Goal: Register for event/course: Sign up to attend an event or enroll in a course

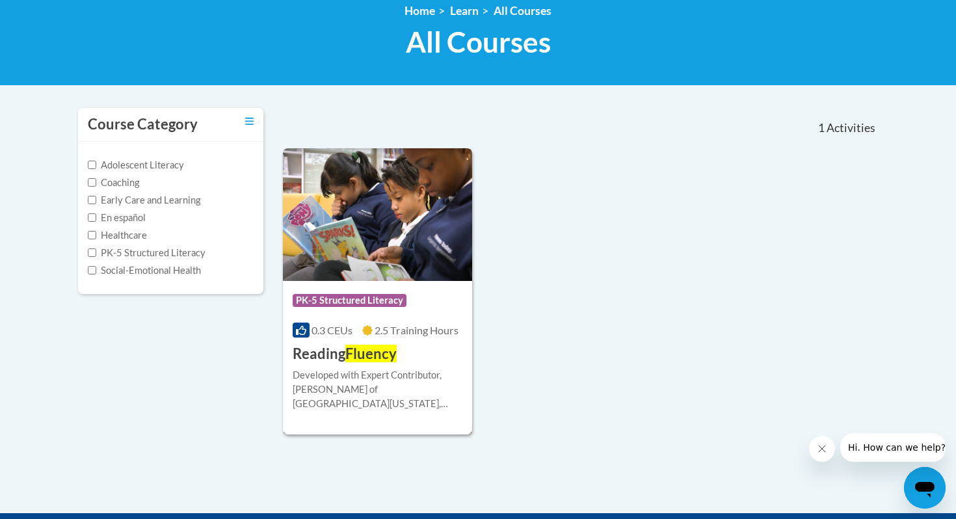
click at [351, 199] on img at bounding box center [377, 214] width 189 height 133
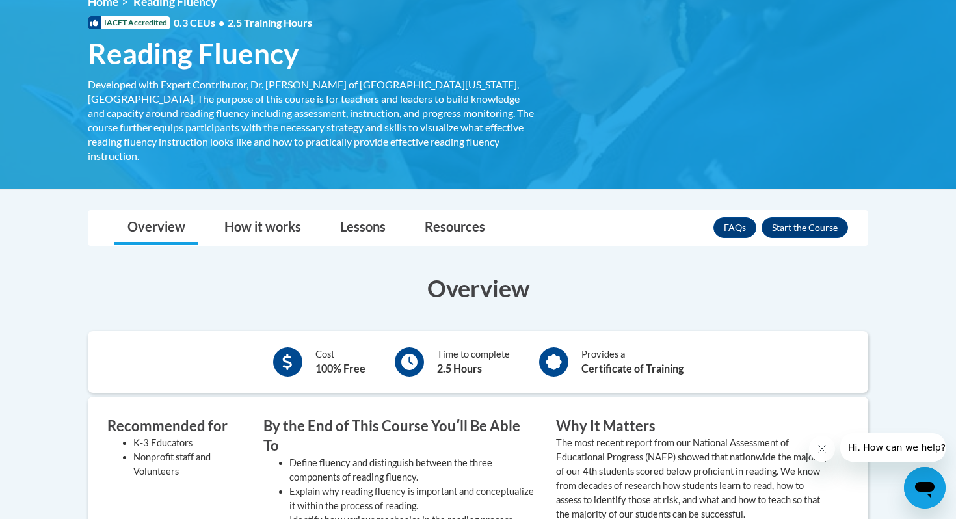
scroll to position [195, 0]
click at [818, 217] on button "Enroll" at bounding box center [805, 227] width 87 height 21
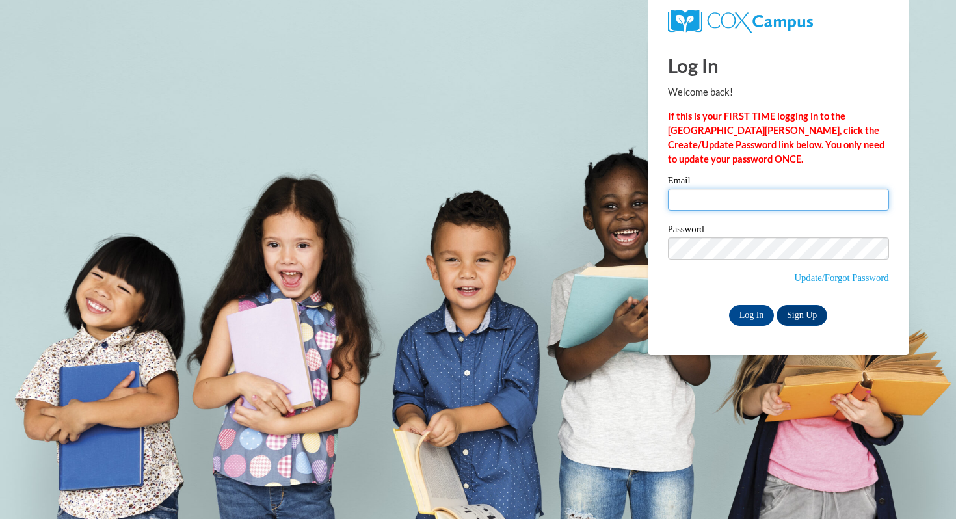
click at [704, 204] on input "Email" at bounding box center [778, 200] width 221 height 22
type input "solson@waukesha.k12.wi.us"
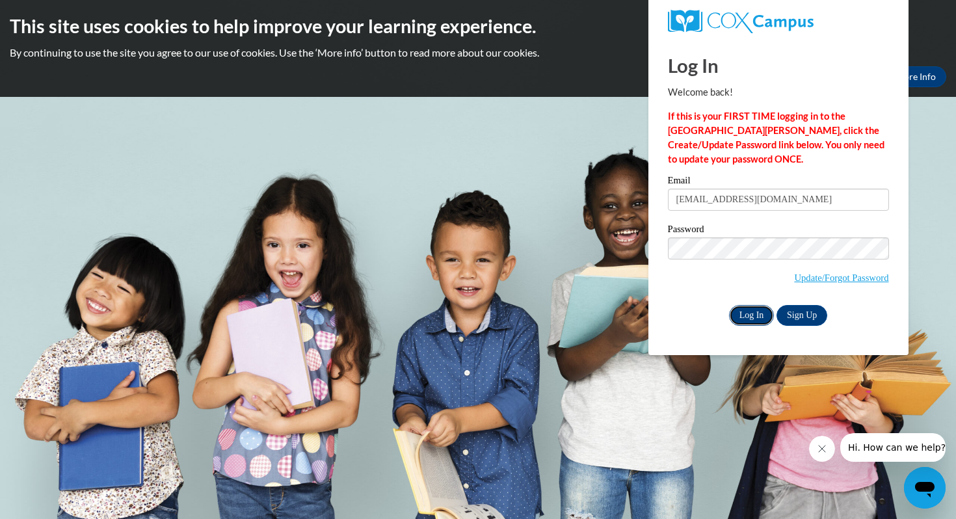
click at [748, 309] on input "Log In" at bounding box center [752, 315] width 46 height 21
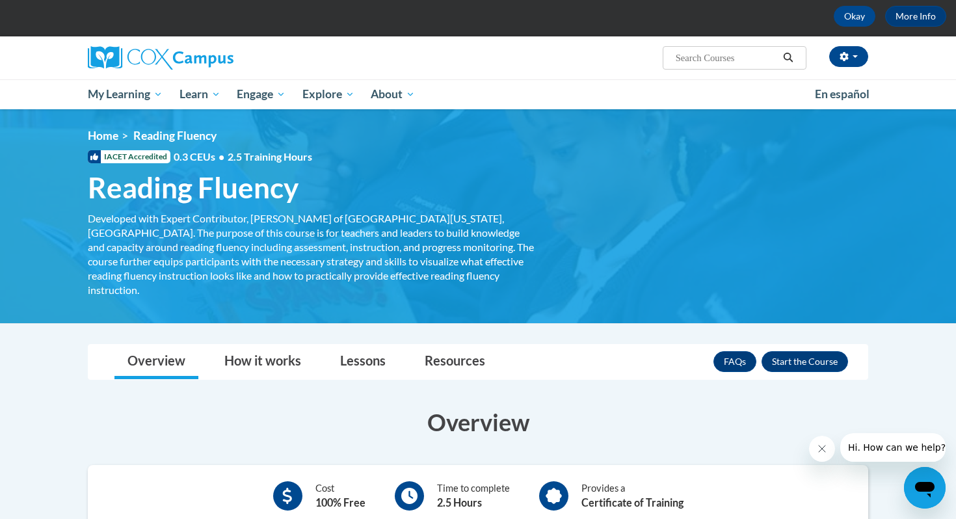
scroll to position [62, 0]
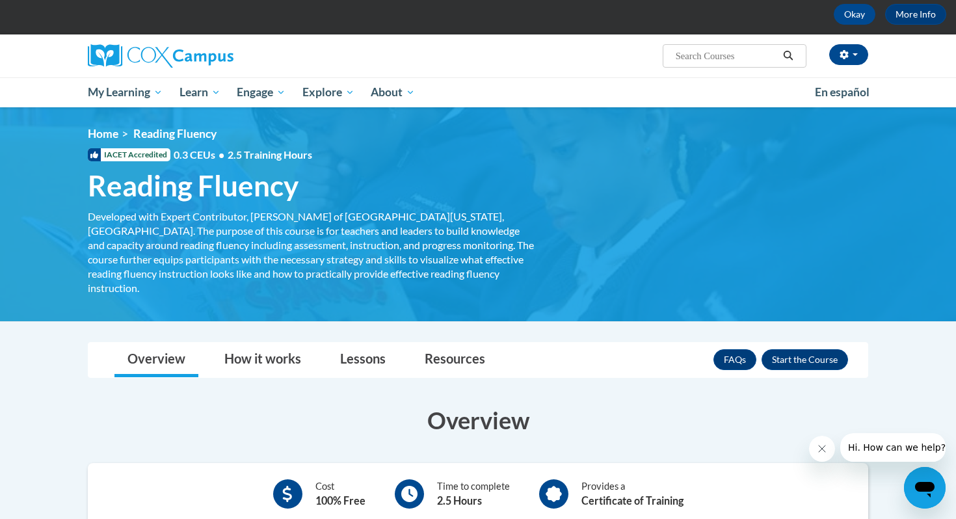
click at [685, 59] on input "Search..." at bounding box center [727, 56] width 104 height 16
type input "fluency"
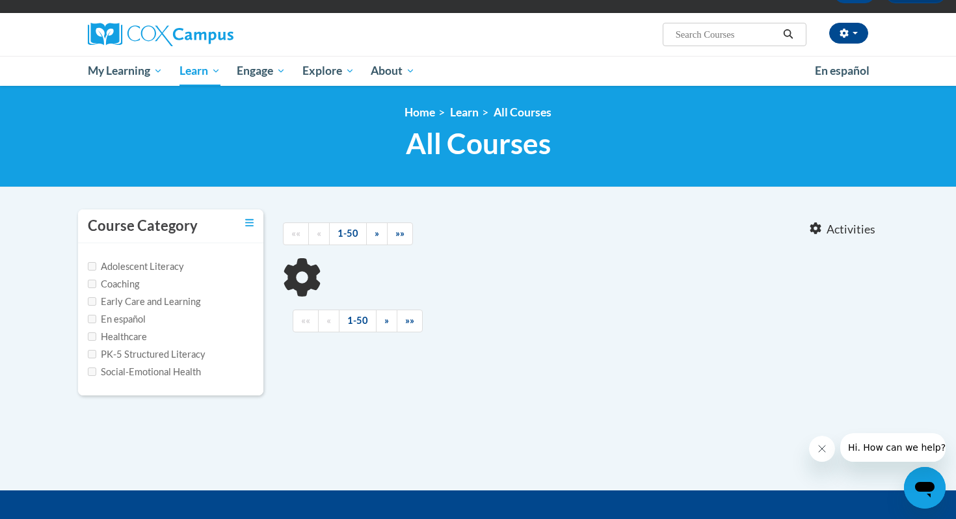
scroll to position [85, 0]
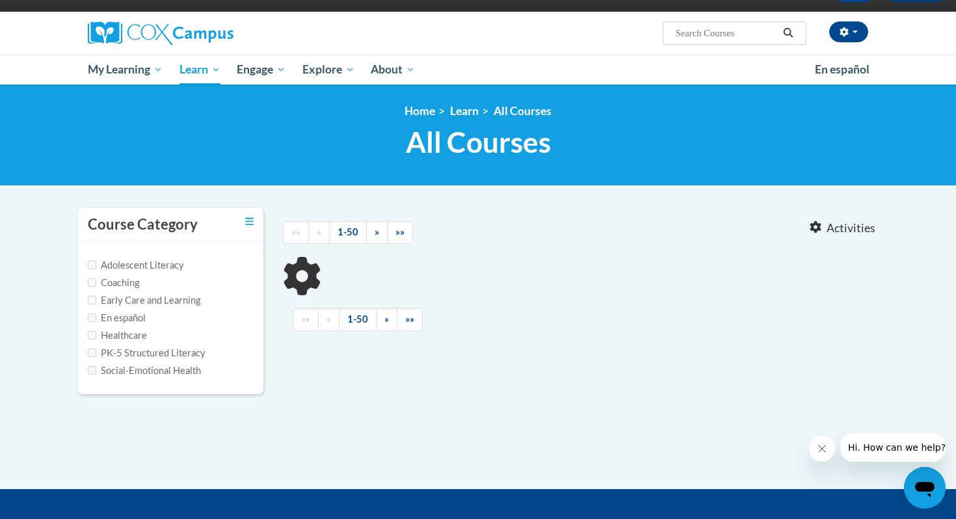
type input "fluency"
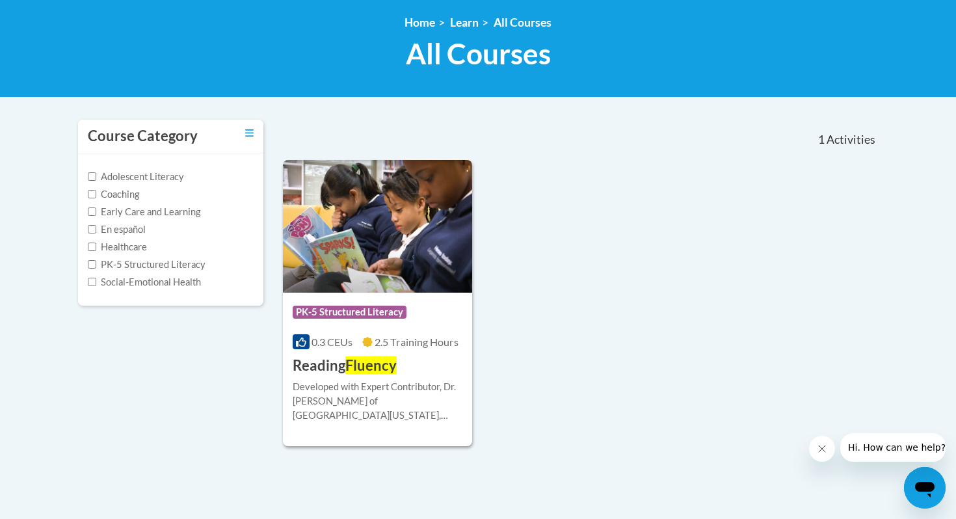
scroll to position [199, 0]
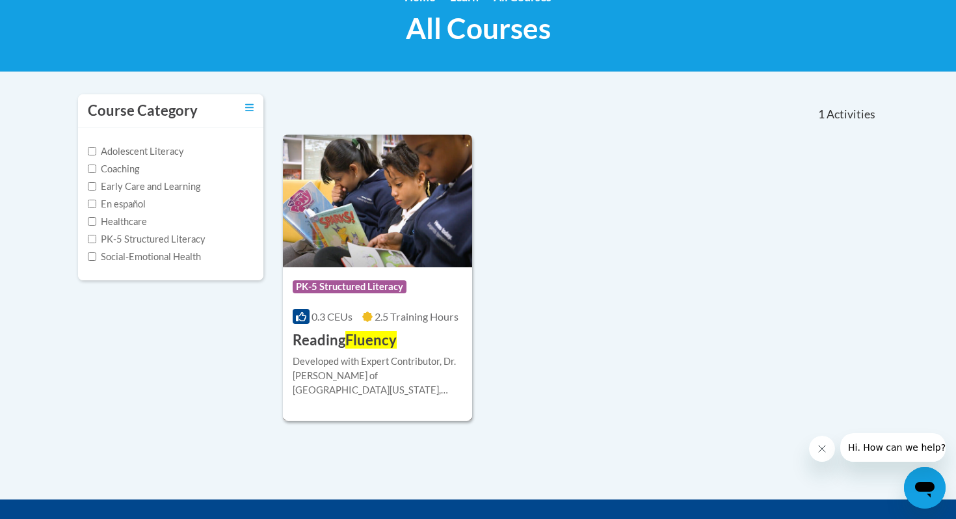
click at [375, 232] on img at bounding box center [377, 201] width 189 height 133
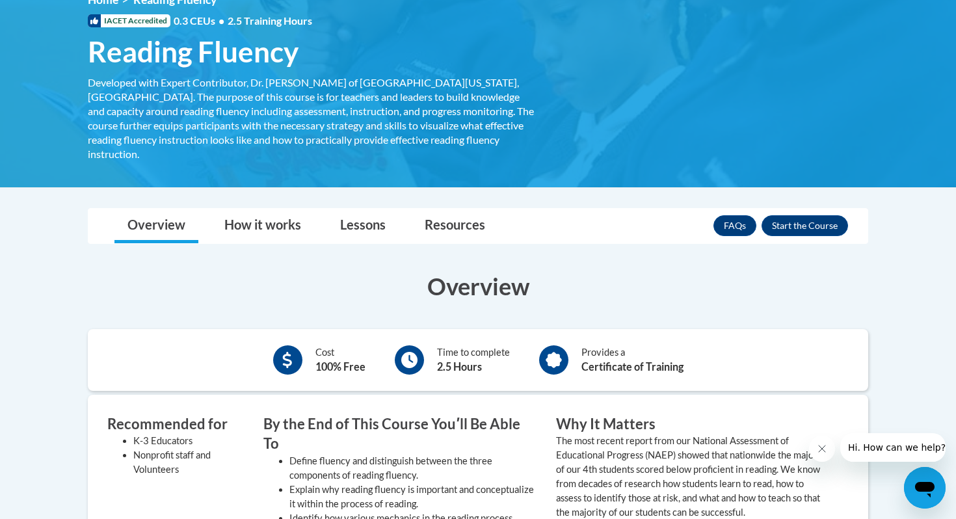
scroll to position [203, 0]
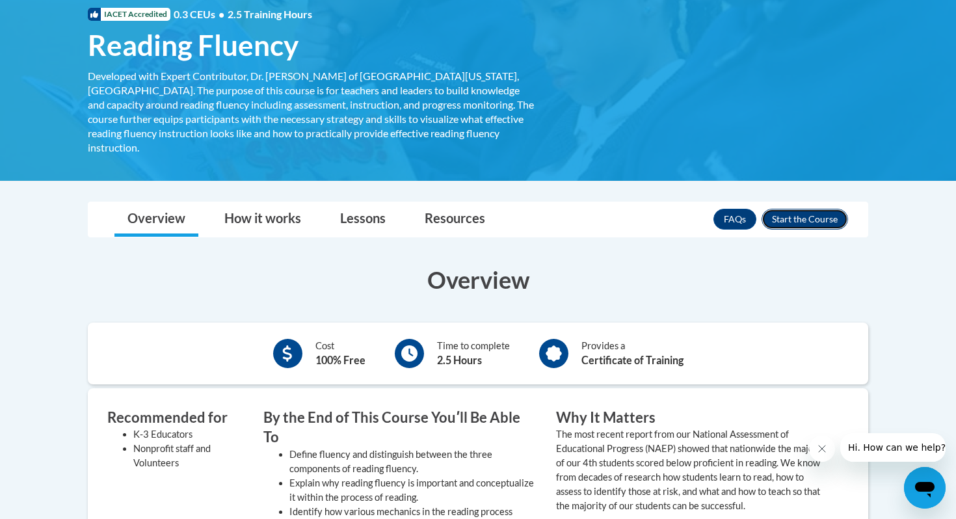
click at [804, 209] on button "Enroll" at bounding box center [805, 219] width 87 height 21
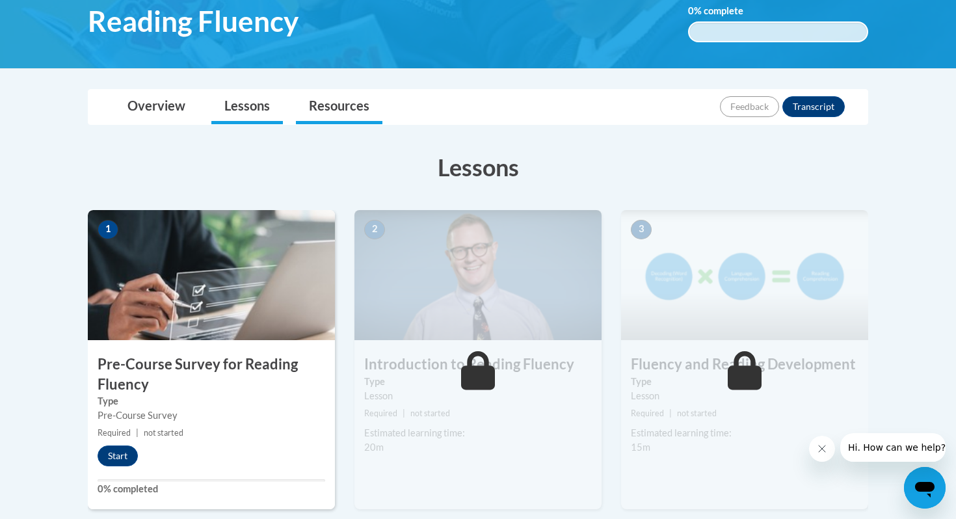
scroll to position [229, 0]
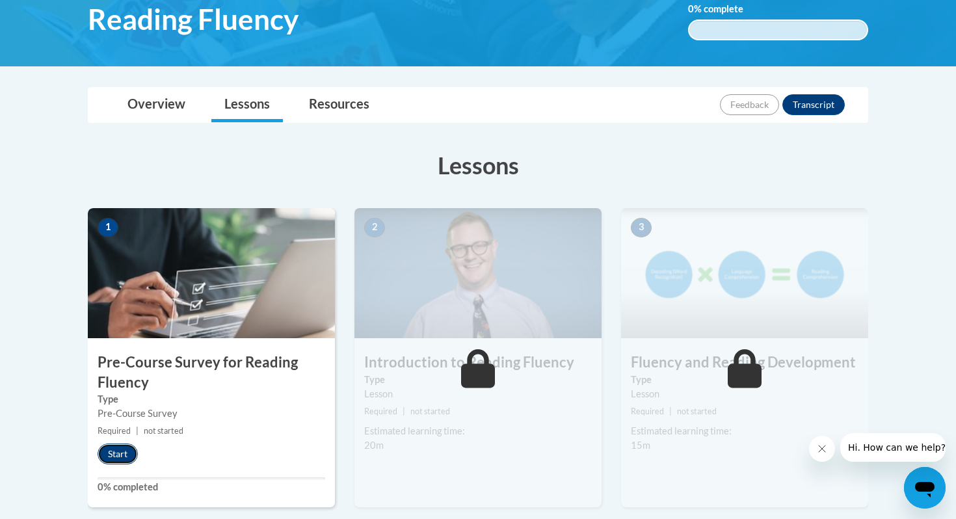
click at [118, 458] on button "Start" at bounding box center [118, 454] width 40 height 21
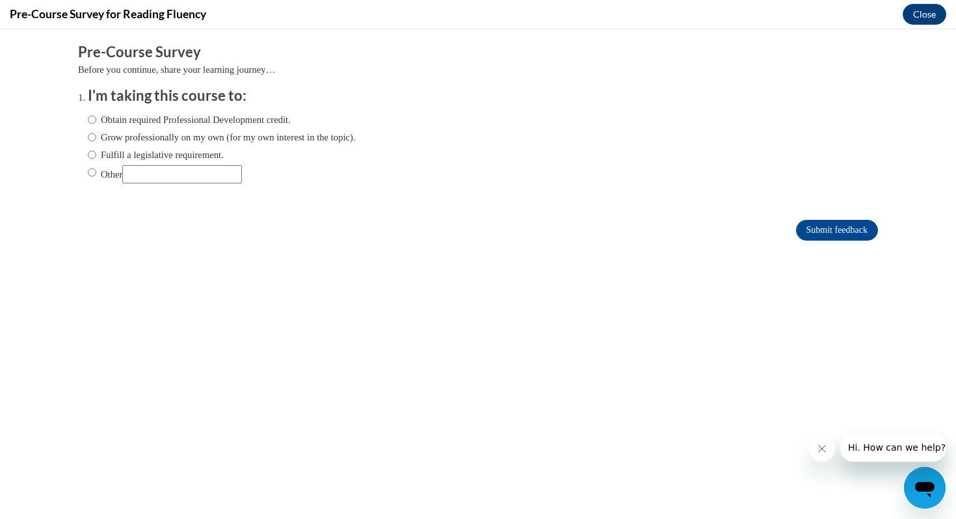
scroll to position [0, 0]
click at [126, 122] on label "Obtain required Professional Development credit." at bounding box center [189, 120] width 203 height 14
click at [96, 122] on input "Obtain required Professional Development credit." at bounding box center [92, 120] width 8 height 14
radio input "true"
click at [833, 232] on input "Submit feedback" at bounding box center [837, 230] width 82 height 21
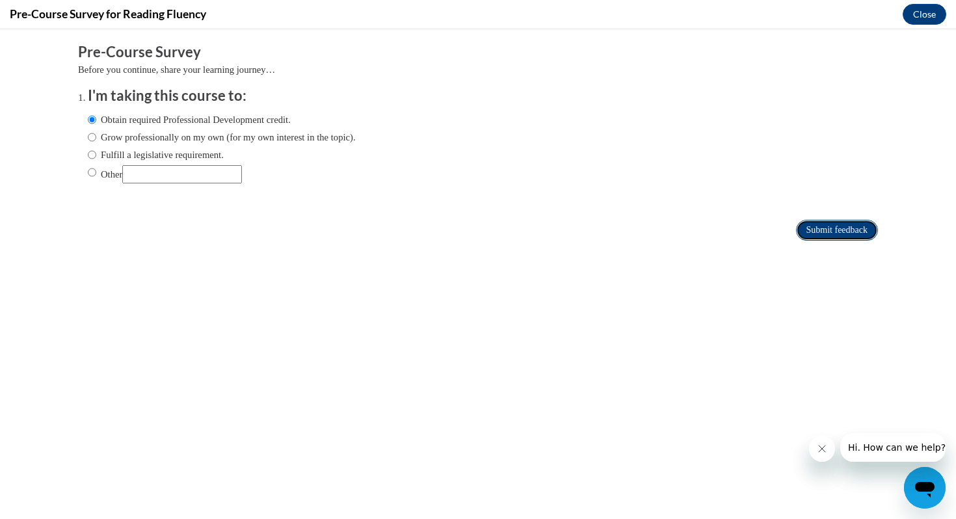
click at [827, 234] on input "Submit feedback" at bounding box center [837, 230] width 82 height 21
click at [924, 17] on button "Close" at bounding box center [925, 14] width 44 height 21
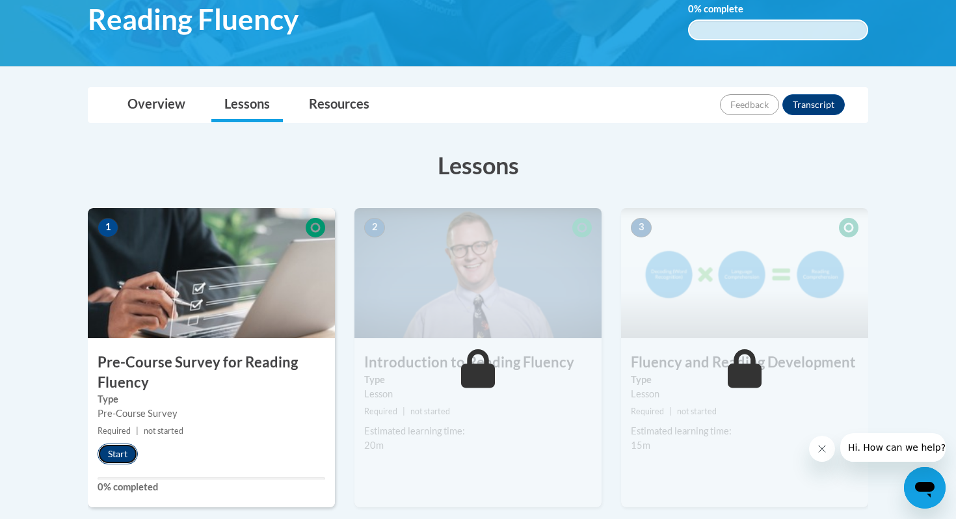
click at [115, 454] on button "Start" at bounding box center [118, 454] width 40 height 21
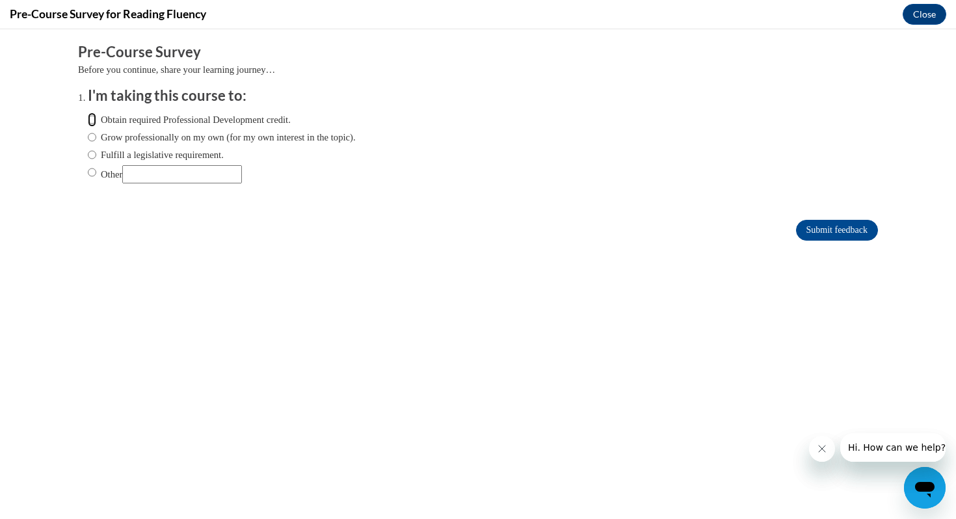
click at [90, 122] on input "Obtain required Professional Development credit." at bounding box center [92, 120] width 8 height 14
radio input "true"
click at [824, 235] on input "Submit feedback" at bounding box center [837, 230] width 82 height 21
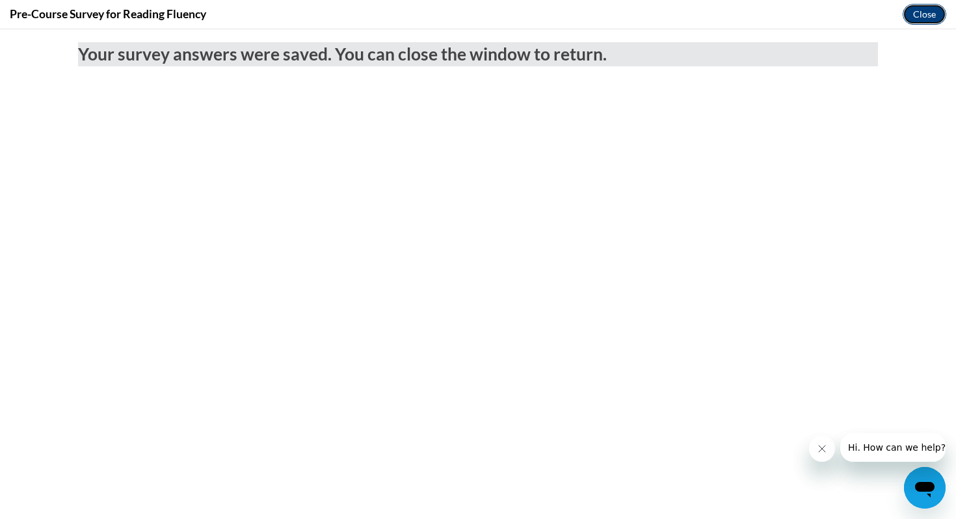
click at [924, 13] on button "Close" at bounding box center [925, 14] width 44 height 21
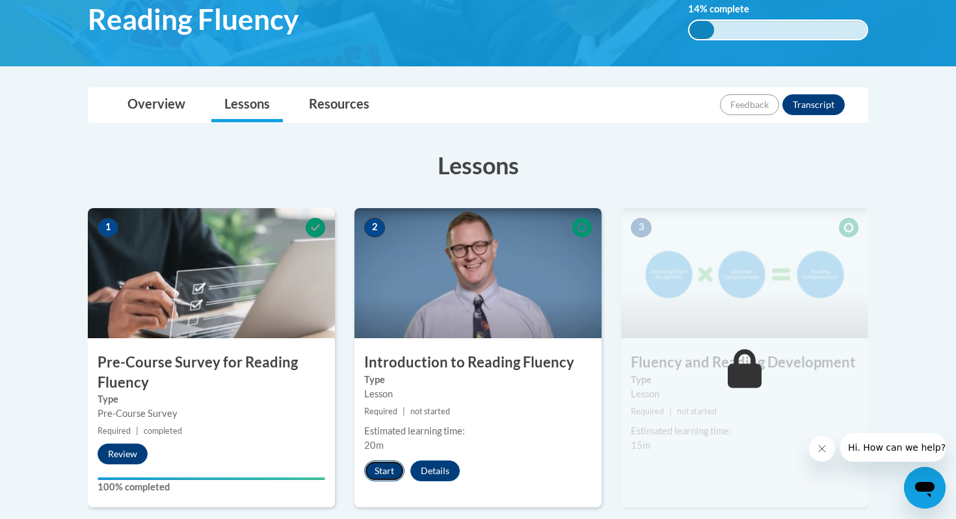
click at [385, 466] on button "Start" at bounding box center [384, 471] width 40 height 21
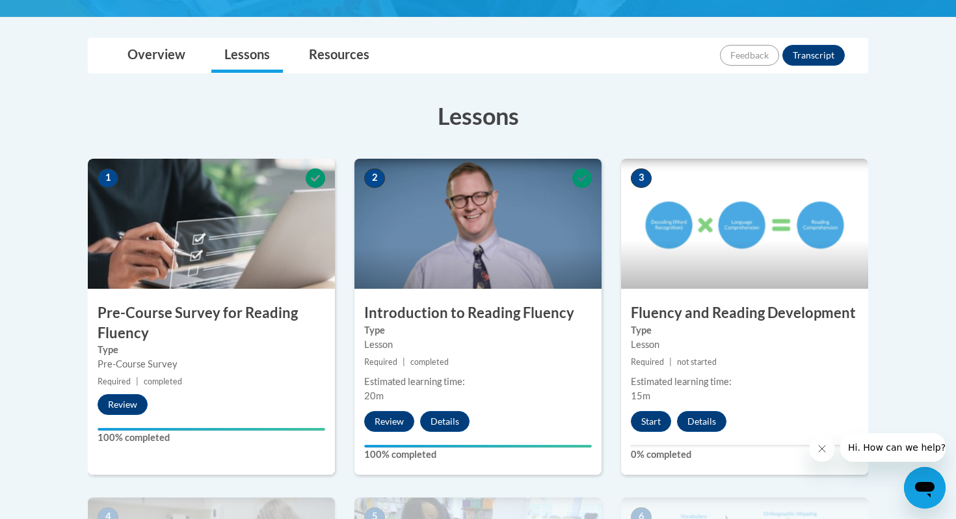
scroll to position [282, 0]
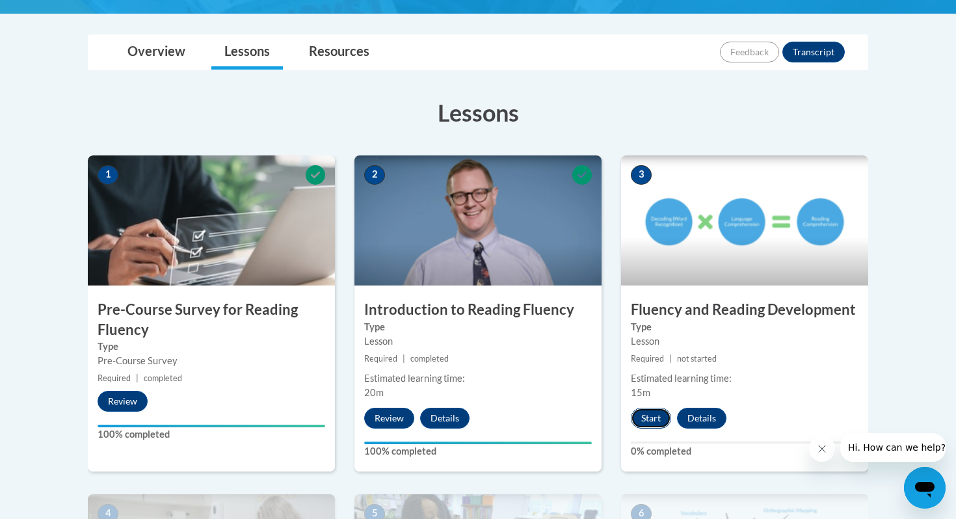
click at [655, 424] on button "Start" at bounding box center [651, 418] width 40 height 21
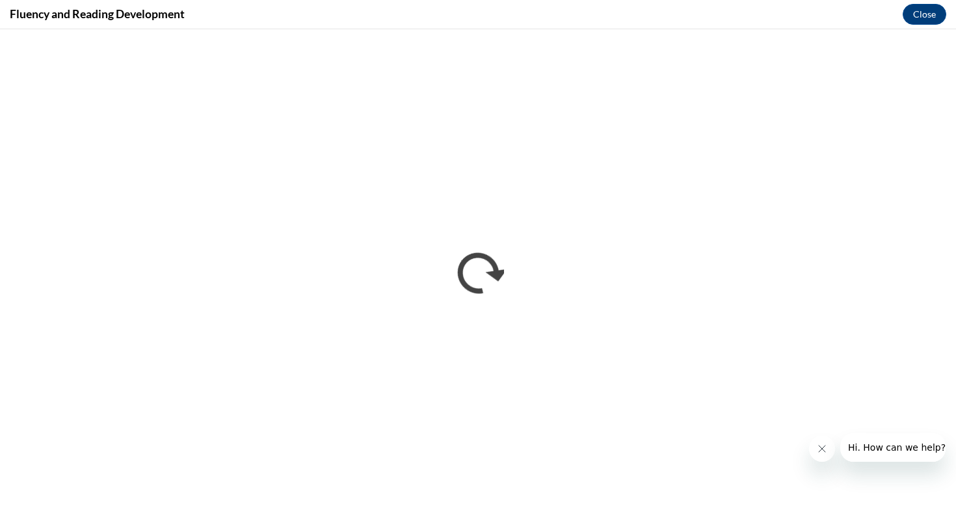
scroll to position [0, 0]
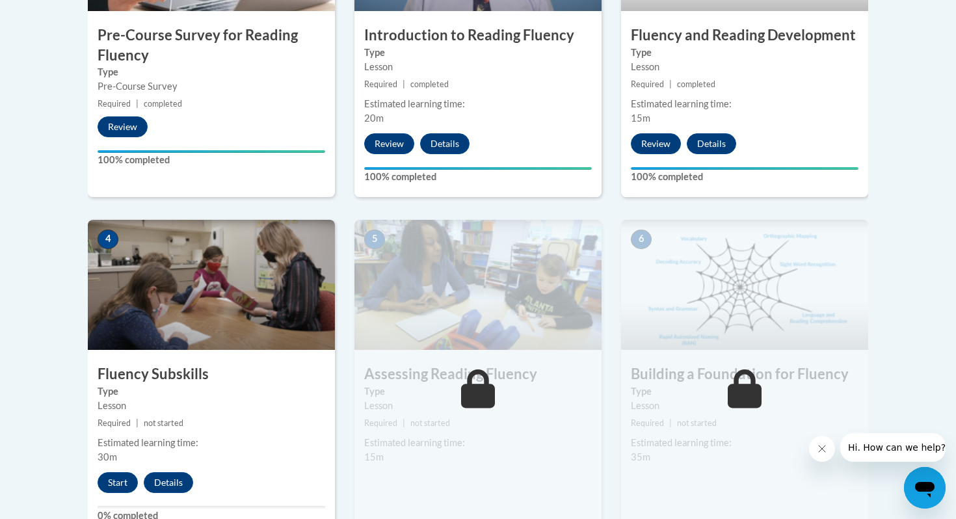
scroll to position [557, 0]
click at [115, 482] on button "Start" at bounding box center [118, 482] width 40 height 21
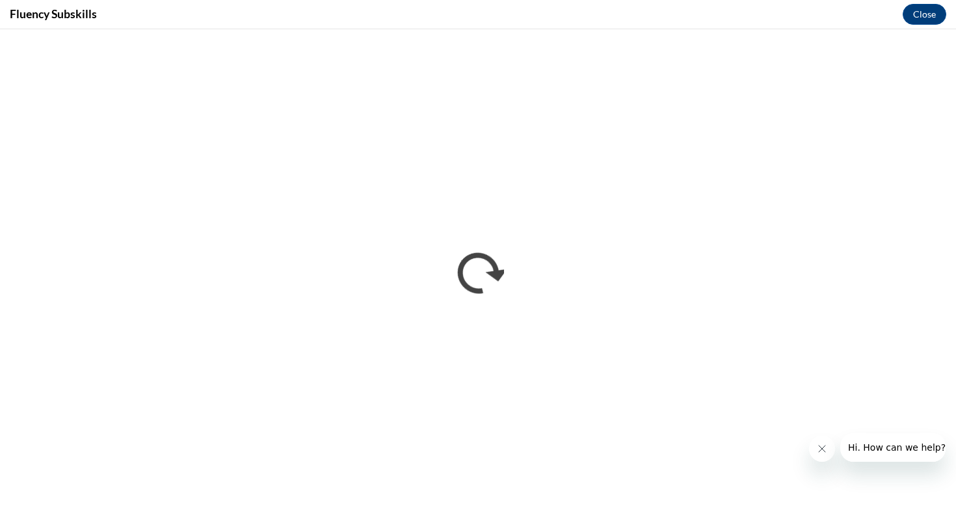
scroll to position [0, 0]
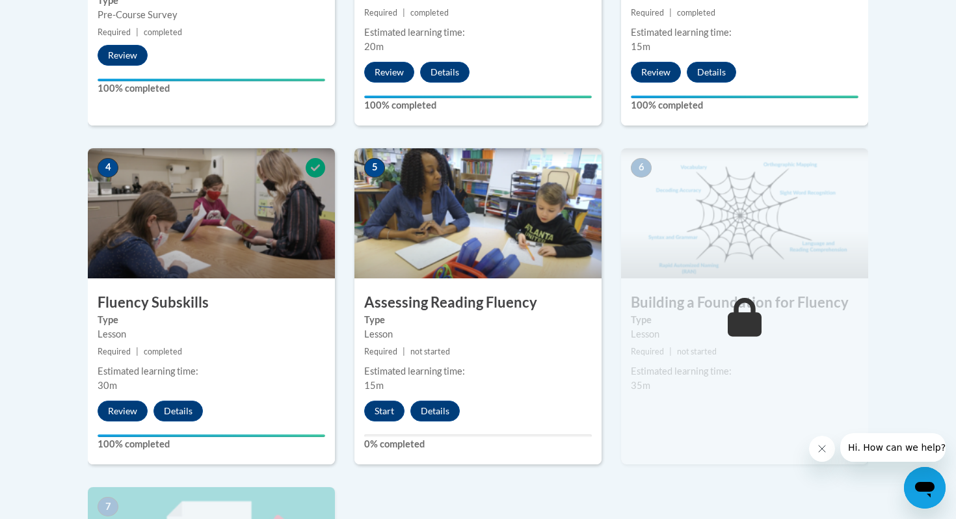
scroll to position [651, 0]
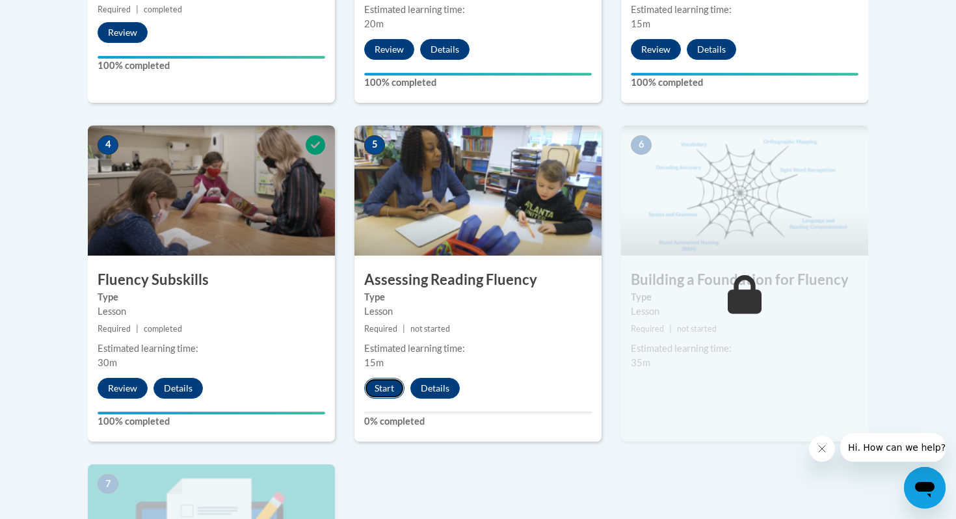
click at [381, 387] on button "Start" at bounding box center [384, 388] width 40 height 21
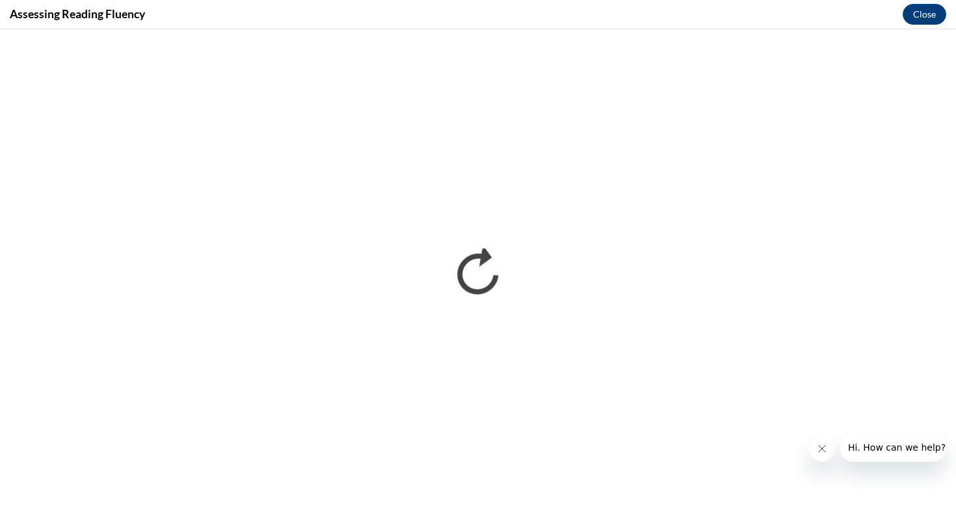
scroll to position [0, 0]
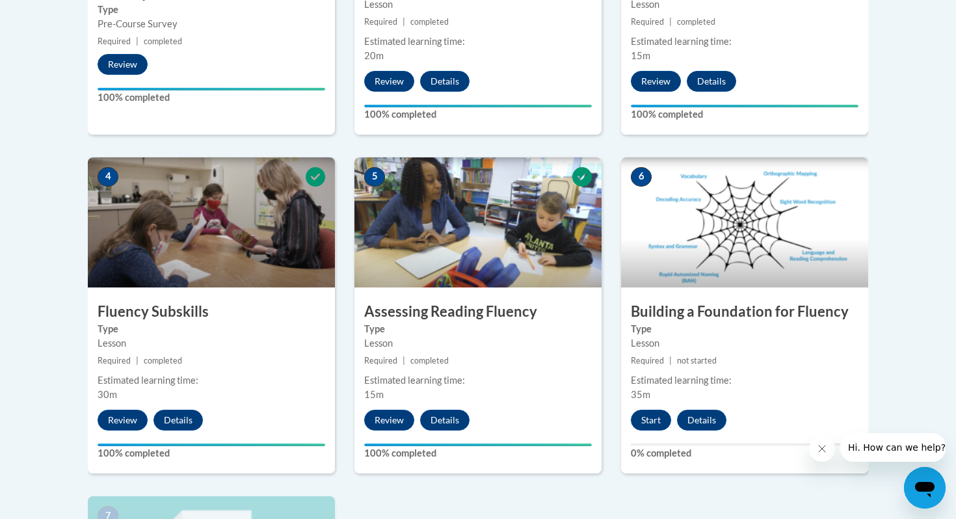
scroll to position [620, 0]
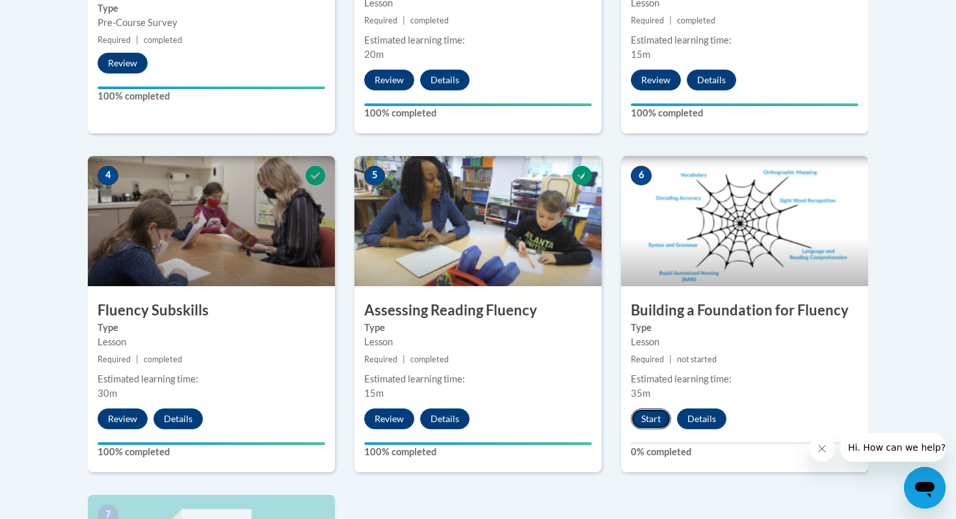
click at [651, 418] on button "Start" at bounding box center [651, 419] width 40 height 21
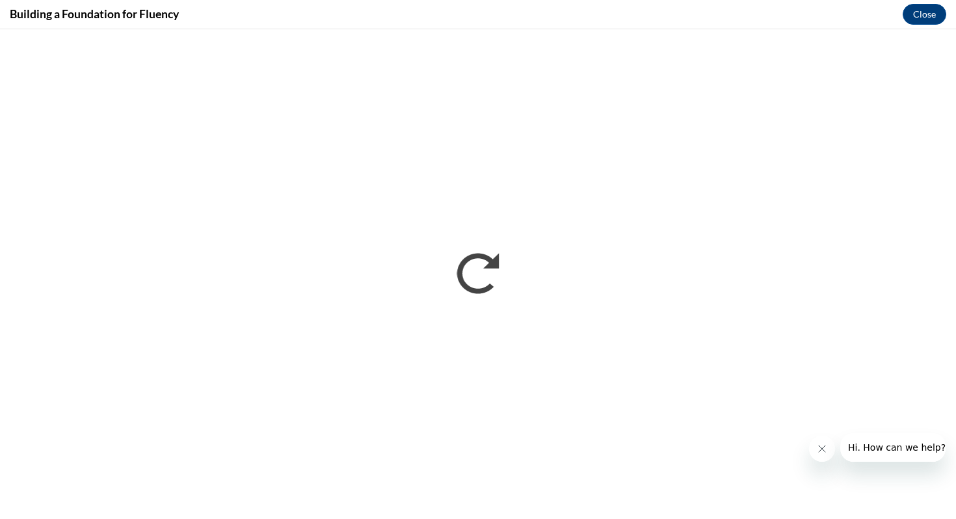
scroll to position [0, 0]
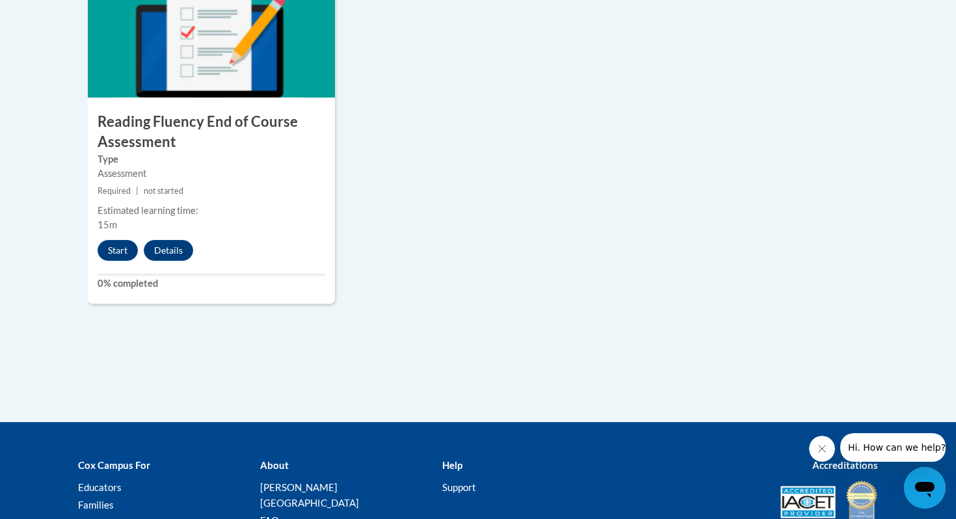
scroll to position [1148, 0]
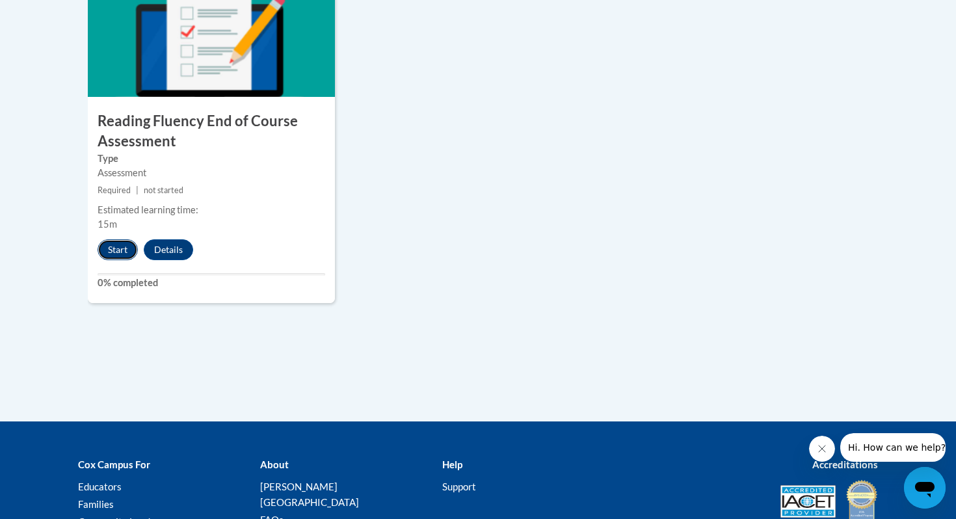
click at [116, 252] on button "Start" at bounding box center [118, 249] width 40 height 21
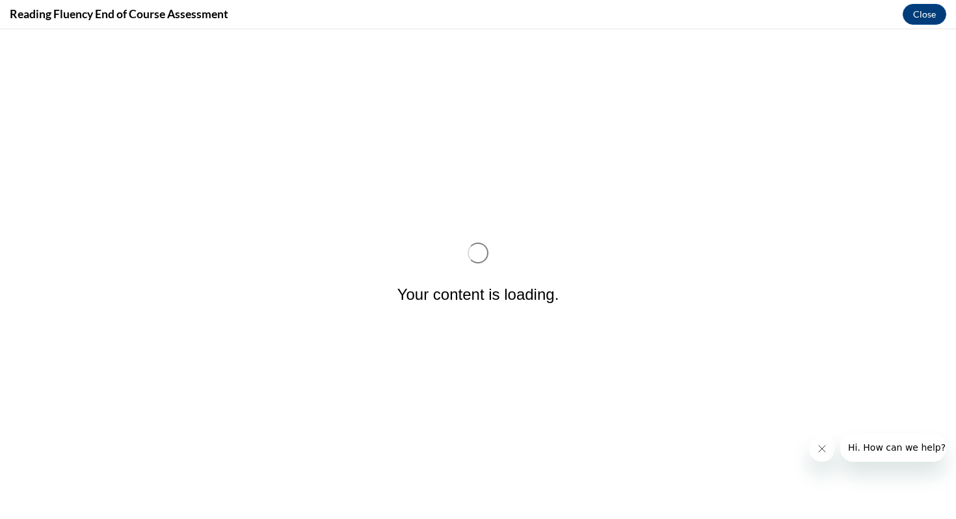
scroll to position [0, 0]
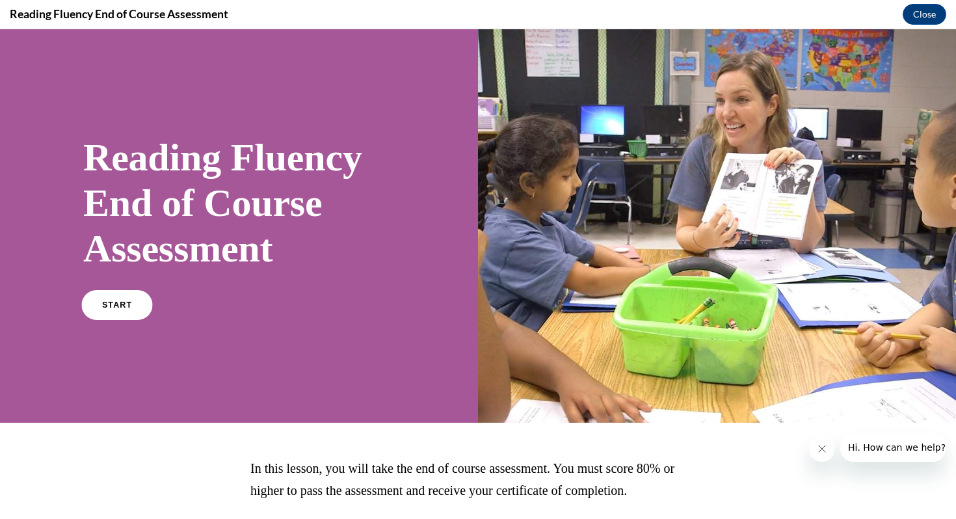
click at [117, 308] on span "START" at bounding box center [117, 306] width 30 height 10
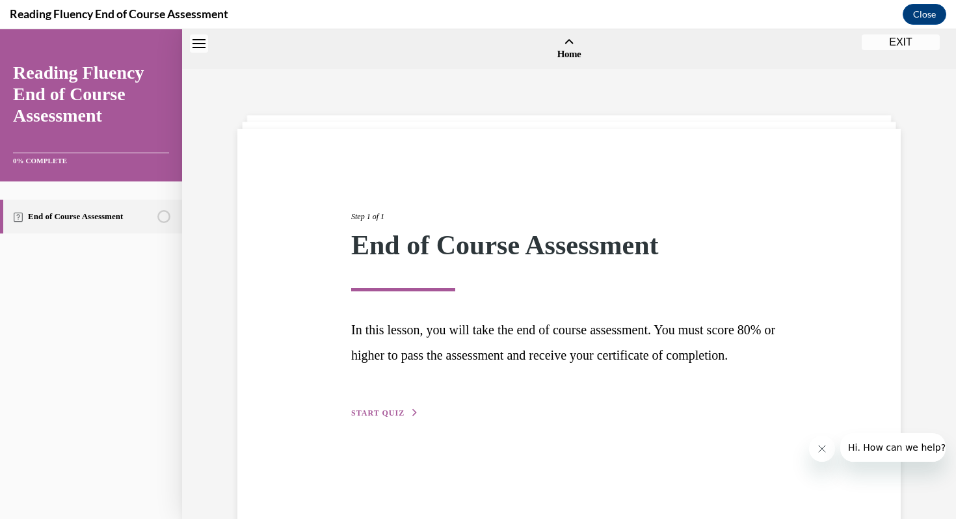
scroll to position [40, 0]
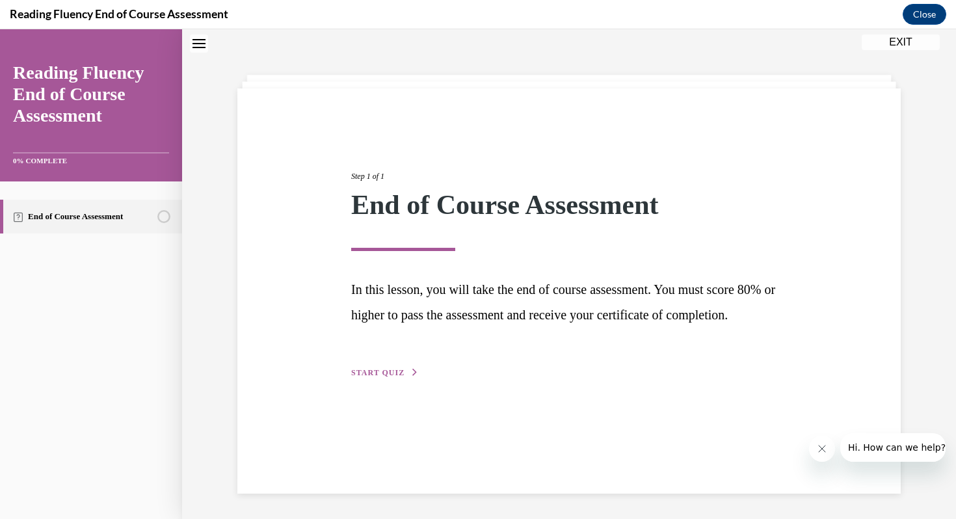
click at [377, 377] on span "START QUIZ" at bounding box center [377, 372] width 53 height 9
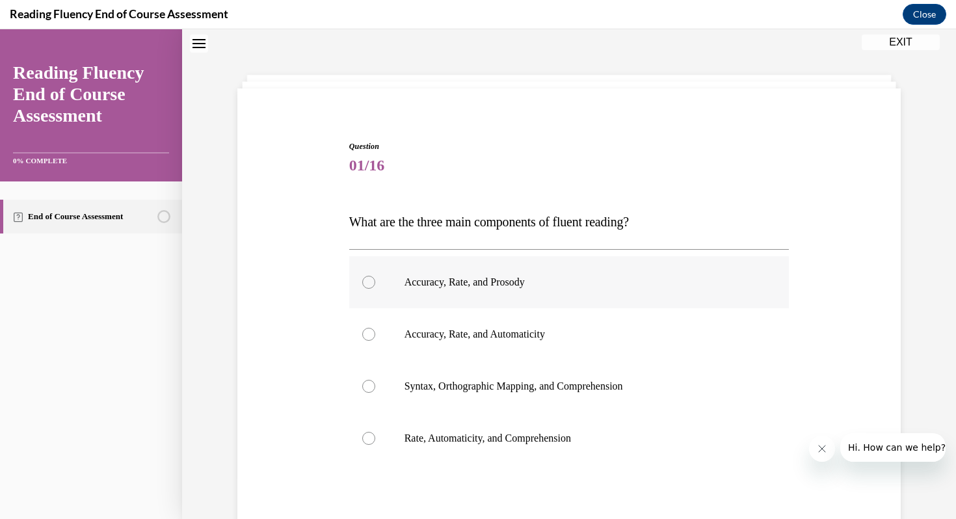
click at [466, 276] on p "Accuracy, Rate, and Prosody" at bounding box center [581, 282] width 353 height 13
click at [375, 276] on input "Accuracy, Rate, and Prosody" at bounding box center [368, 282] width 13 height 13
radio input "true"
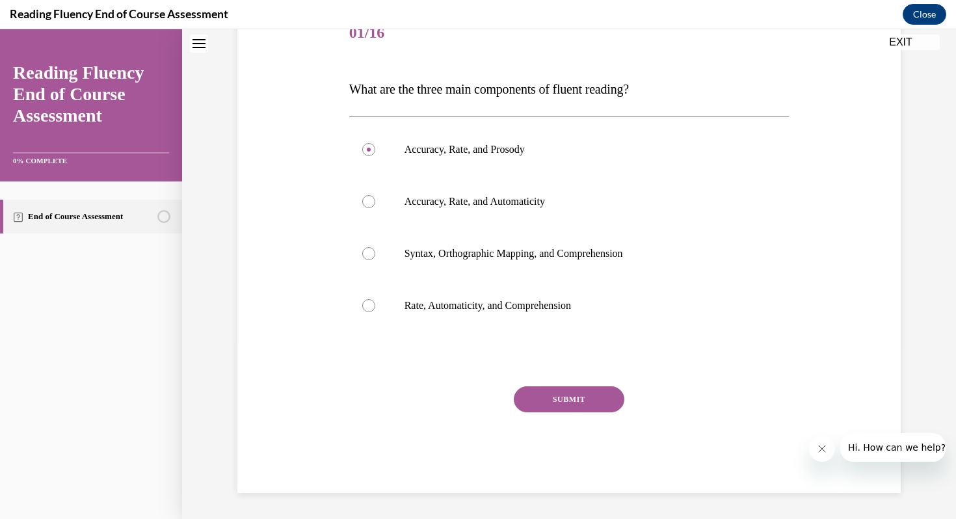
click at [582, 401] on button "SUBMIT" at bounding box center [569, 399] width 111 height 26
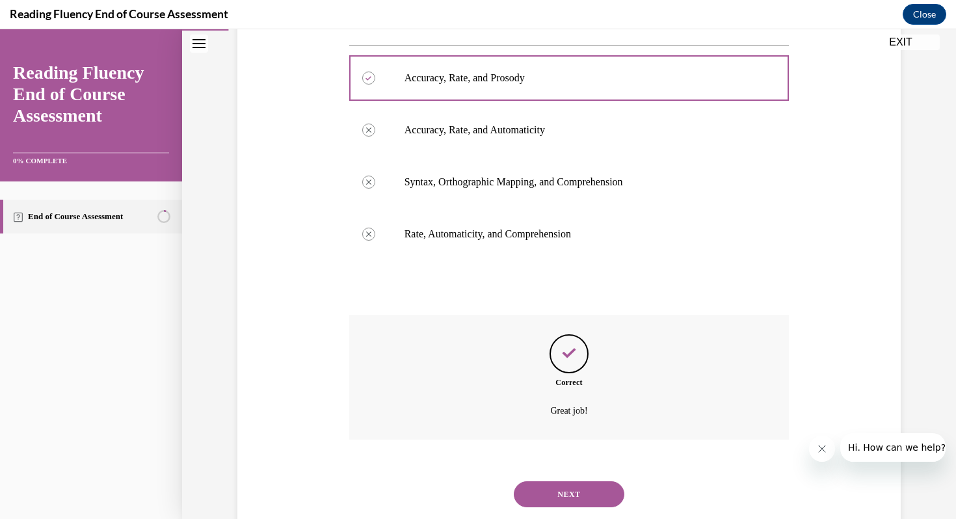
scroll to position [278, 0]
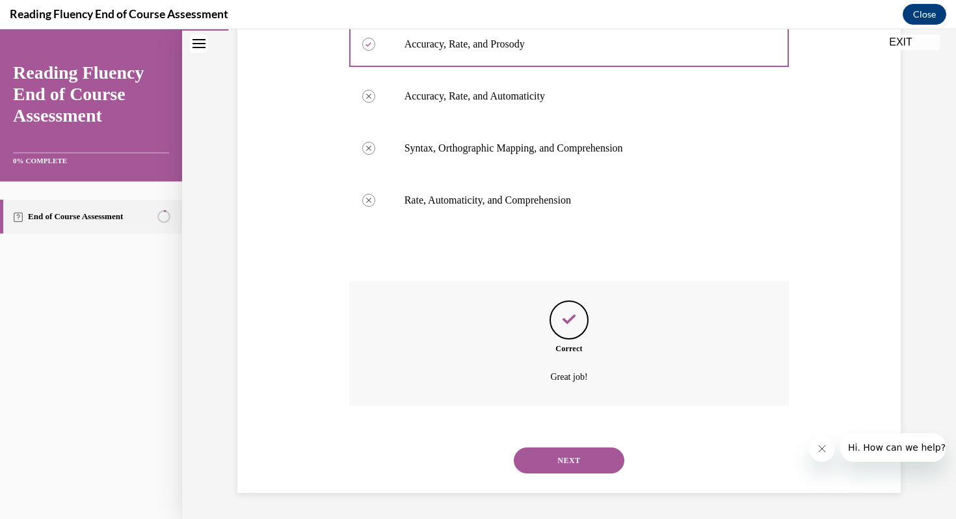
click at [570, 461] on button "NEXT" at bounding box center [569, 461] width 111 height 26
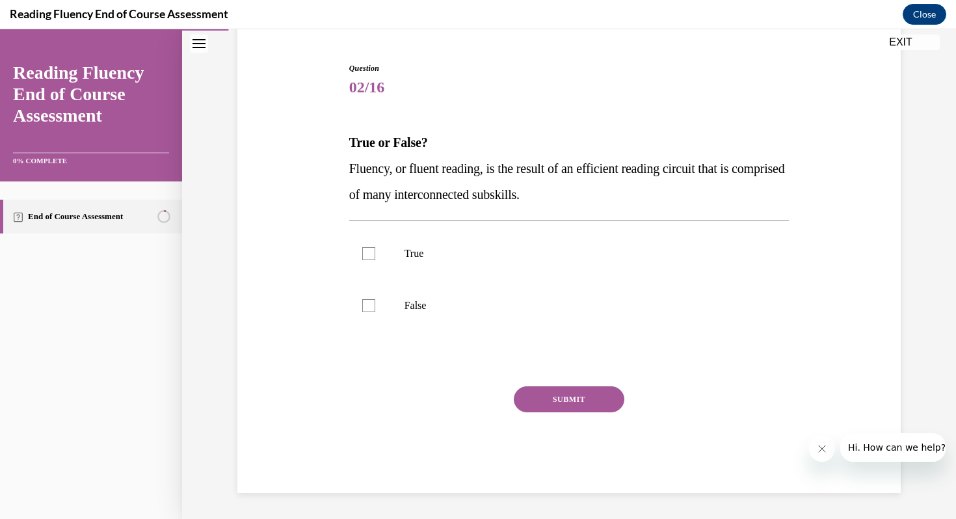
scroll to position [118, 0]
drag, startPoint x: 606, startPoint y: 196, endPoint x: 349, endPoint y: 167, distance: 258.0
click at [349, 167] on p "Fluency, or fluent reading, is the result of an efficient reading circuit that …" at bounding box center [569, 181] width 440 height 52
copy span "Fluency, or fluent reading, is the result of an efficient reading circuit that …"
click at [374, 252] on div at bounding box center [368, 253] width 13 height 13
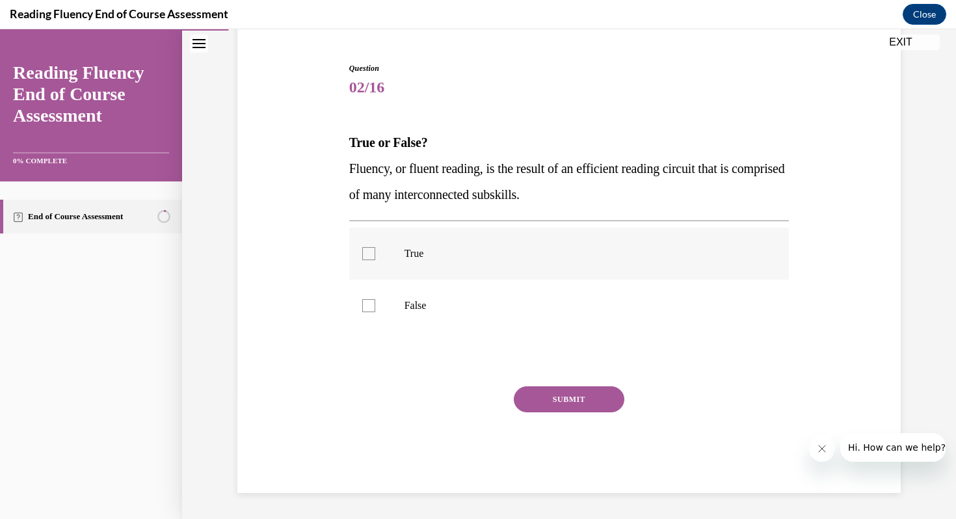
click at [374, 252] on input "True" at bounding box center [368, 253] width 13 height 13
checkbox input "true"
click at [568, 396] on button "SUBMIT" at bounding box center [569, 399] width 111 height 26
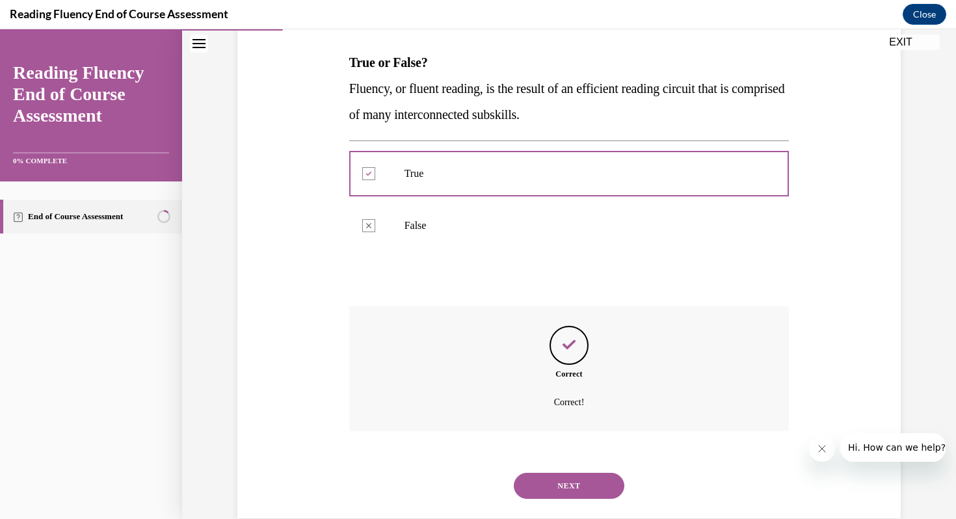
scroll to position [224, 0]
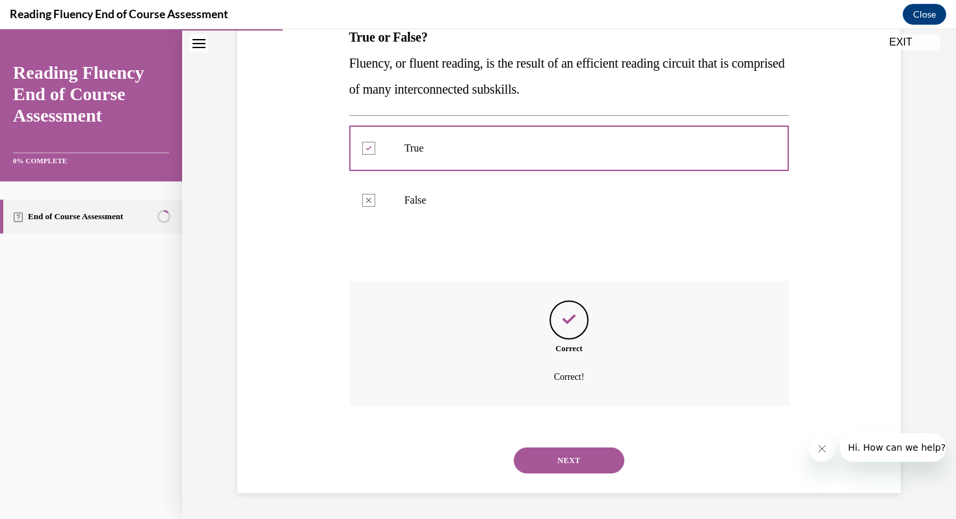
click at [575, 461] on button "NEXT" at bounding box center [569, 461] width 111 height 26
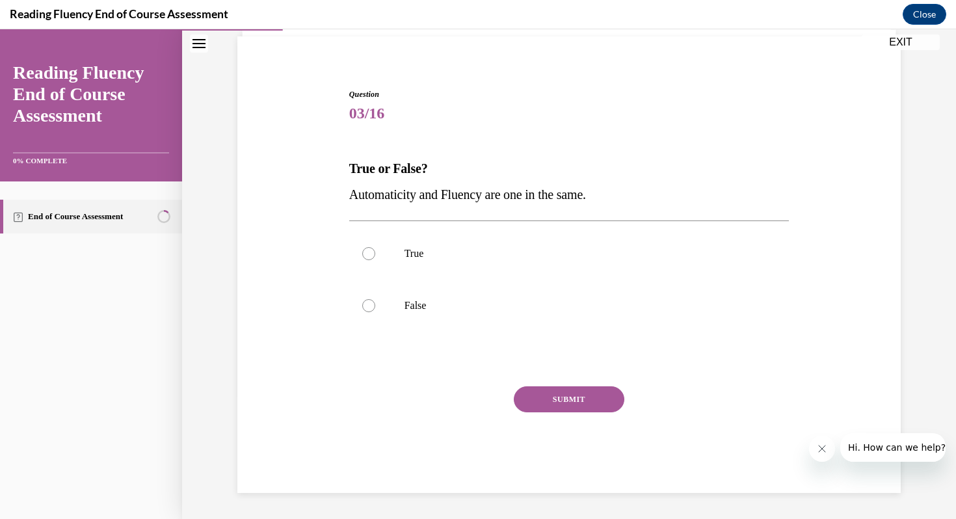
scroll to position [92, 0]
click at [401, 314] on label "False" at bounding box center [569, 306] width 440 height 52
click at [375, 312] on input "False" at bounding box center [368, 305] width 13 height 13
radio input "true"
click at [570, 397] on button "SUBMIT" at bounding box center [569, 399] width 111 height 26
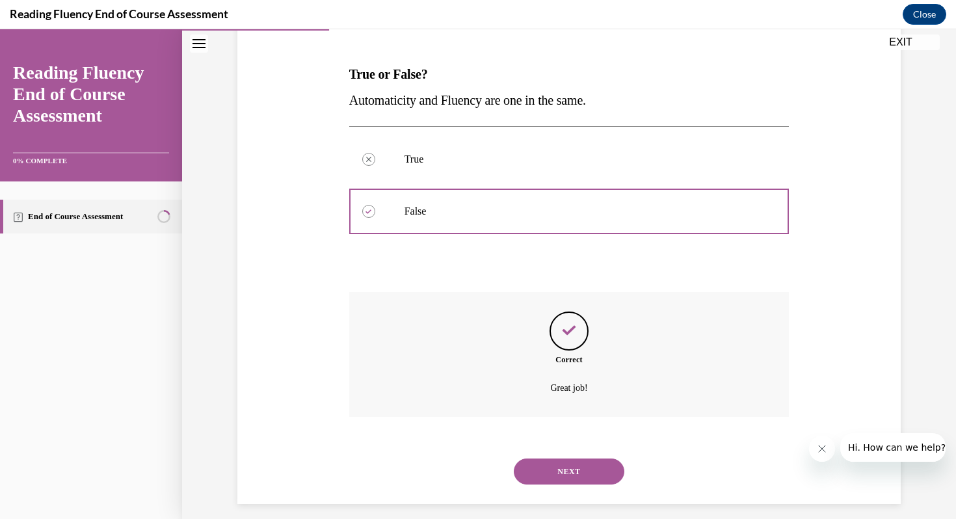
scroll to position [198, 0]
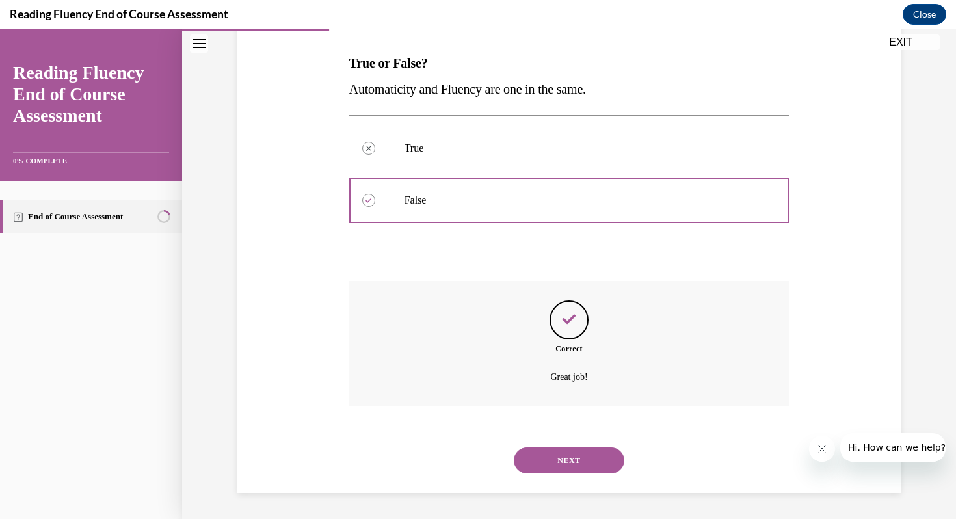
click at [565, 459] on button "NEXT" at bounding box center [569, 461] width 111 height 26
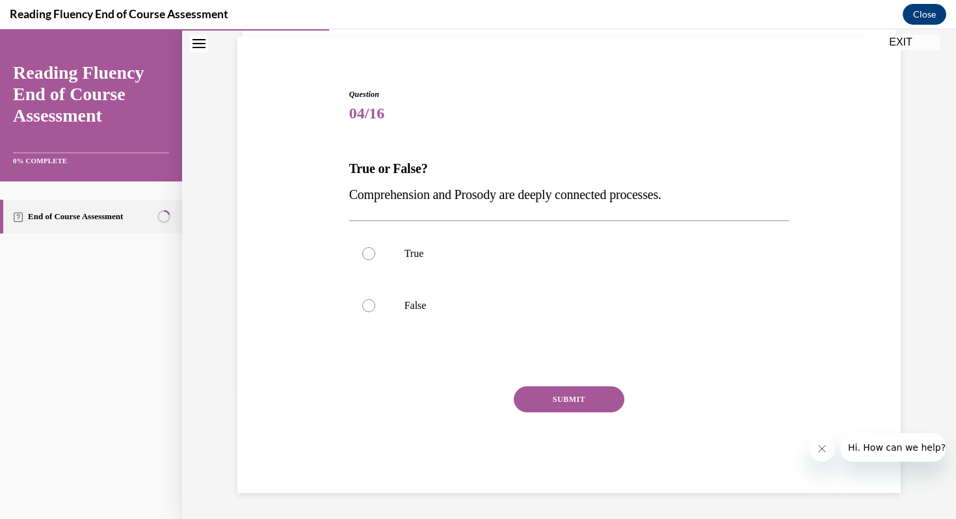
scroll to position [92, 0]
click at [400, 262] on label "True" at bounding box center [569, 254] width 440 height 52
click at [375, 260] on input "True" at bounding box center [368, 253] width 13 height 13
radio input "true"
click at [572, 397] on button "SUBMIT" at bounding box center [569, 399] width 111 height 26
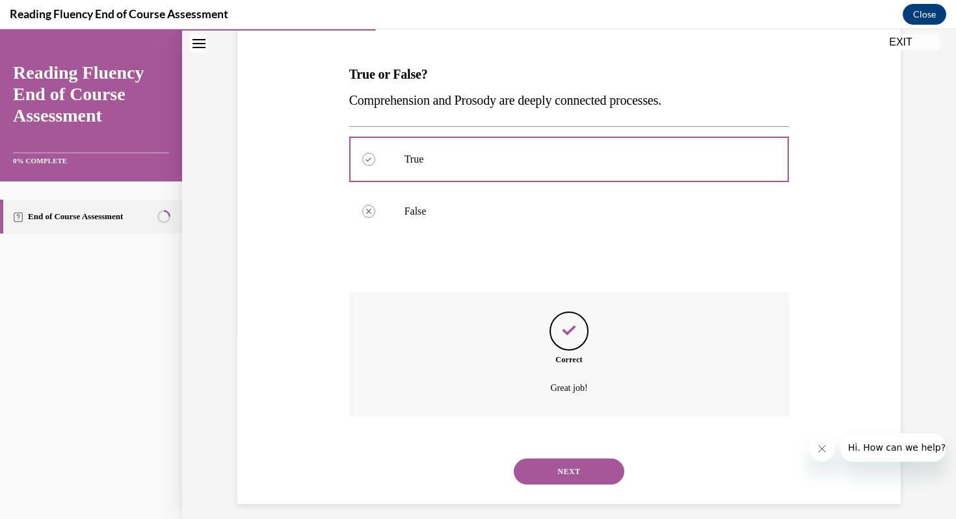
scroll to position [198, 0]
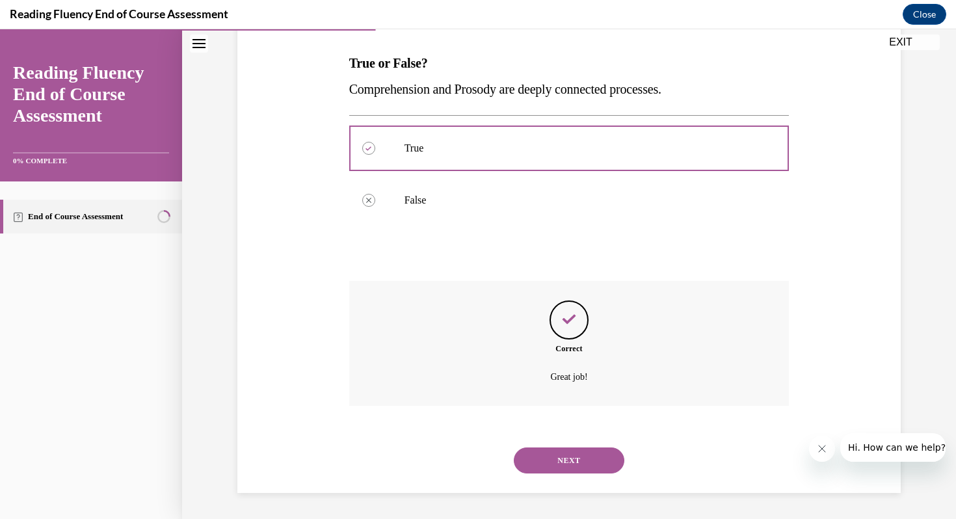
click at [573, 461] on button "NEXT" at bounding box center [569, 461] width 111 height 26
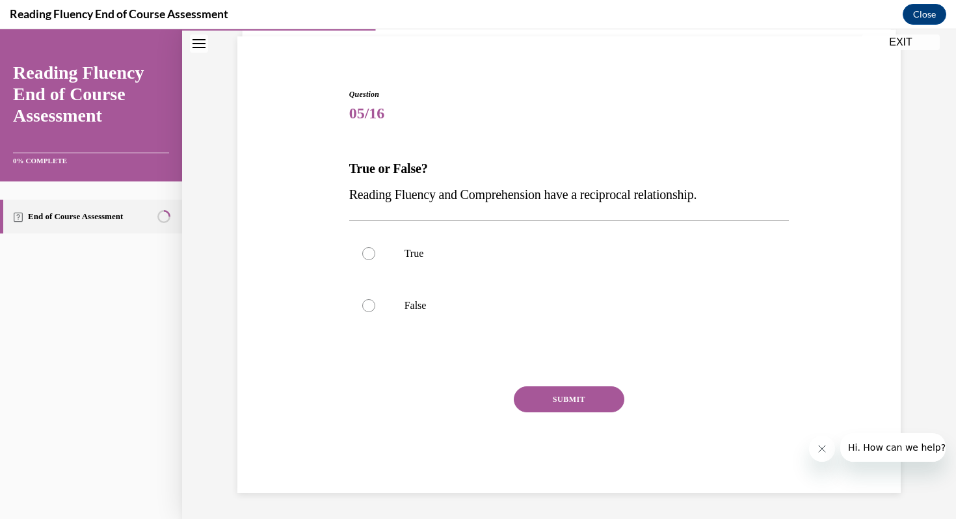
scroll to position [92, 0]
click at [435, 248] on p "True" at bounding box center [581, 253] width 353 height 13
click at [375, 248] on input "True" at bounding box center [368, 253] width 13 height 13
radio input "true"
click at [579, 395] on button "SUBMIT" at bounding box center [569, 399] width 111 height 26
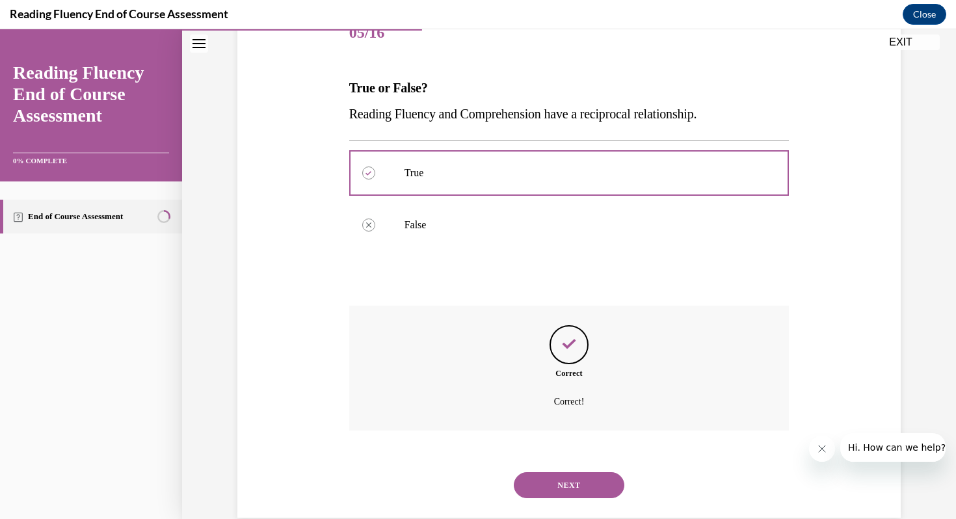
scroll to position [198, 0]
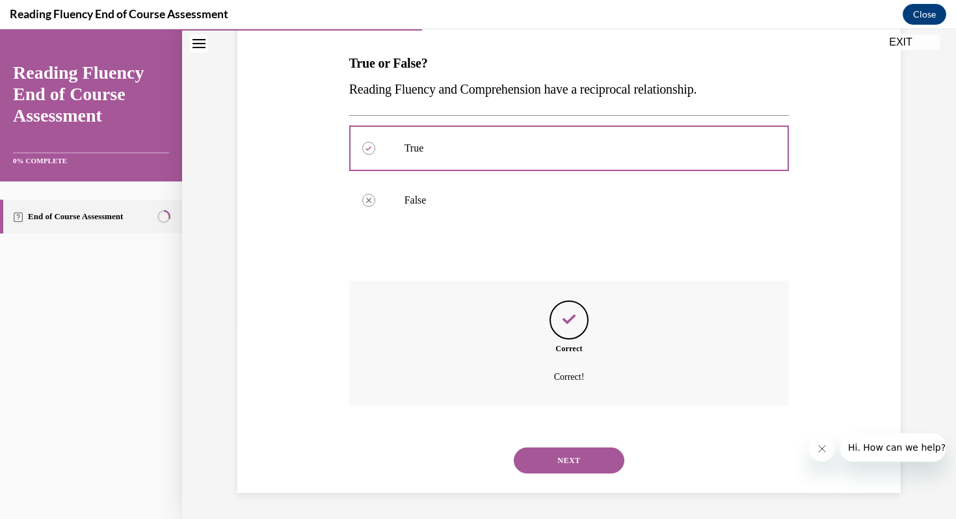
click at [567, 459] on button "NEXT" at bounding box center [569, 461] width 111 height 26
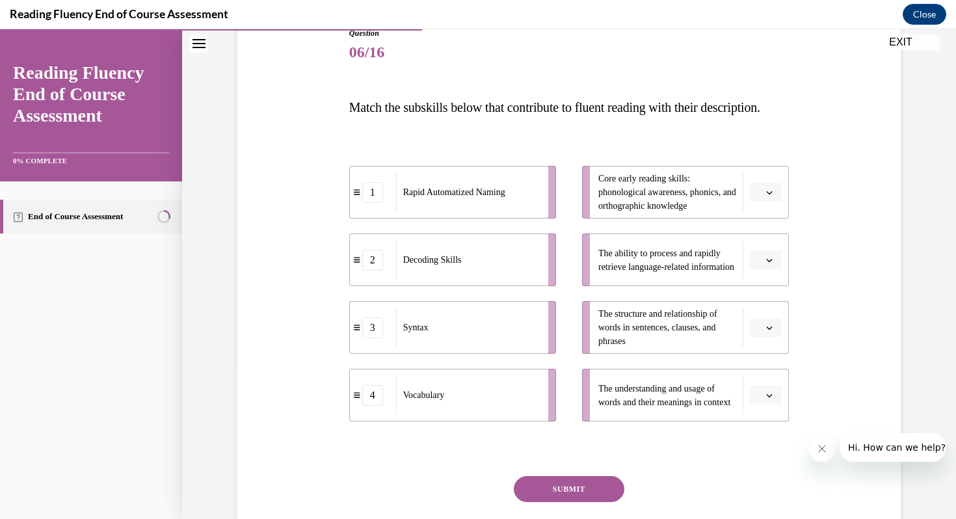
scroll to position [193, 0]
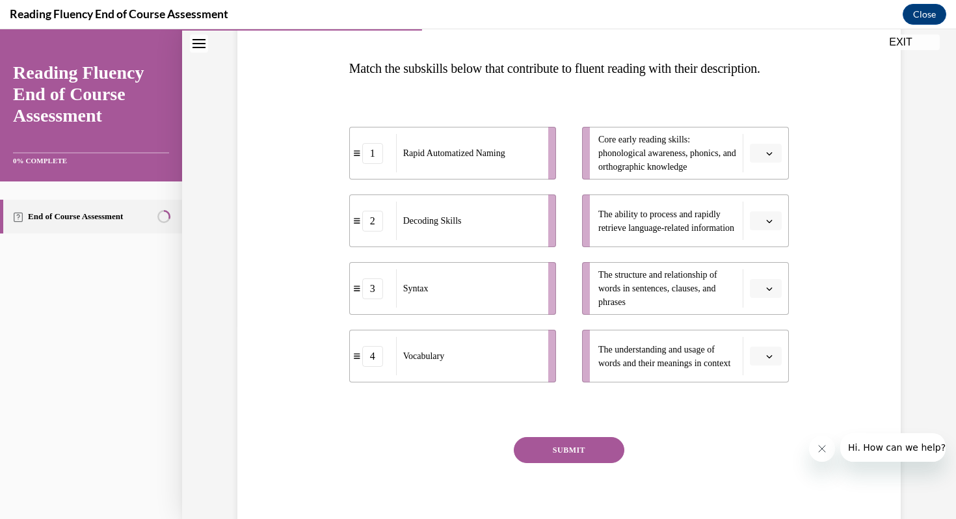
click at [764, 299] on button "button" at bounding box center [766, 289] width 32 height 20
click at [762, 421] on span "3" at bounding box center [761, 421] width 5 height 10
click at [773, 226] on span "button" at bounding box center [769, 221] width 9 height 9
click at [764, 308] on div "1" at bounding box center [764, 302] width 33 height 26
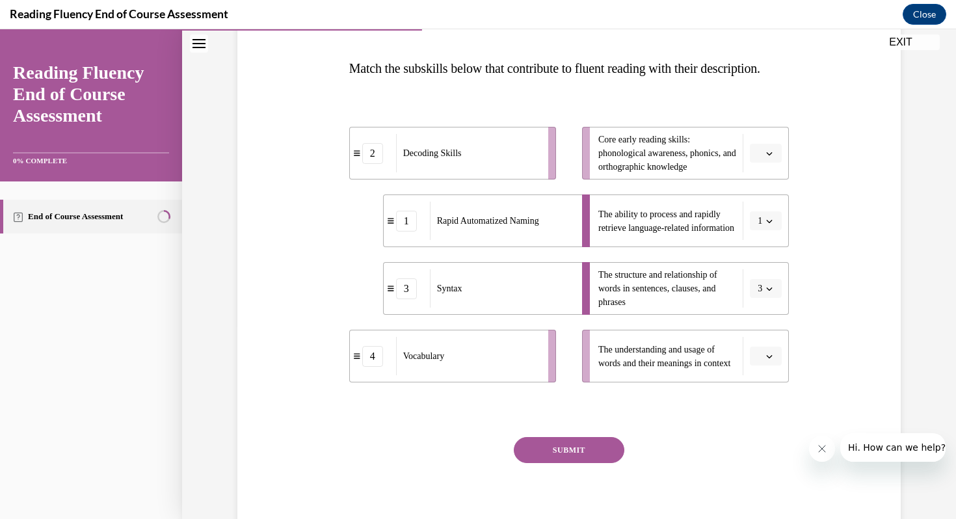
click at [768, 157] on icon "button" at bounding box center [769, 153] width 7 height 7
click at [766, 261] on div "2" at bounding box center [764, 260] width 33 height 26
click at [765, 361] on span "button" at bounding box center [769, 356] width 9 height 9
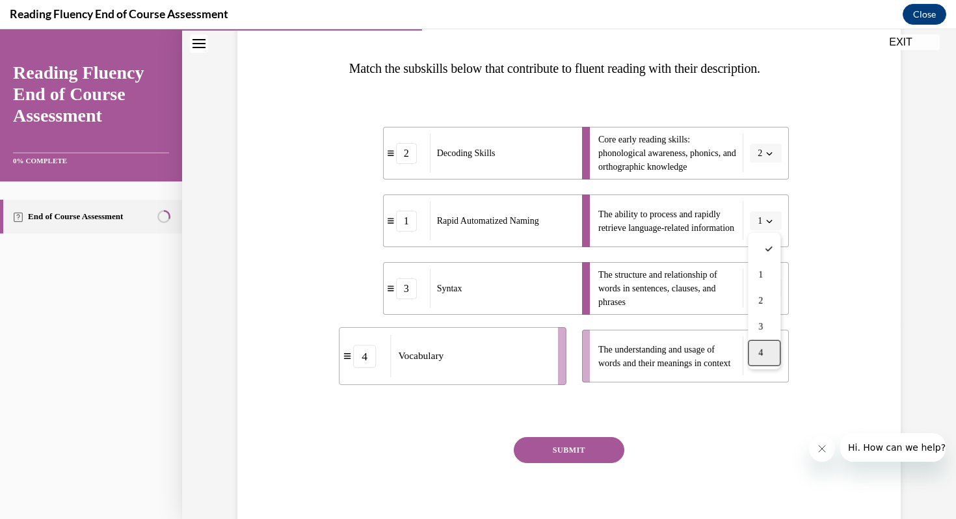
click at [768, 355] on div "4" at bounding box center [764, 353] width 33 height 26
click at [569, 463] on button "SUBMIT" at bounding box center [569, 450] width 111 height 26
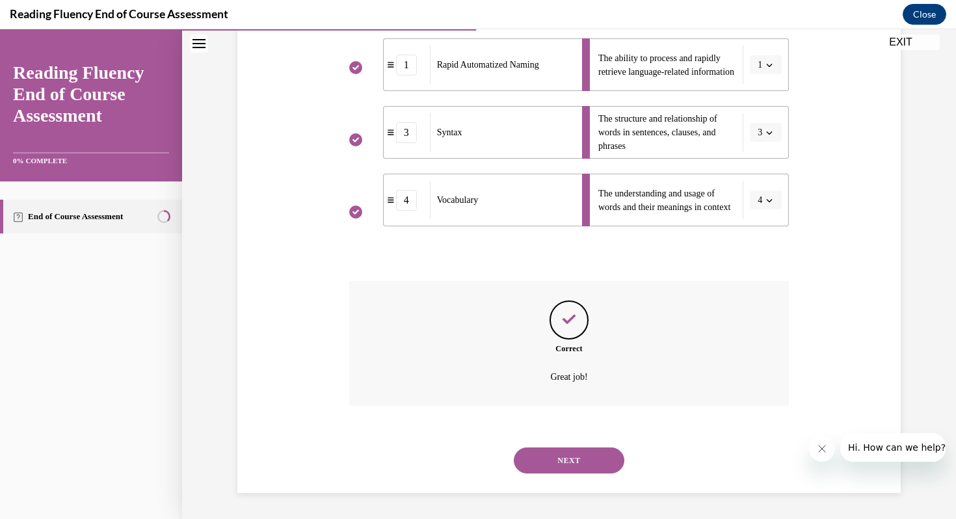
scroll to position [375, 0]
click at [563, 463] on button "NEXT" at bounding box center [569, 461] width 111 height 26
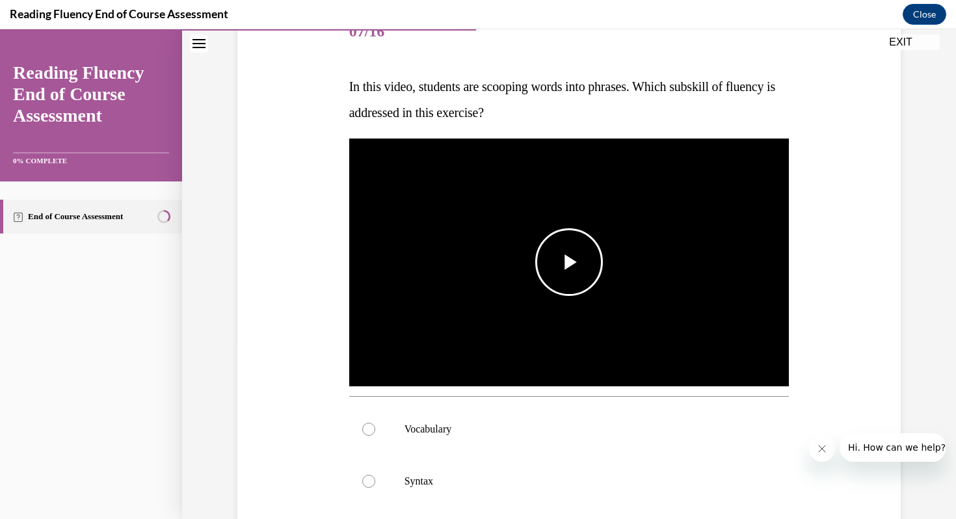
scroll to position [191, 0]
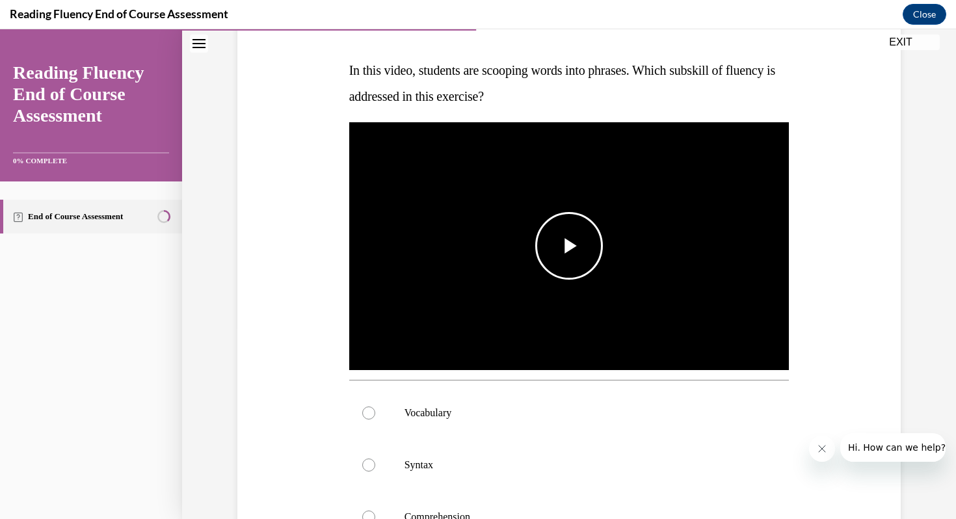
click at [569, 246] on span "Video player" at bounding box center [569, 246] width 0 height 0
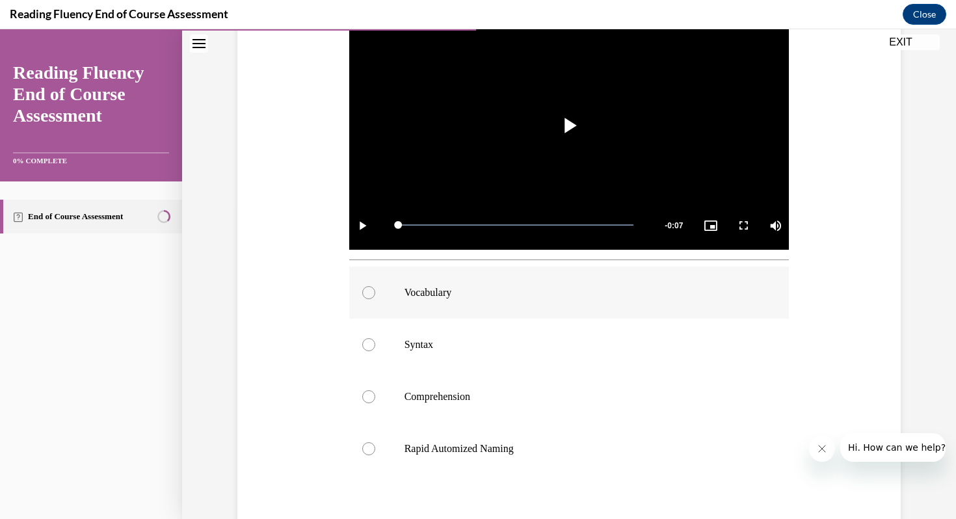
scroll to position [302, 0]
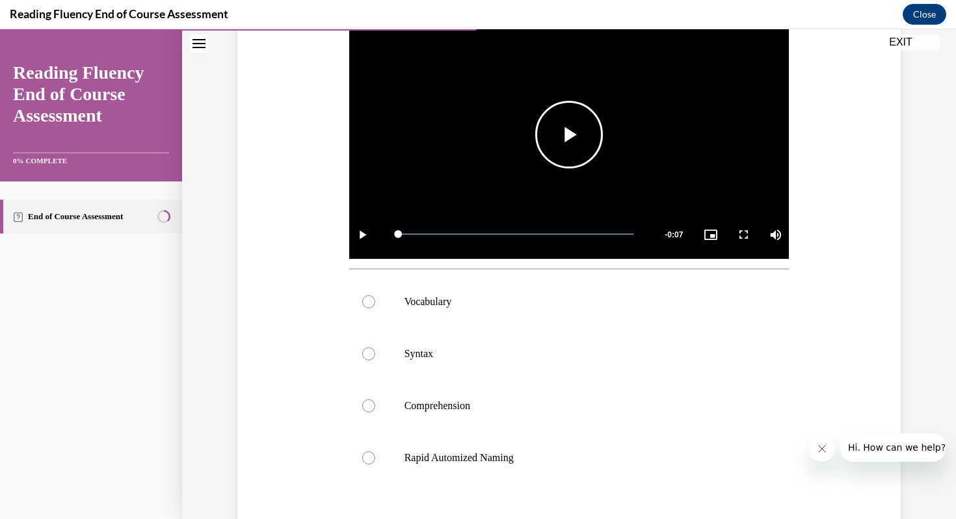
click at [569, 135] on span "Video player" at bounding box center [569, 135] width 0 height 0
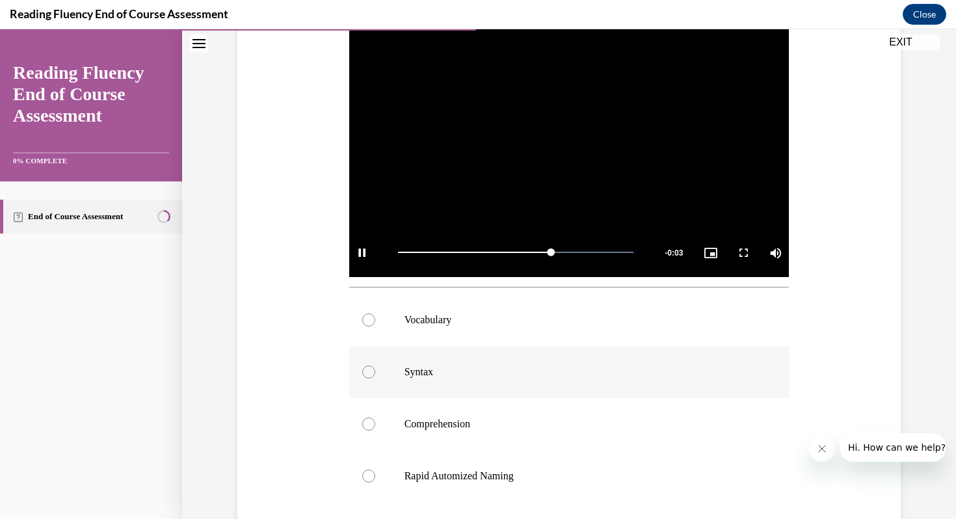
click at [516, 366] on p "Syntax" at bounding box center [581, 372] width 353 height 13
click at [375, 366] on input "Syntax" at bounding box center [368, 372] width 13 height 13
radio input "true"
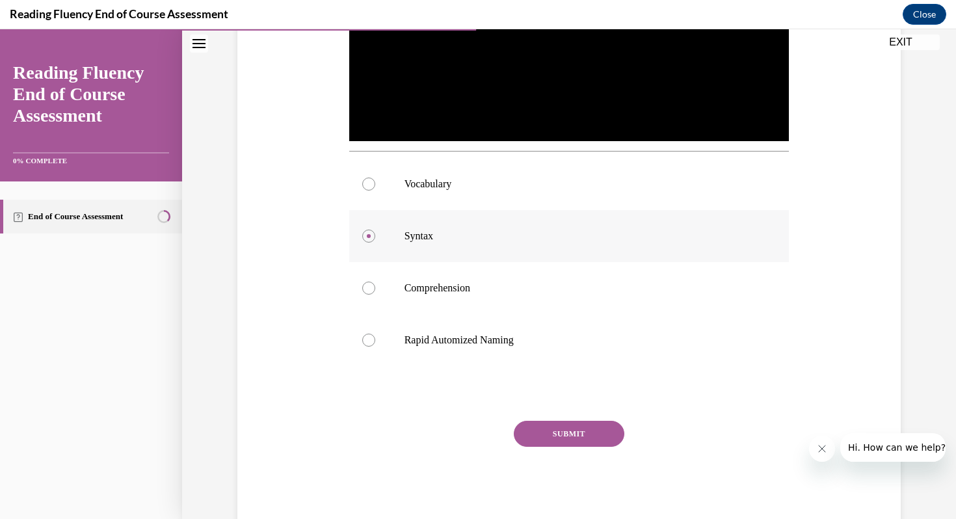
scroll to position [421, 0]
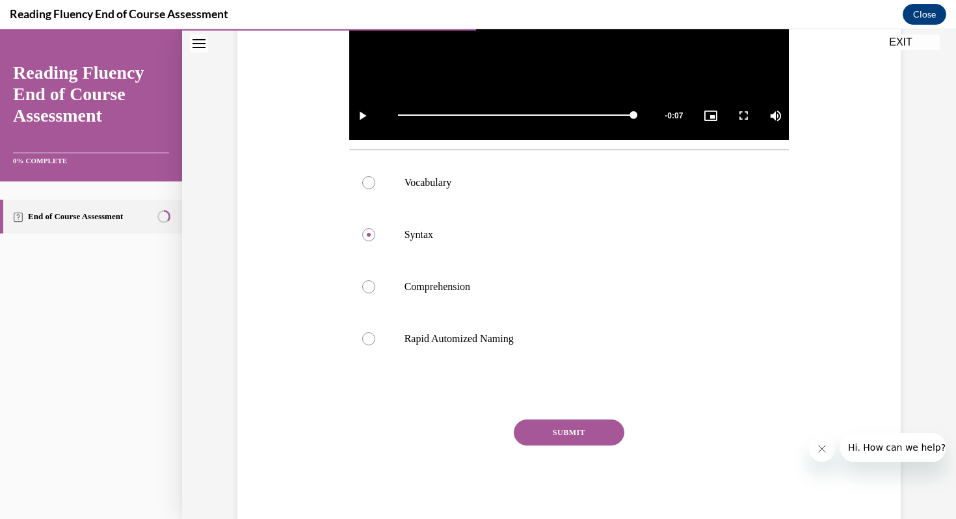
click at [574, 433] on button "SUBMIT" at bounding box center [569, 433] width 111 height 26
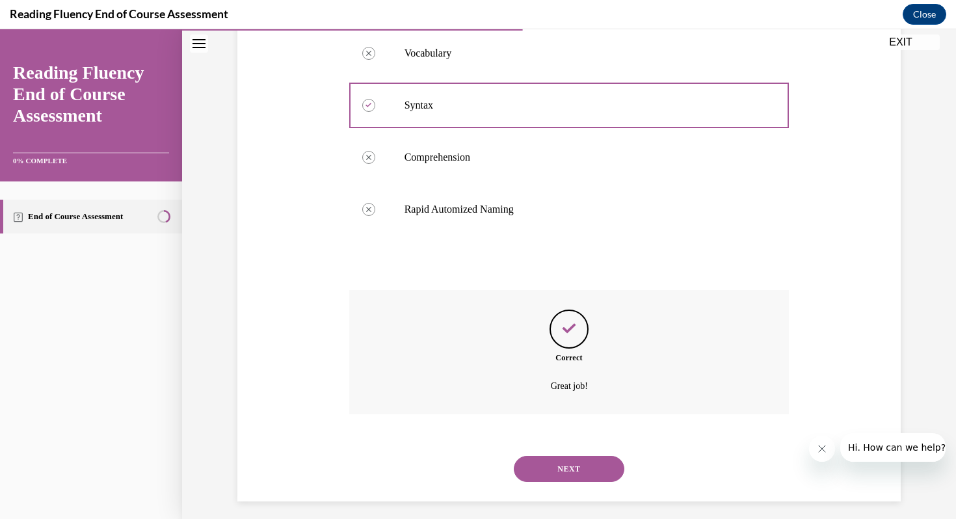
scroll to position [559, 0]
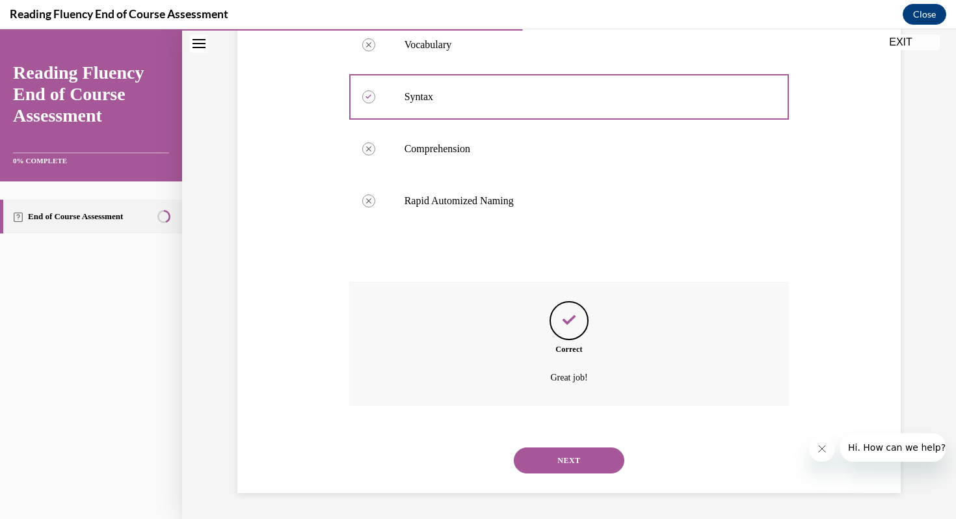
click at [563, 462] on button "NEXT" at bounding box center [569, 461] width 111 height 26
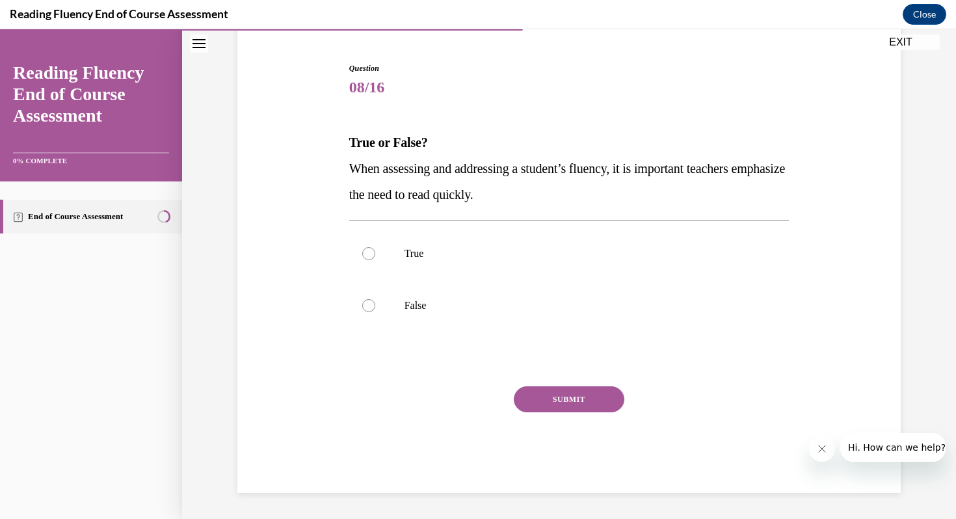
drag, startPoint x: 569, startPoint y: 195, endPoint x: 345, endPoint y: 171, distance: 224.4
click at [346, 171] on div "Question 08/16 True or False? When assessing and addressing a student’s fluency…" at bounding box center [569, 268] width 447 height 450
copy span "When assessing and addressing a student’s fluency, it is important teachers emp…"
click at [411, 301] on p "False" at bounding box center [581, 305] width 353 height 13
click at [375, 301] on input "False" at bounding box center [368, 305] width 13 height 13
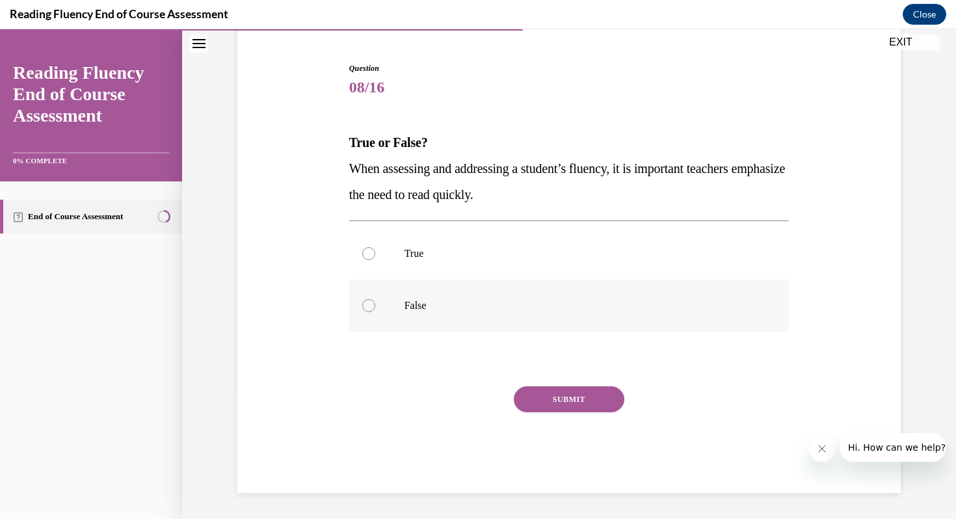
radio input "true"
click at [568, 404] on button "SUBMIT" at bounding box center [569, 399] width 111 height 26
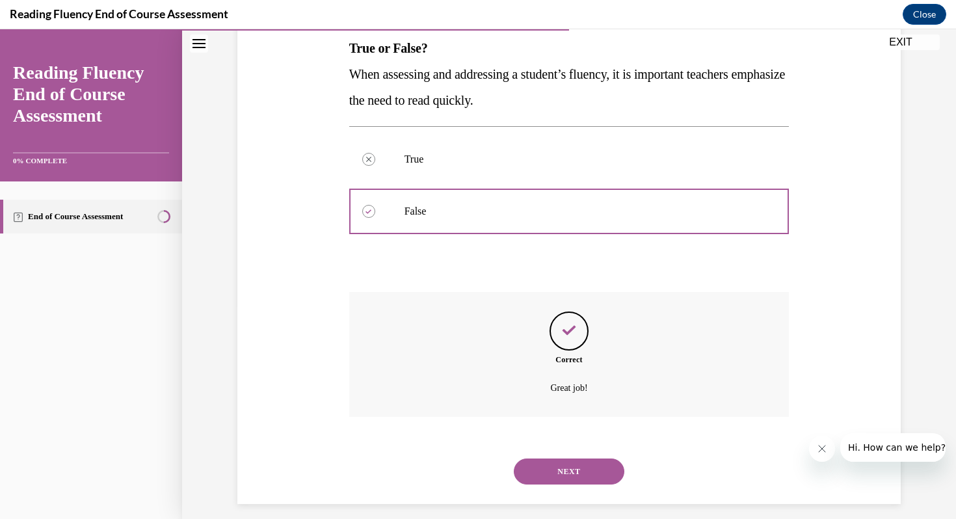
scroll to position [224, 0]
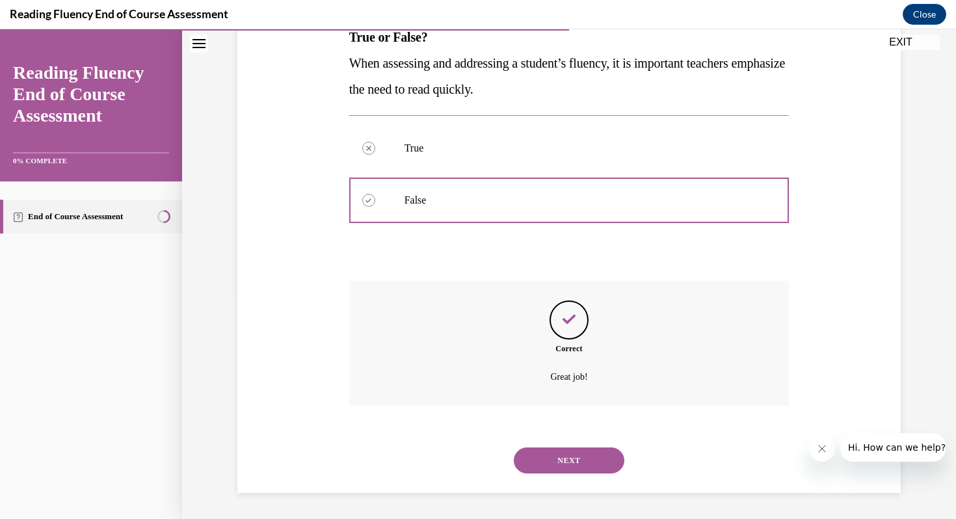
click at [566, 460] on button "NEXT" at bounding box center [569, 461] width 111 height 26
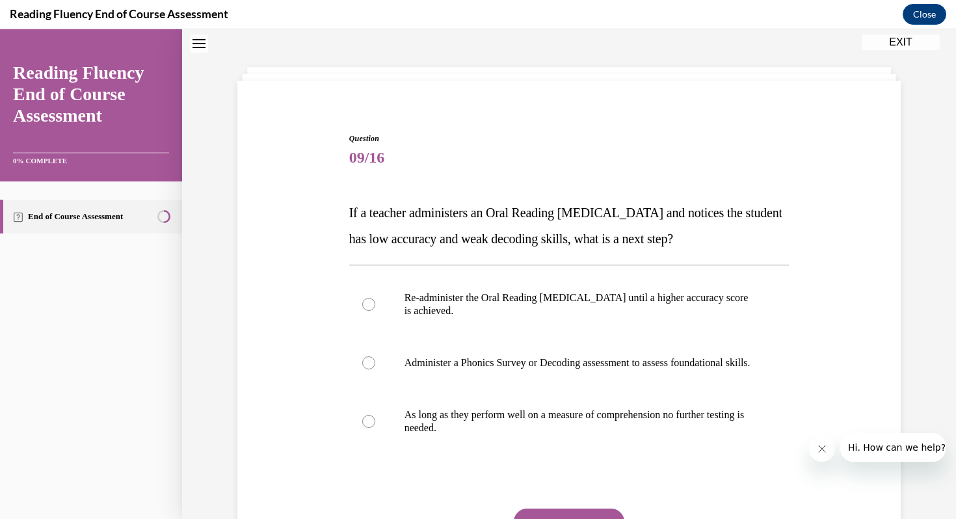
scroll to position [40, 0]
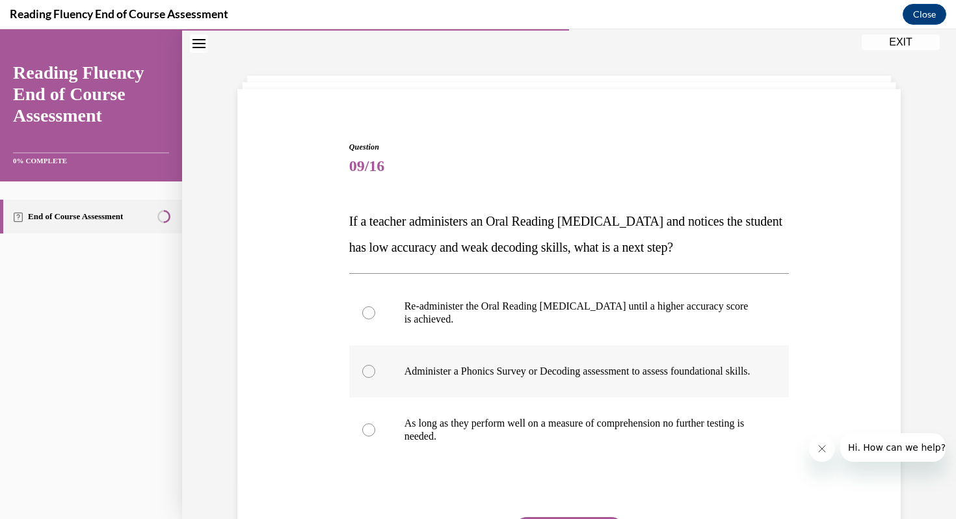
click at [436, 377] on p "Administer a Phonics Survey or Decoding assessment to assess foundational skill…" at bounding box center [581, 371] width 353 height 13
click at [375, 377] on input "Administer a Phonics Survey or Decoding assessment to assess foundational skill…" at bounding box center [368, 371] width 13 height 13
radio input "true"
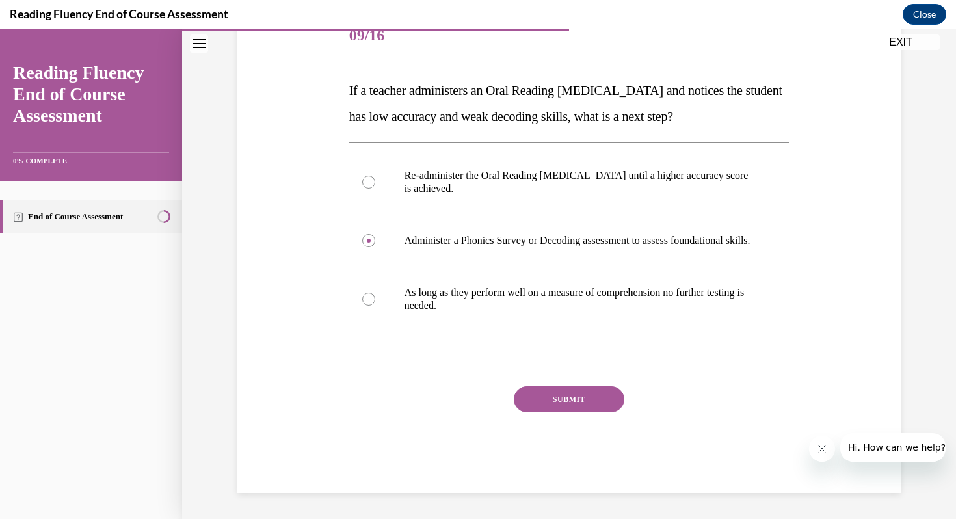
click at [576, 403] on button "SUBMIT" at bounding box center [569, 399] width 111 height 26
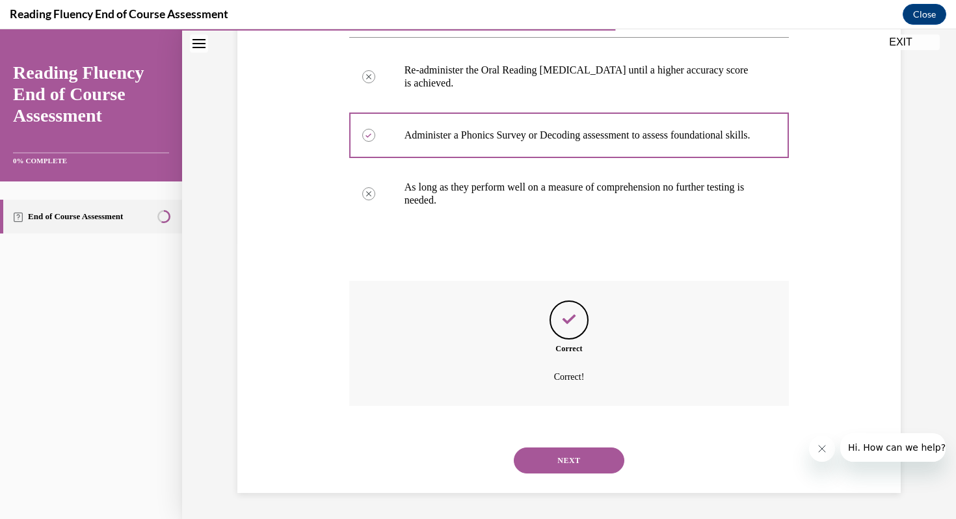
scroll to position [289, 0]
click at [571, 458] on button "NEXT" at bounding box center [569, 461] width 111 height 26
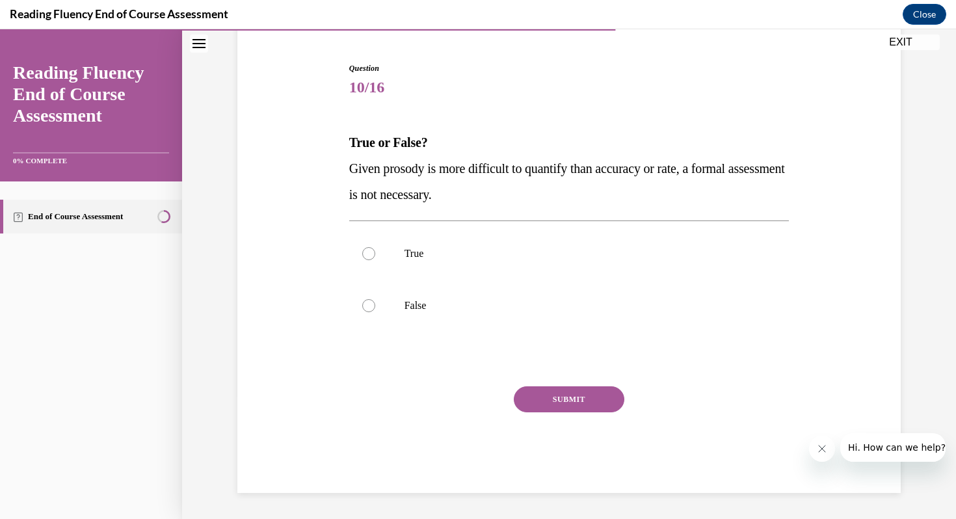
drag, startPoint x: 522, startPoint y: 196, endPoint x: 343, endPoint y: 170, distance: 180.8
click at [343, 170] on div "Question 10/16 True or False? Given prosody is more difficult to quantify than …" at bounding box center [569, 258] width 670 height 470
copy span "Given prosody is more difficult to quantify than accuracy or rate, a formal ass…"
click at [400, 307] on label "False" at bounding box center [569, 306] width 440 height 52
click at [375, 307] on input "False" at bounding box center [368, 305] width 13 height 13
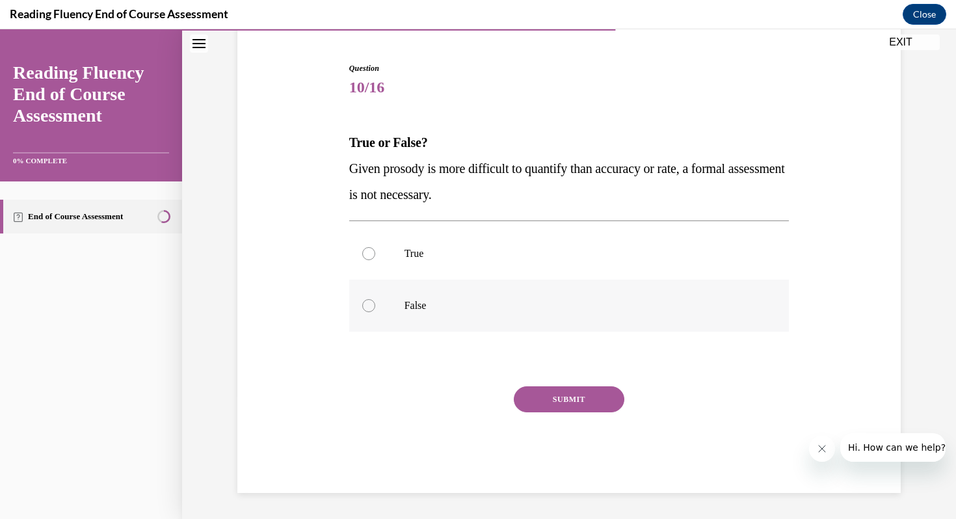
radio input "true"
click at [571, 399] on button "SUBMIT" at bounding box center [569, 399] width 111 height 26
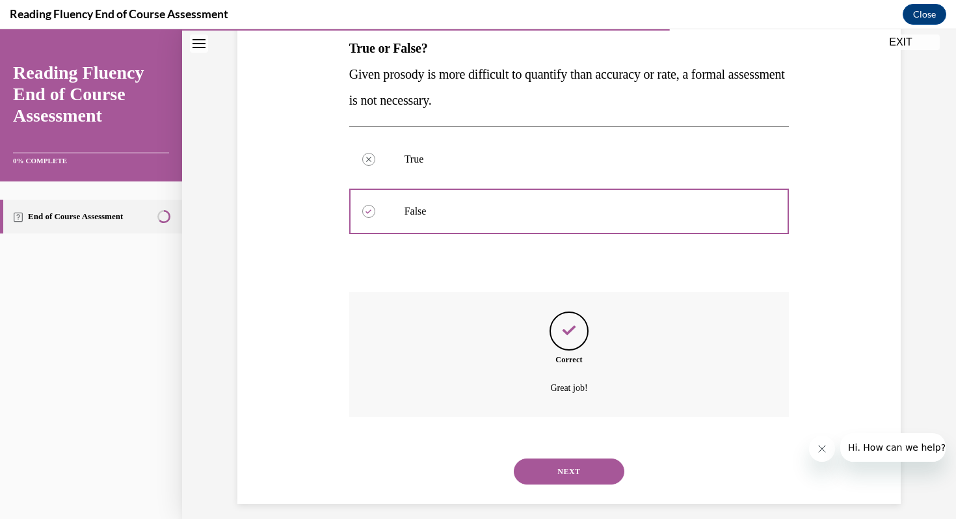
scroll to position [224, 0]
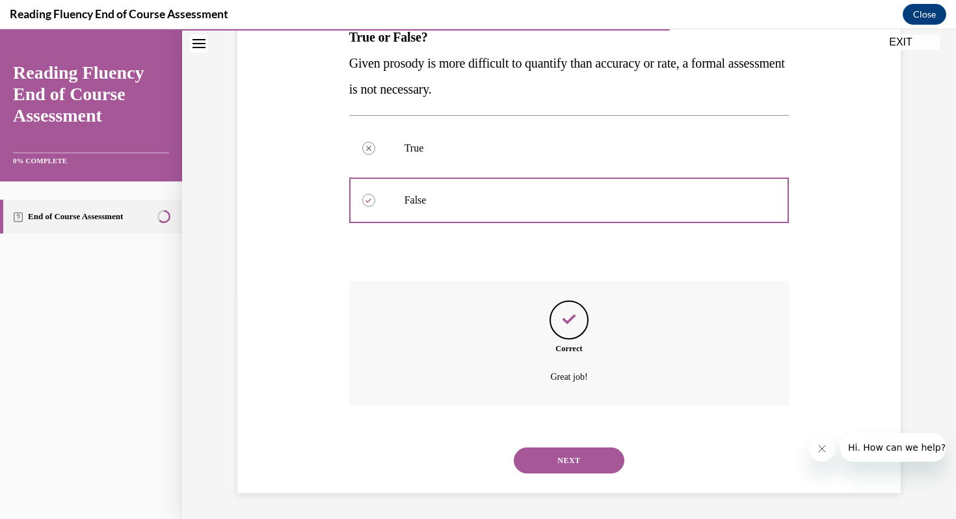
click at [554, 457] on button "NEXT" at bounding box center [569, 461] width 111 height 26
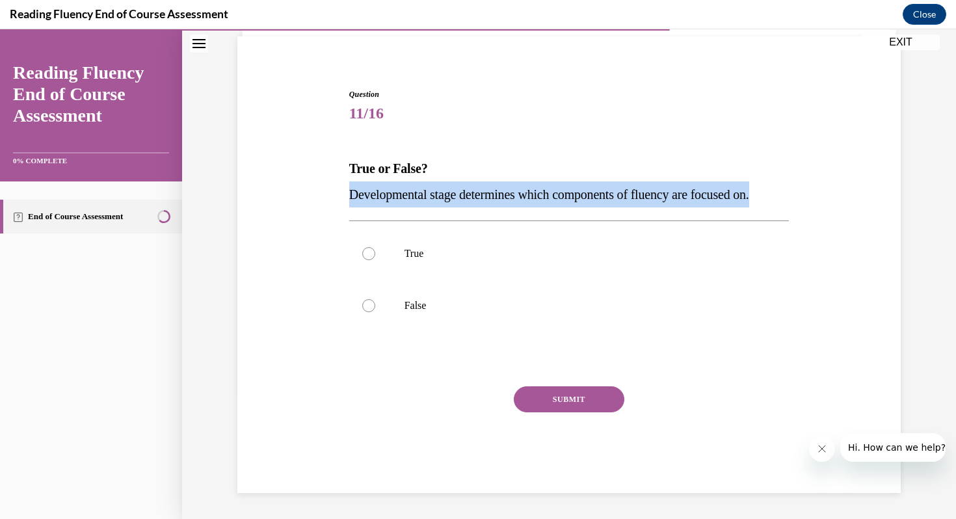
drag, startPoint x: 805, startPoint y: 197, endPoint x: 327, endPoint y: 204, distance: 478.2
click at [327, 204] on div "Question 11/16 True or False? Developmental stage determines which components o…" at bounding box center [569, 271] width 670 height 444
copy span "Developmental stage determines which components of fluency are focused on."
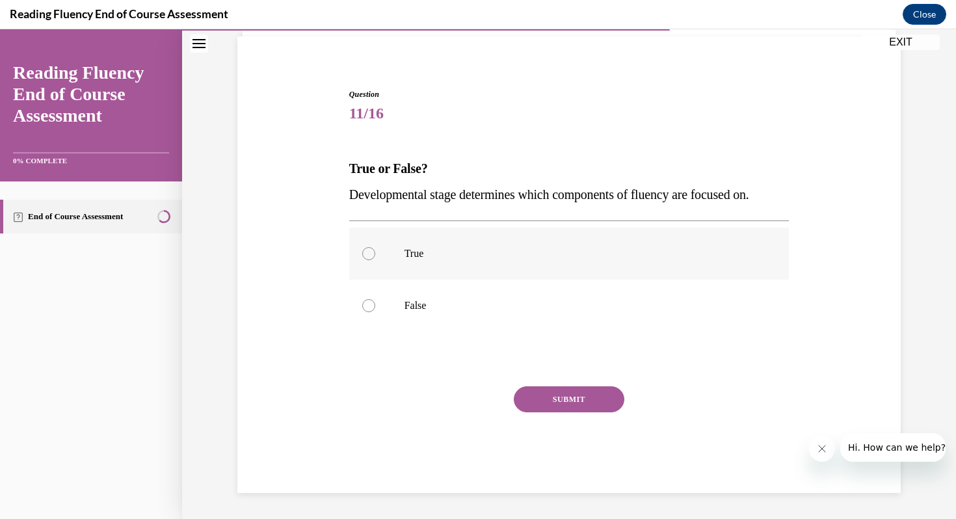
click at [404, 259] on label "True" at bounding box center [569, 254] width 440 height 52
click at [375, 259] on input "True" at bounding box center [368, 253] width 13 height 13
radio input "true"
click at [567, 399] on button "SUBMIT" at bounding box center [569, 399] width 111 height 26
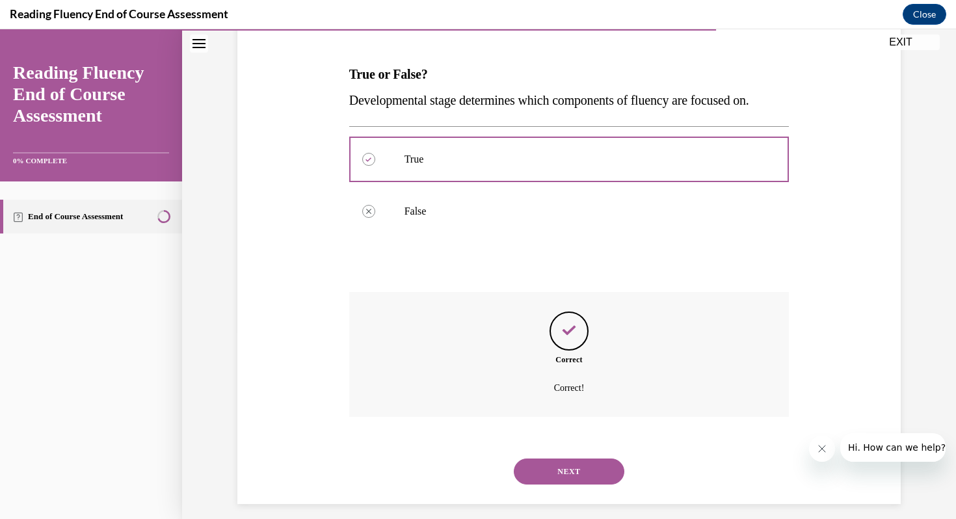
scroll to position [198, 0]
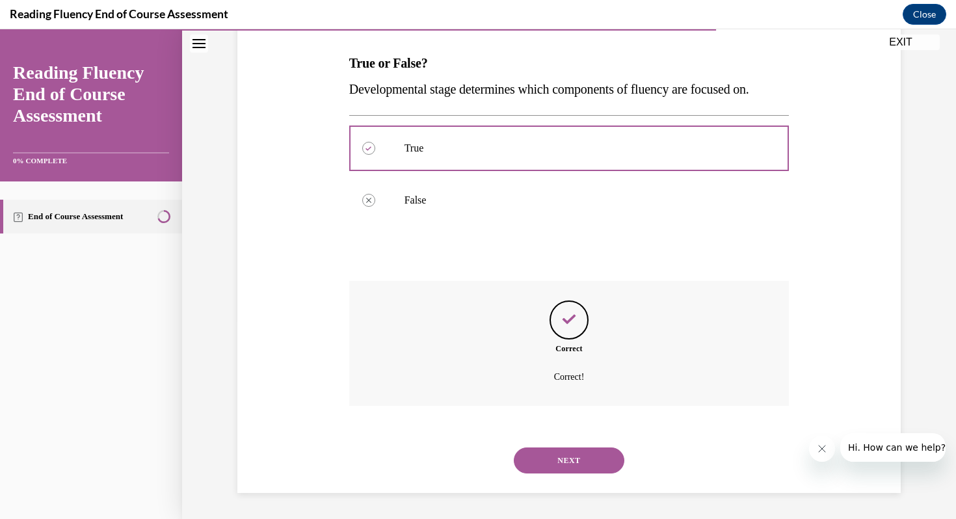
click at [551, 461] on button "NEXT" at bounding box center [569, 461] width 111 height 26
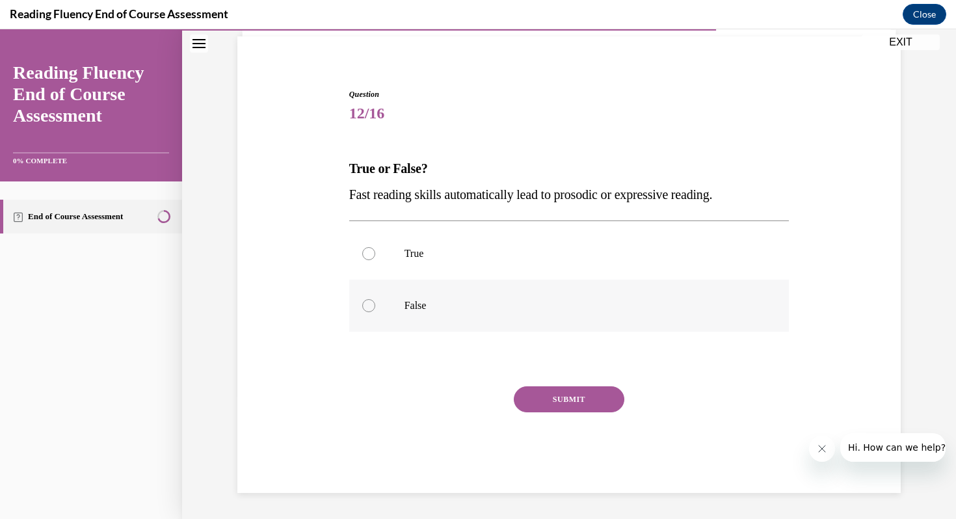
click at [405, 312] on label "False" at bounding box center [569, 306] width 440 height 52
click at [375, 312] on input "False" at bounding box center [368, 305] width 13 height 13
radio input "true"
click at [573, 394] on button "SUBMIT" at bounding box center [569, 399] width 111 height 26
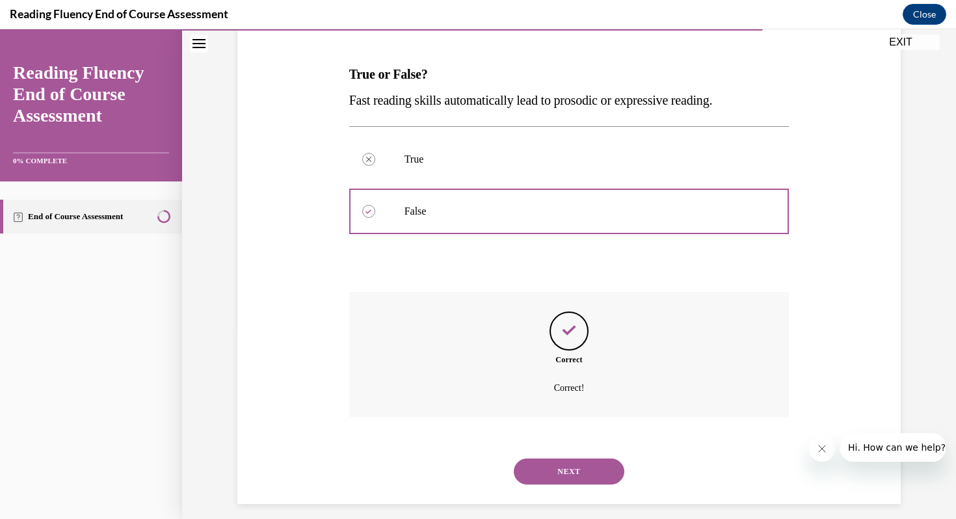
scroll to position [198, 0]
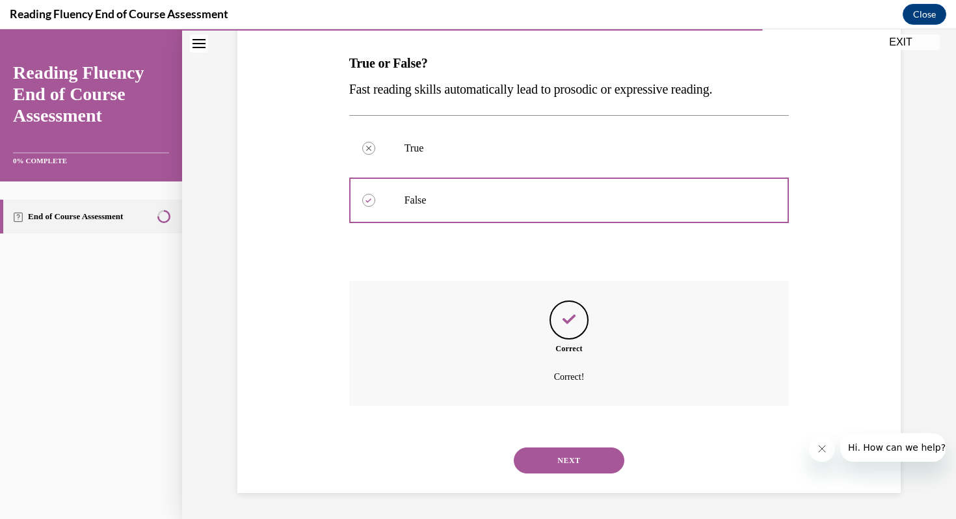
click at [576, 463] on button "NEXT" at bounding box center [569, 461] width 111 height 26
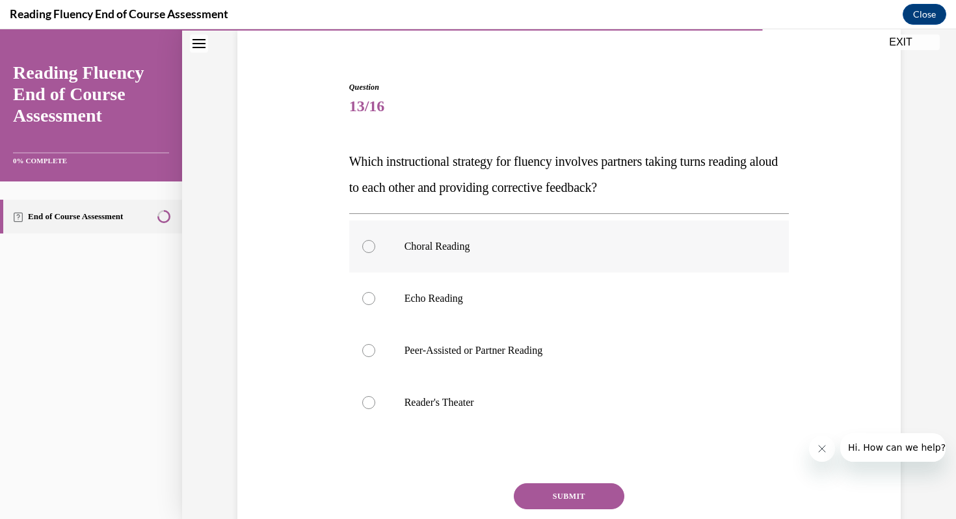
scroll to position [101, 0]
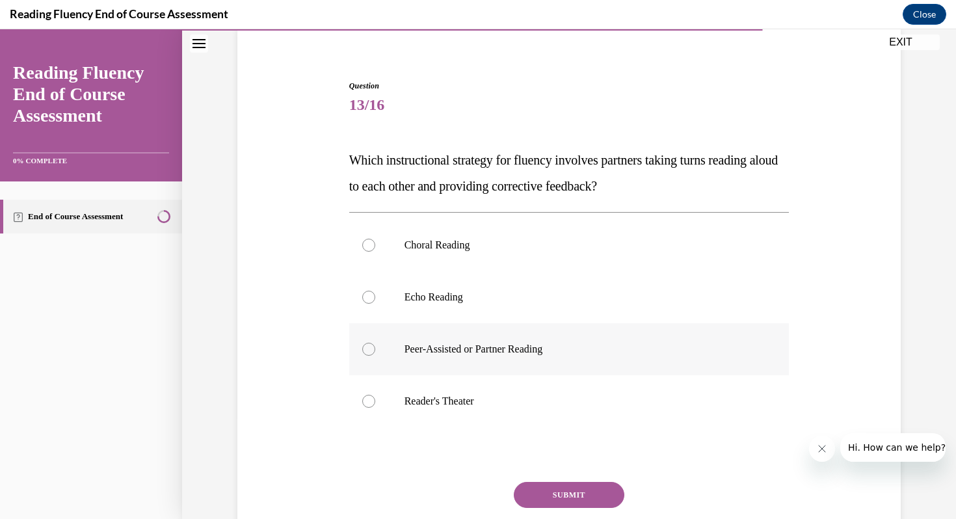
click at [489, 348] on p "Peer-Assisted or Partner Reading" at bounding box center [581, 349] width 353 height 13
click at [375, 348] on input "Peer-Assisted or Partner Reading" at bounding box center [368, 349] width 13 height 13
radio input "true"
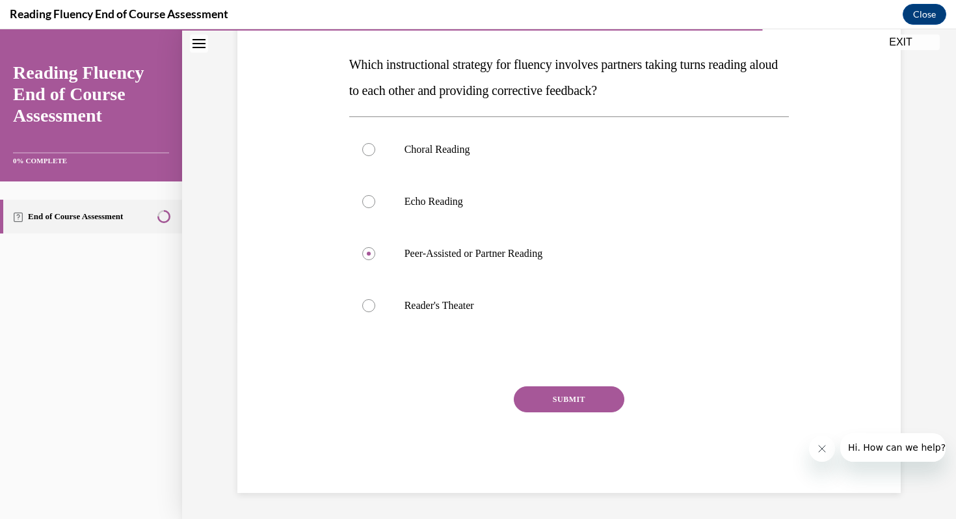
click at [586, 397] on button "SUBMIT" at bounding box center [569, 399] width 111 height 26
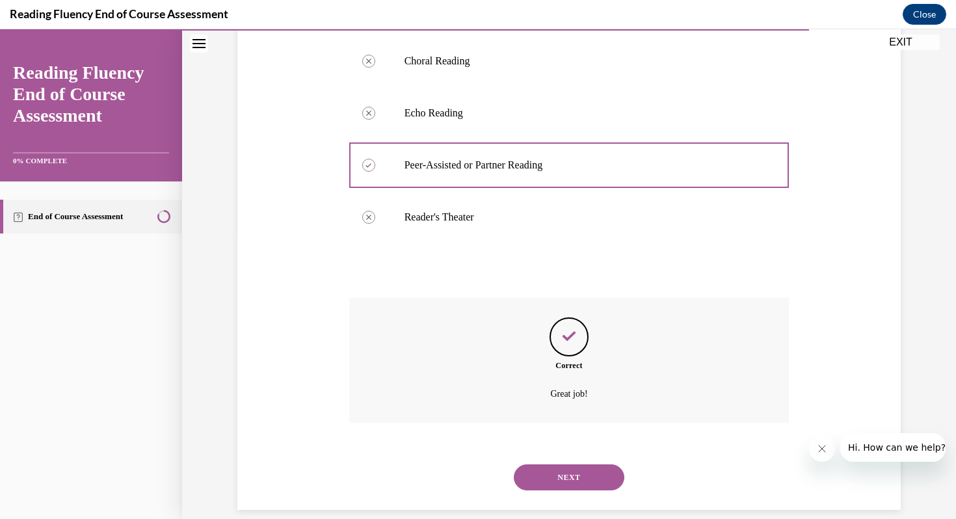
scroll to position [302, 0]
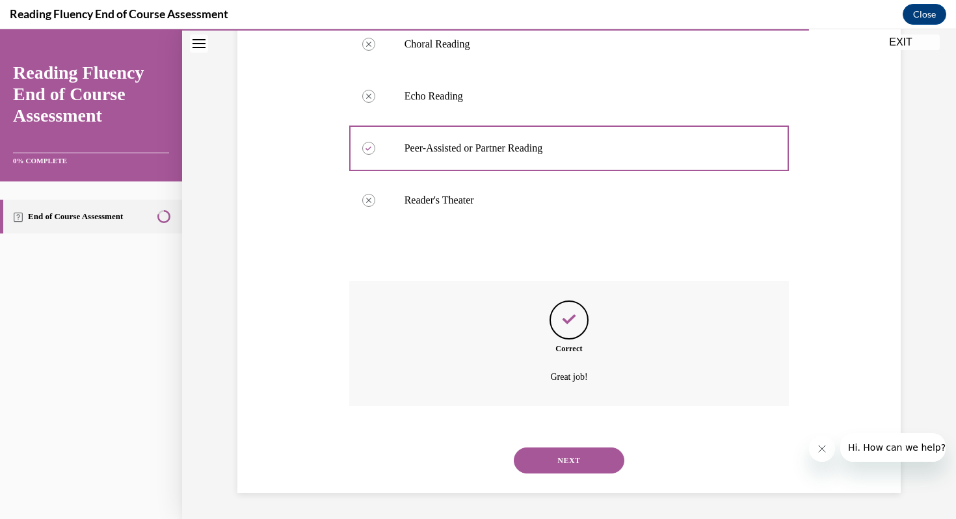
click at [569, 465] on button "NEXT" at bounding box center [569, 461] width 111 height 26
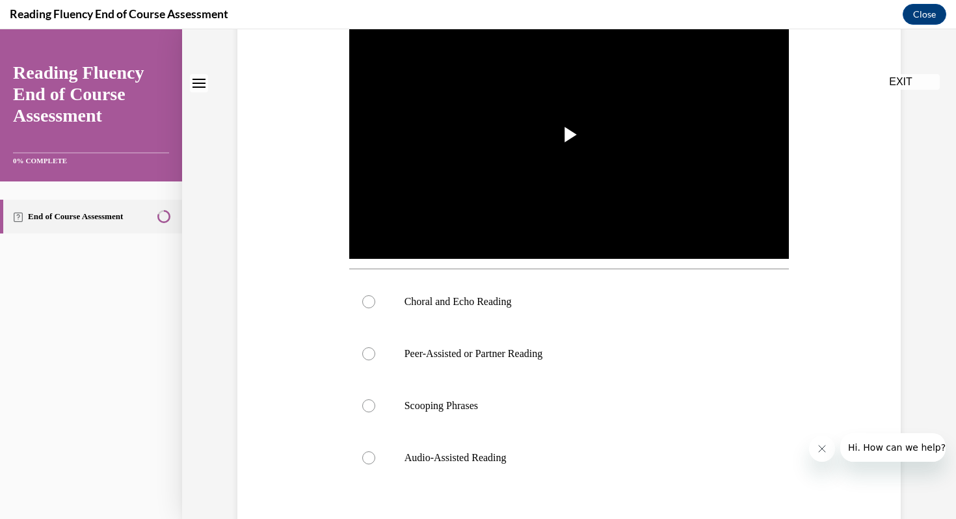
scroll to position [0, 0]
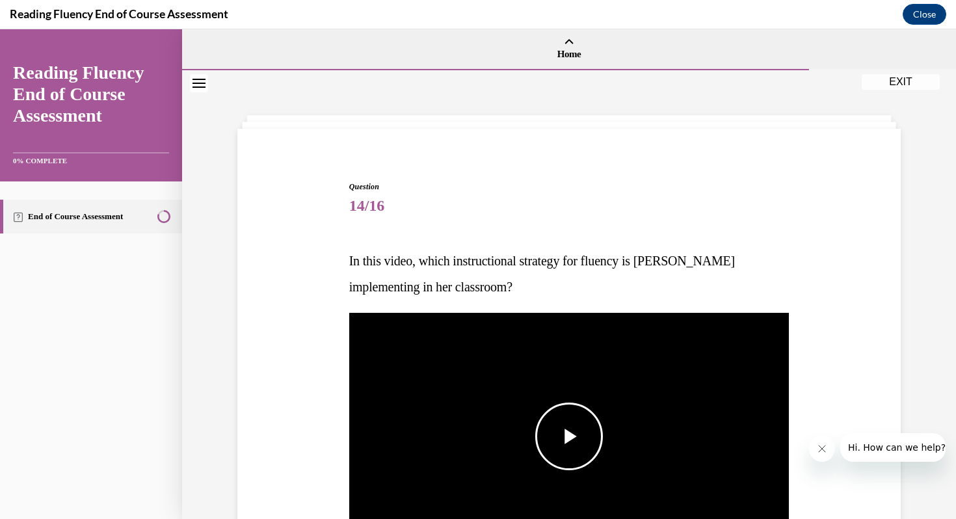
click at [569, 436] on span "Video player" at bounding box center [569, 436] width 0 height 0
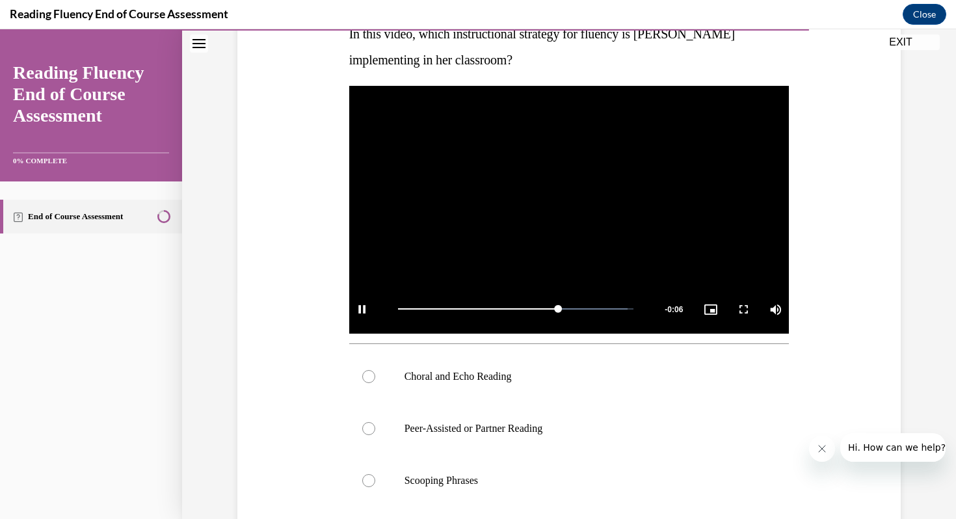
scroll to position [230, 0]
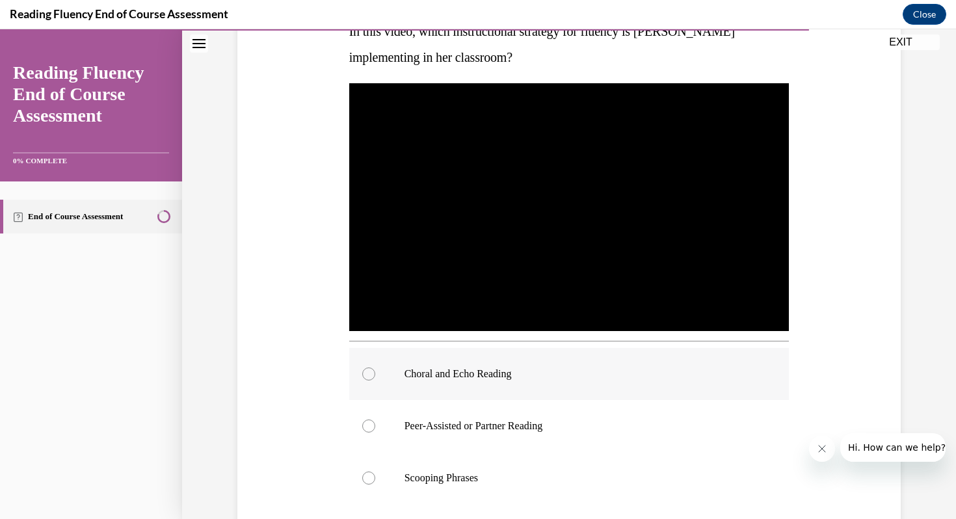
click at [479, 379] on p "Choral and Echo Reading" at bounding box center [581, 374] width 353 height 13
click at [375, 379] on input "Choral and Echo Reading" at bounding box center [368, 374] width 13 height 13
radio input "true"
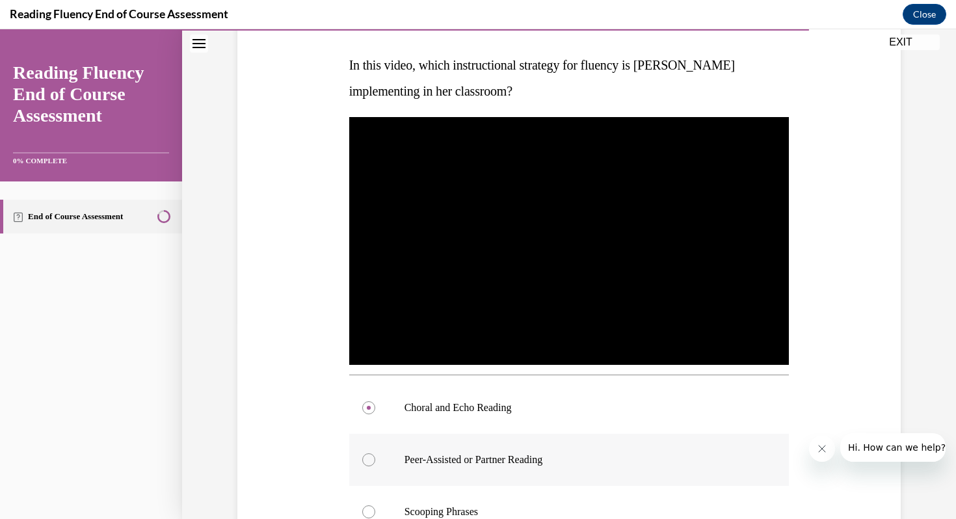
scroll to position [384, 0]
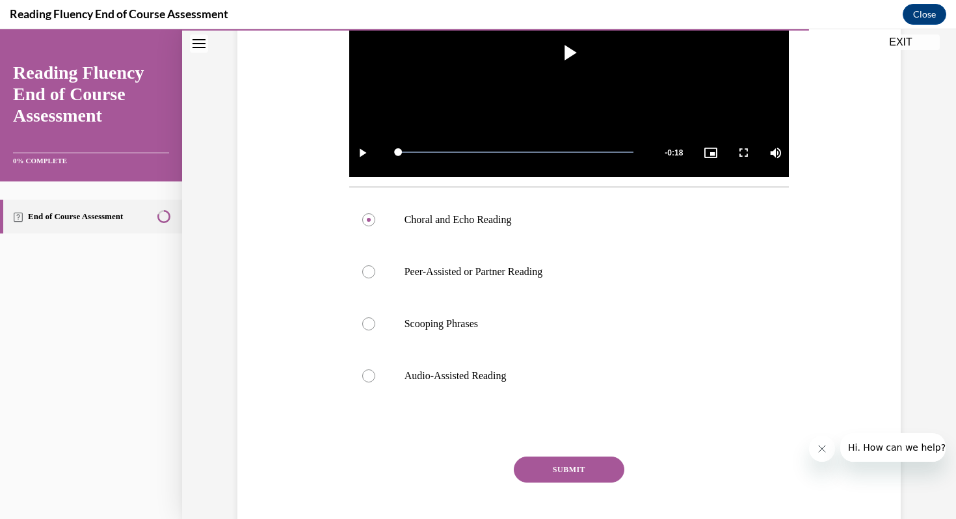
click at [569, 466] on button "SUBMIT" at bounding box center [569, 470] width 111 height 26
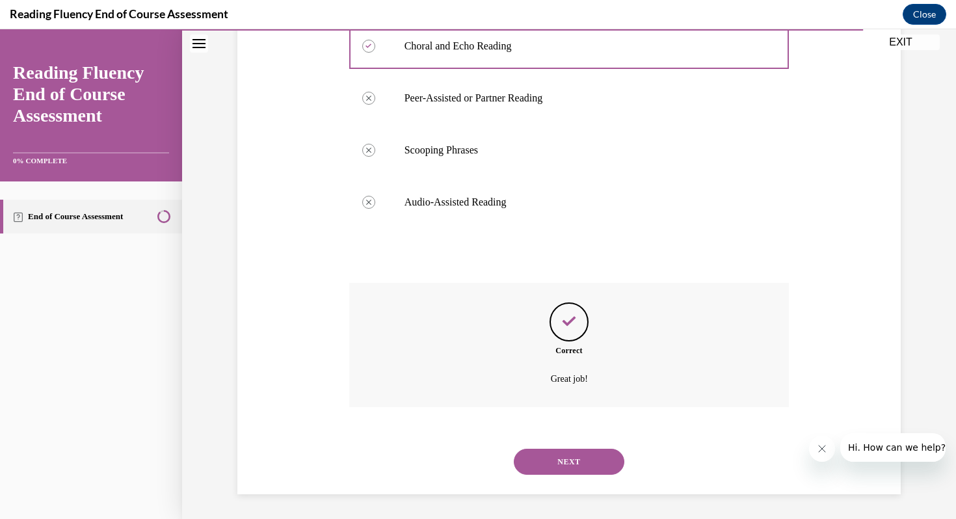
scroll to position [559, 0]
click at [578, 463] on button "NEXT" at bounding box center [569, 461] width 111 height 26
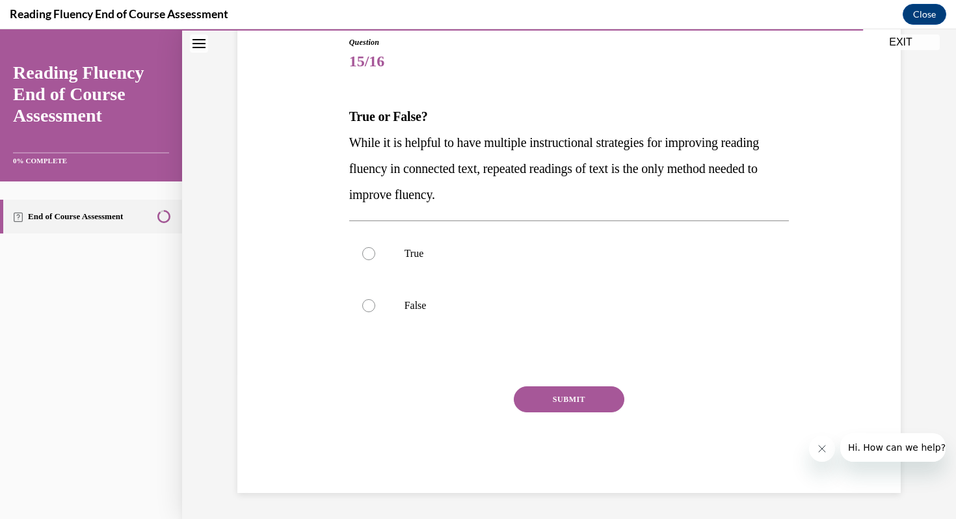
scroll to position [144, 0]
click at [432, 303] on p "False" at bounding box center [581, 305] width 353 height 13
click at [375, 303] on input "False" at bounding box center [368, 305] width 13 height 13
radio input "true"
click at [568, 397] on button "SUBMIT" at bounding box center [569, 399] width 111 height 26
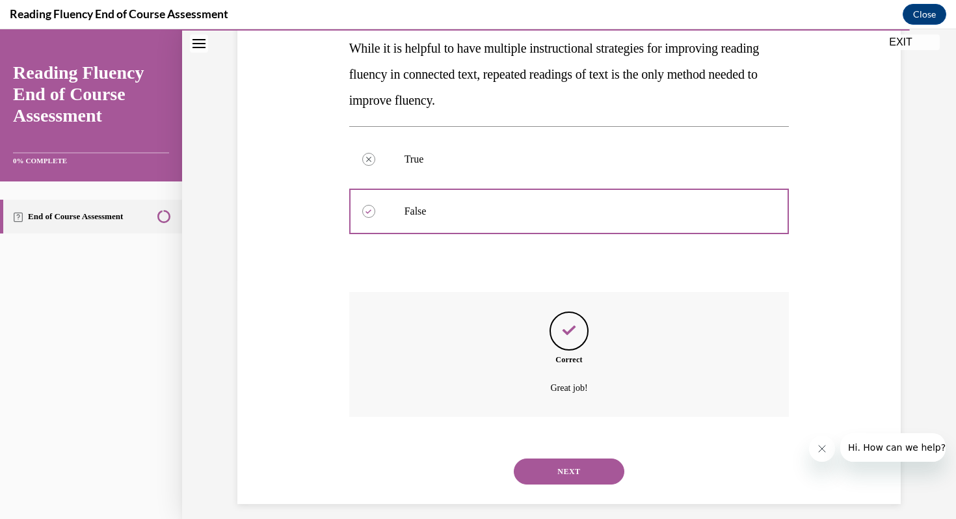
scroll to position [250, 0]
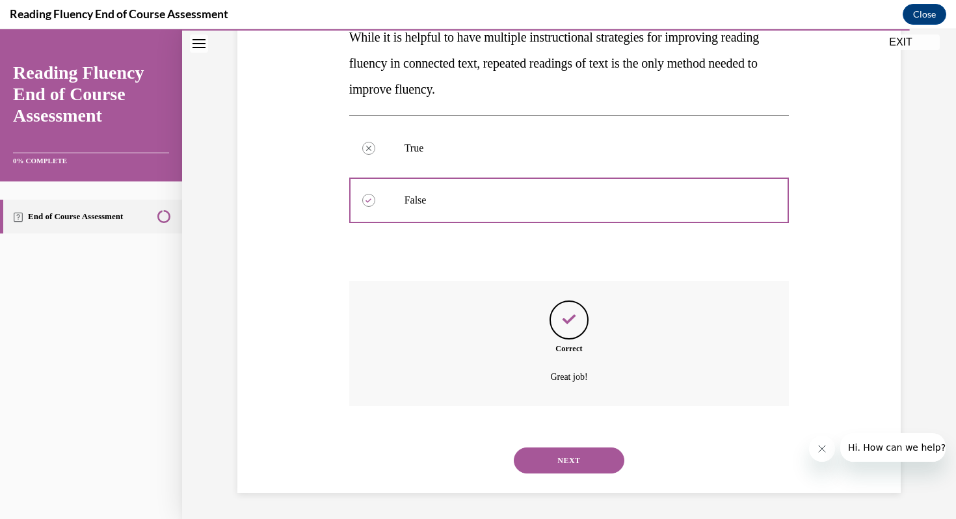
click at [574, 453] on button "NEXT" at bounding box center [569, 461] width 111 height 26
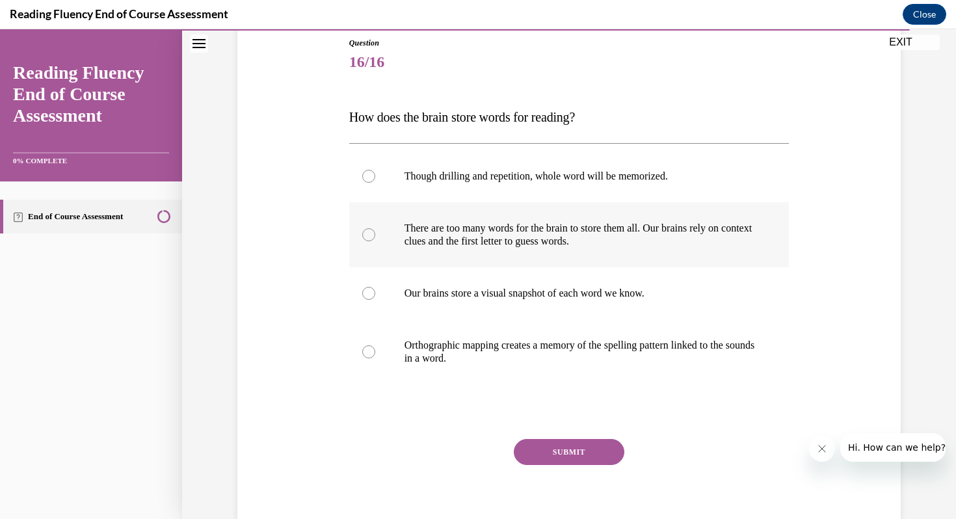
scroll to position [148, 0]
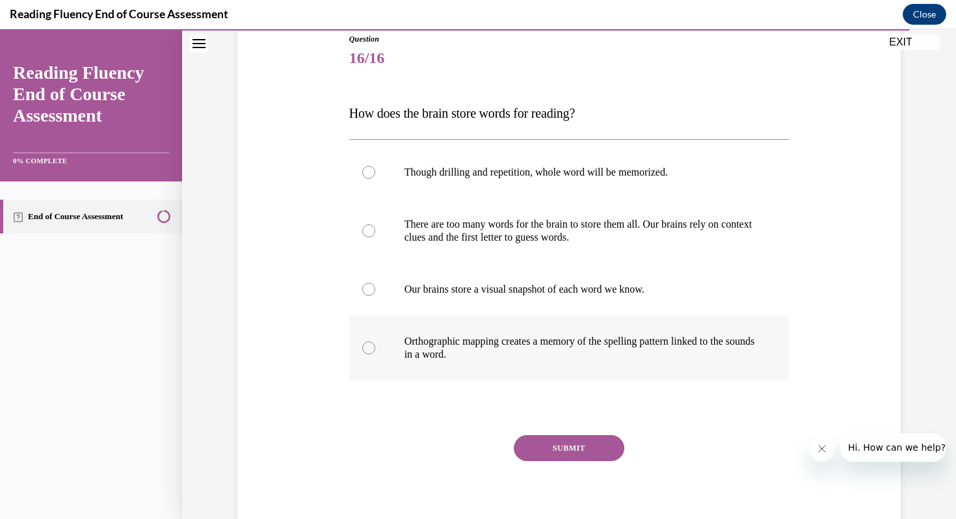
click at [520, 356] on p "Orthographic mapping creates a memory of the spelling pattern linked to the sou…" at bounding box center [581, 348] width 353 height 26
click at [375, 355] on input "Orthographic mapping creates a memory of the spelling pattern linked to the sou…" at bounding box center [368, 348] width 13 height 13
radio input "true"
click at [566, 448] on button "SUBMIT" at bounding box center [569, 448] width 111 height 26
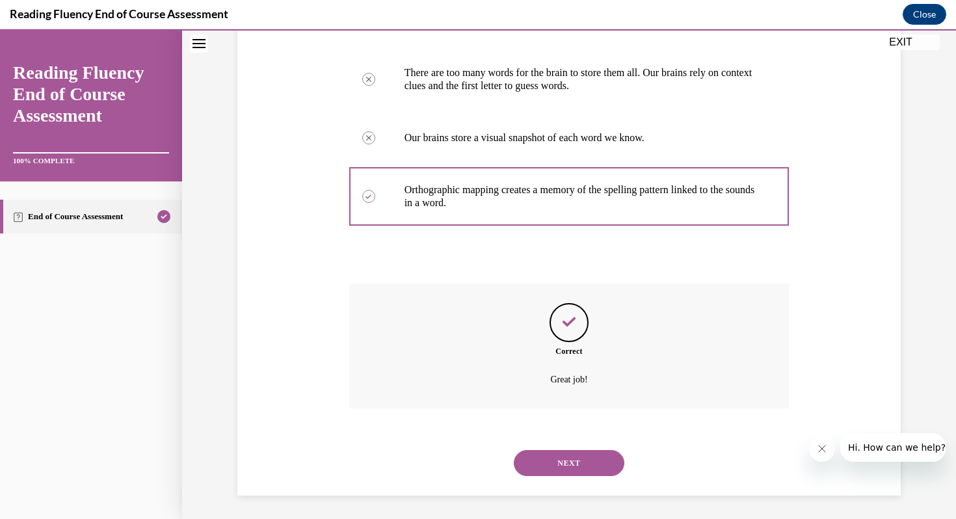
scroll to position [302, 0]
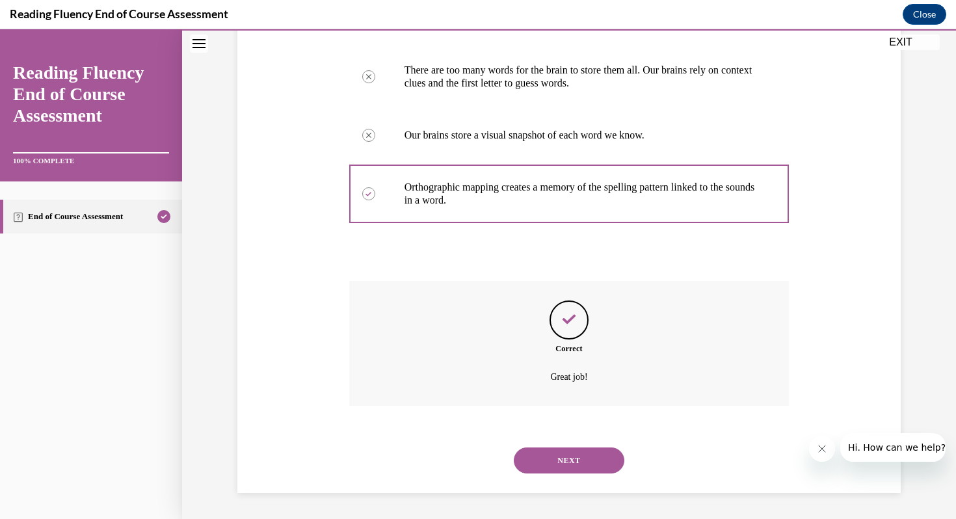
click at [570, 458] on button "NEXT" at bounding box center [569, 461] width 111 height 26
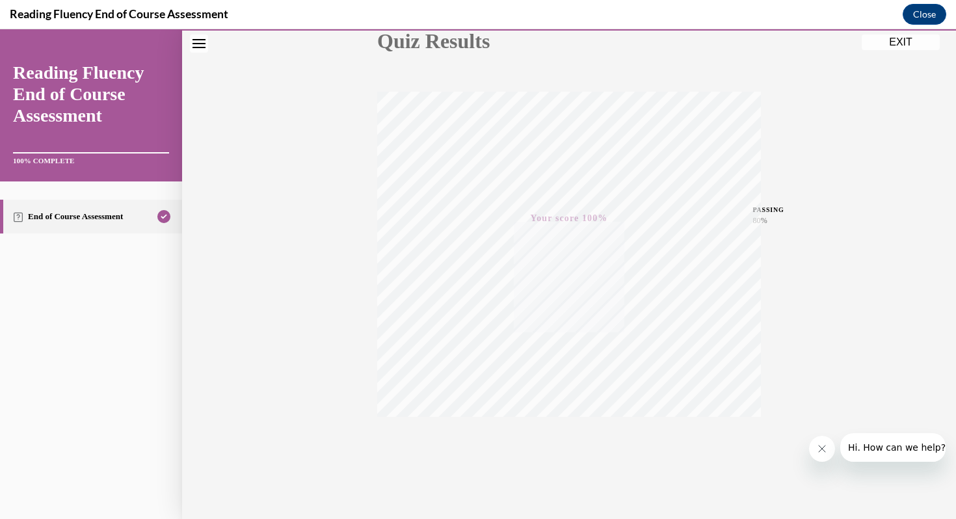
scroll to position [177, 0]
click at [911, 42] on button "EXIT" at bounding box center [901, 42] width 78 height 16
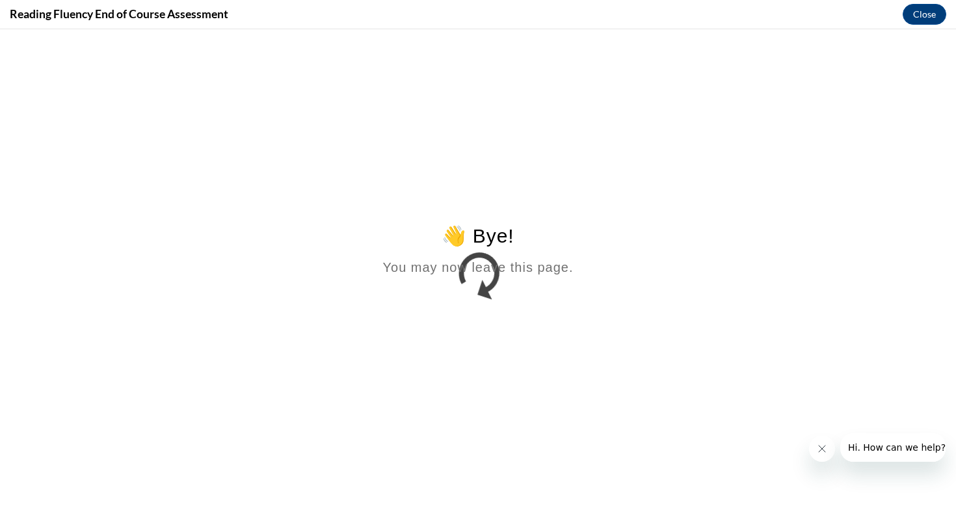
scroll to position [0, 0]
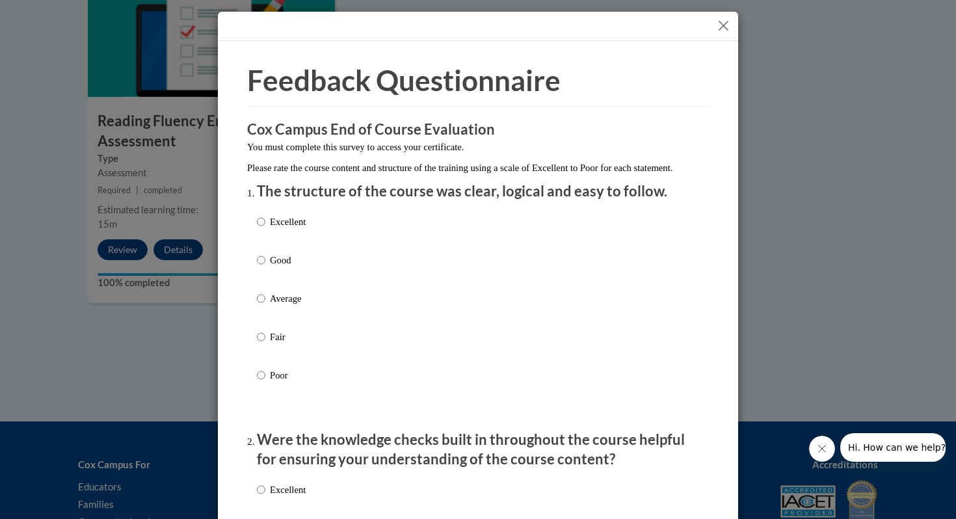
click at [286, 267] on p "Good" at bounding box center [288, 260] width 36 height 14
click at [265, 267] on input "Good" at bounding box center [261, 260] width 8 height 14
radio input "true"
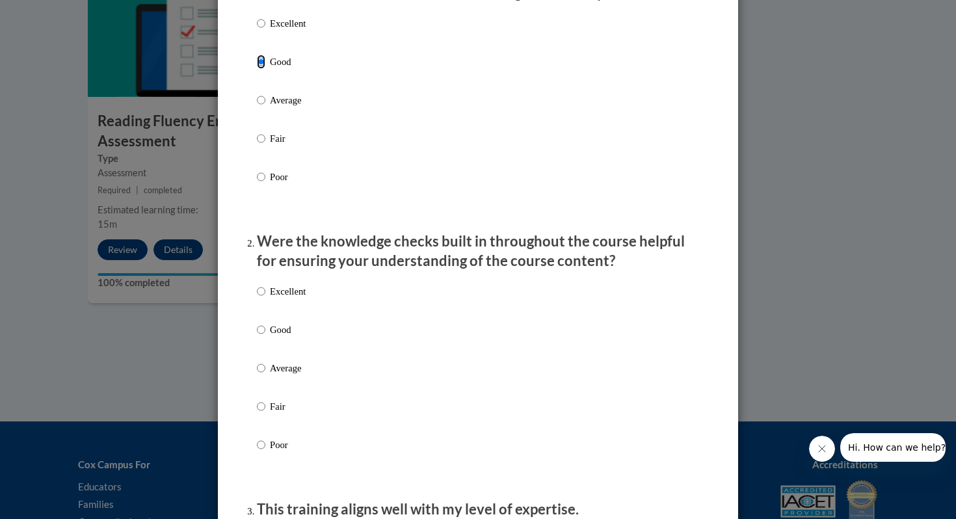
scroll to position [200, 0]
click at [285, 351] on label "Good" at bounding box center [281, 338] width 49 height 35
click at [265, 336] on input "Good" at bounding box center [261, 328] width 8 height 14
radio input "true"
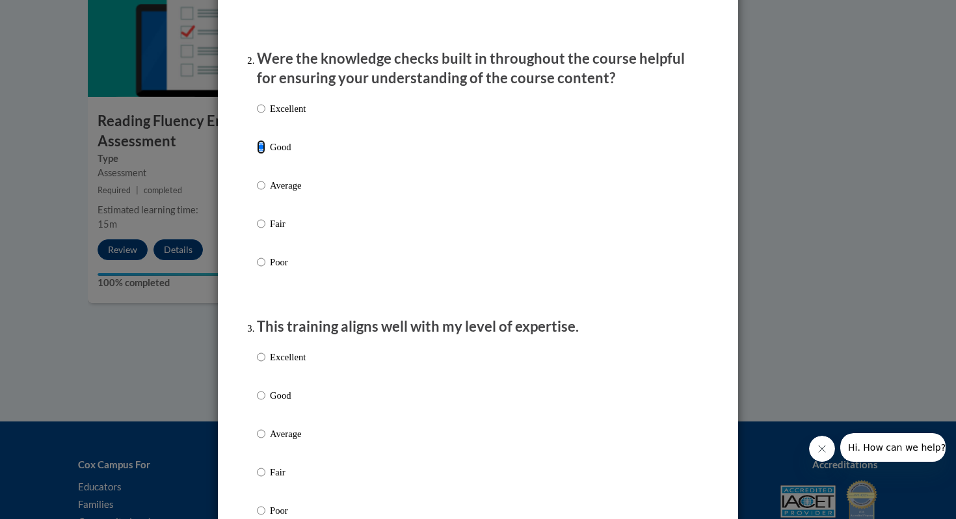
scroll to position [401, 0]
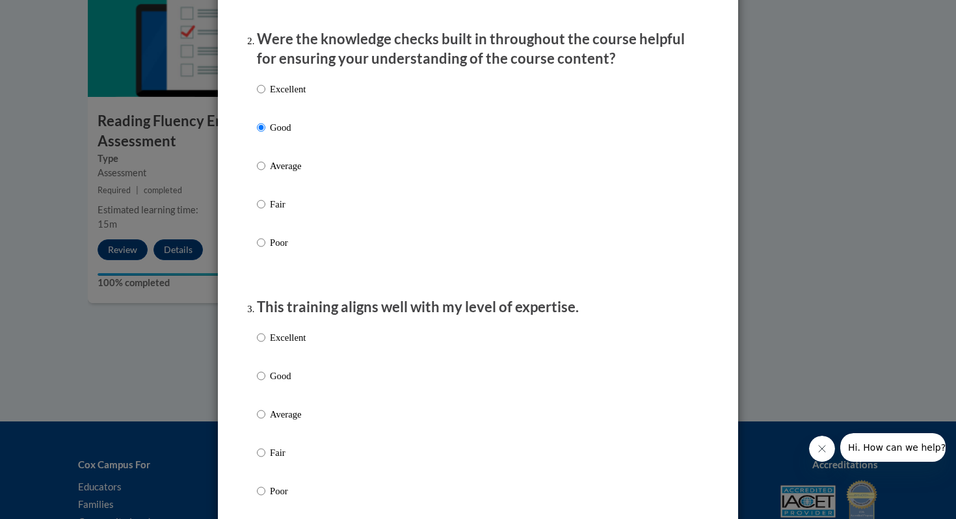
click at [286, 396] on label "Good" at bounding box center [281, 386] width 49 height 35
click at [265, 383] on input "Good" at bounding box center [261, 376] width 8 height 14
radio input "true"
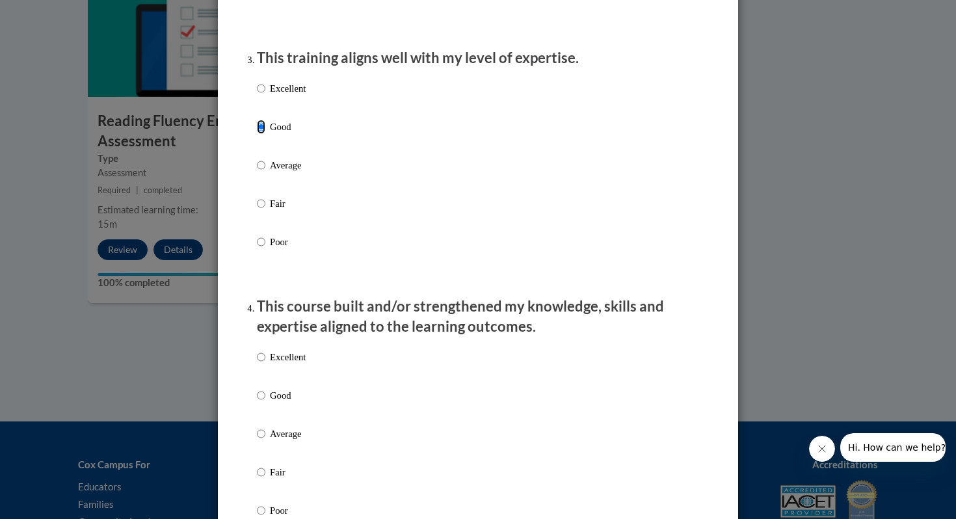
scroll to position [654, 0]
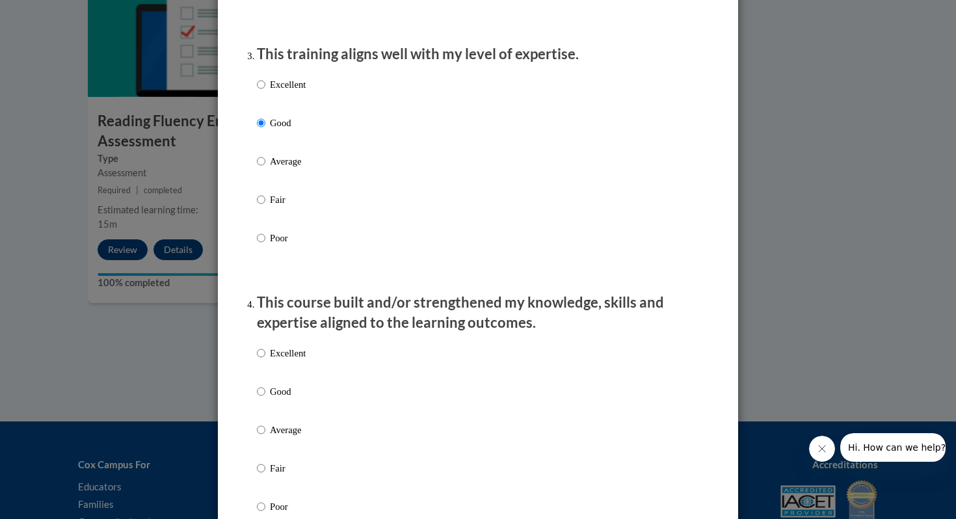
click at [284, 381] on label "Excellent" at bounding box center [281, 363] width 49 height 35
click at [265, 360] on input "Excellent" at bounding box center [261, 353] width 8 height 14
radio input "true"
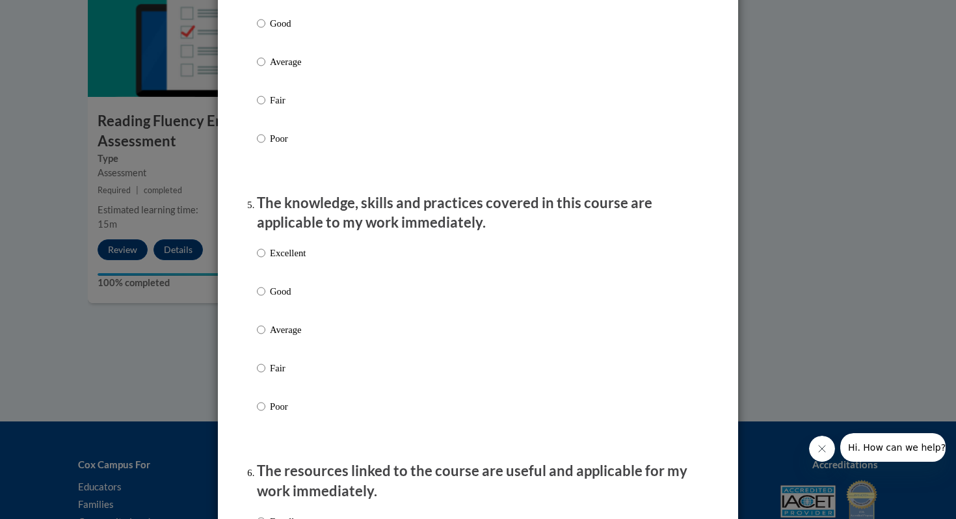
scroll to position [1023, 0]
click at [282, 298] on p "Good" at bounding box center [288, 291] width 36 height 14
click at [265, 298] on input "Good" at bounding box center [261, 291] width 8 height 14
radio input "true"
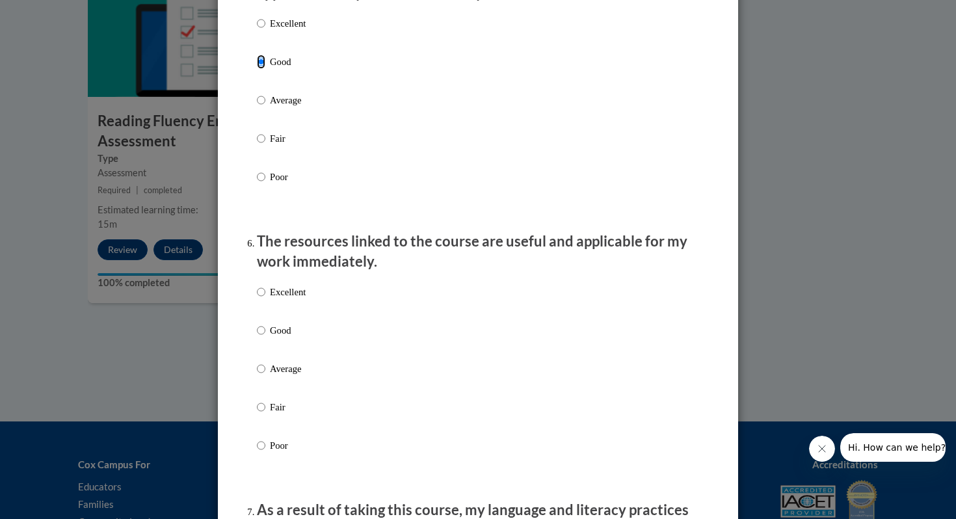
scroll to position [1252, 0]
click at [286, 337] on p "Good" at bounding box center [288, 330] width 36 height 14
click at [265, 337] on input "Good" at bounding box center [261, 330] width 8 height 14
radio input "true"
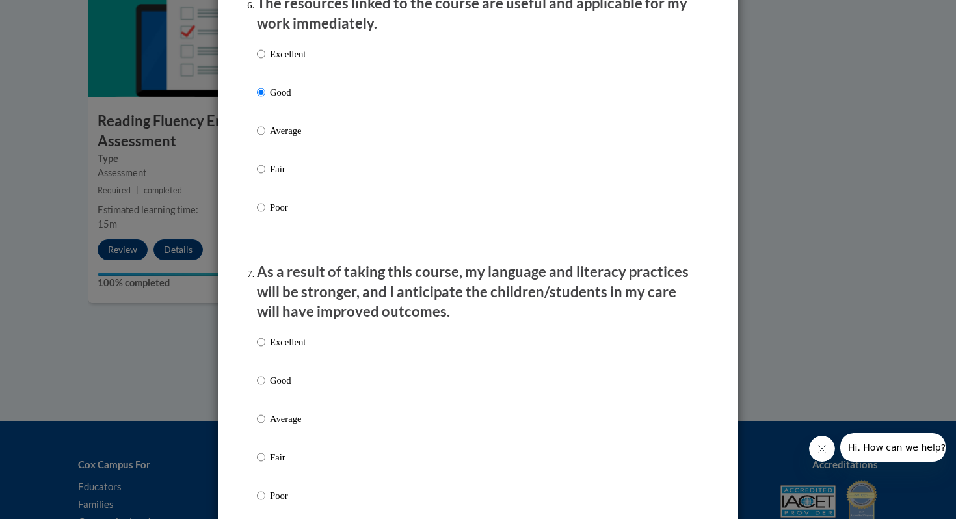
click at [283, 349] on p "Excellent" at bounding box center [288, 342] width 36 height 14
click at [265, 349] on input "Excellent" at bounding box center [261, 342] width 8 height 14
radio input "true"
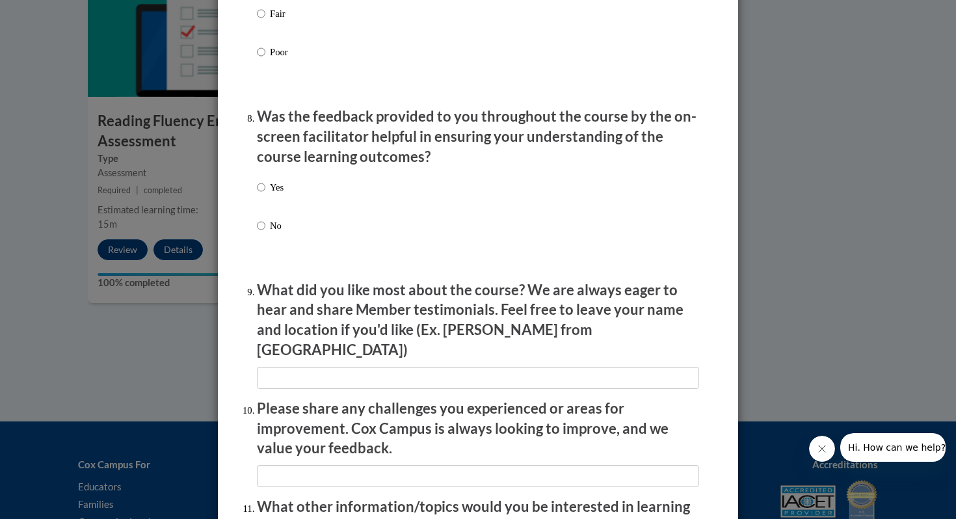
scroll to position [1934, 0]
click at [271, 232] on p "No" at bounding box center [277, 225] width 14 height 14
click at [265, 232] on input "No" at bounding box center [261, 225] width 8 height 14
radio input "true"
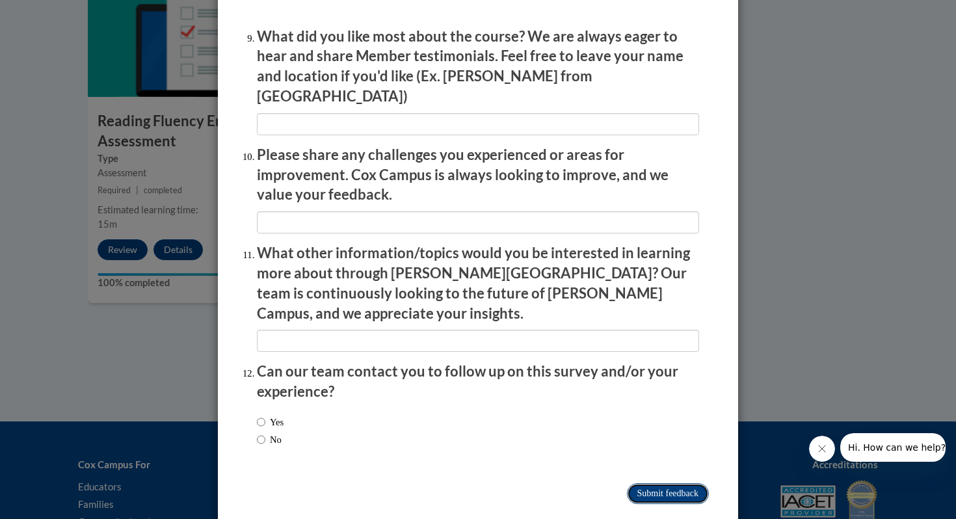
click at [662, 483] on input "Submit feedback" at bounding box center [668, 493] width 82 height 21
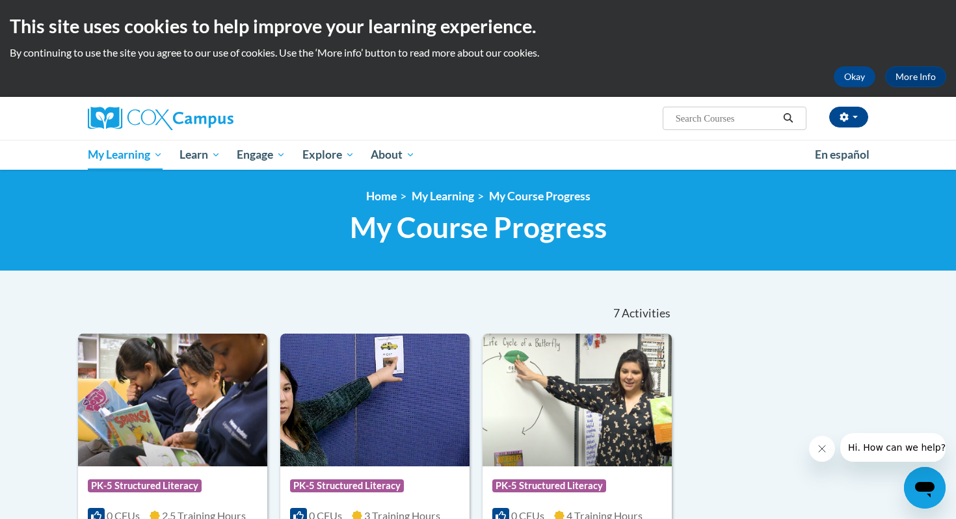
click at [721, 122] on input "Search..." at bounding box center [727, 119] width 104 height 16
type input "vocabulary"
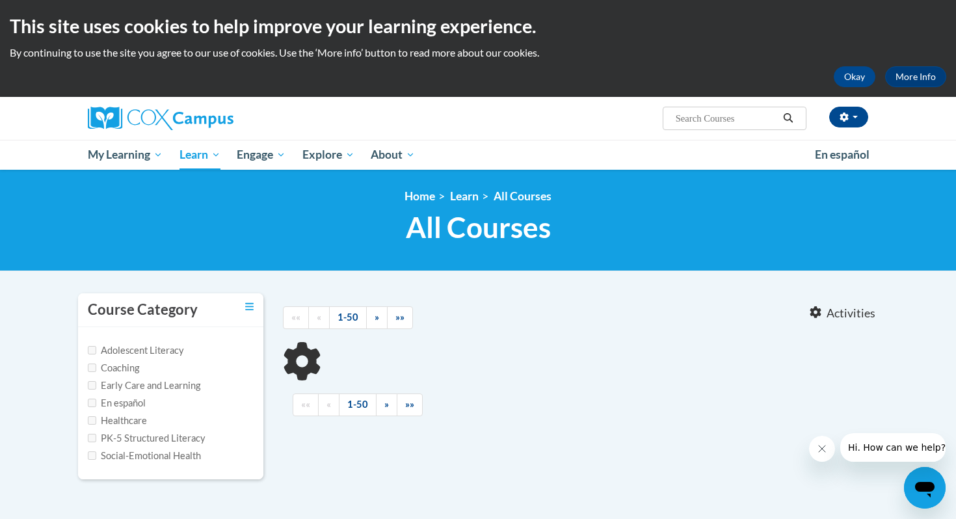
type input "vocabulary"
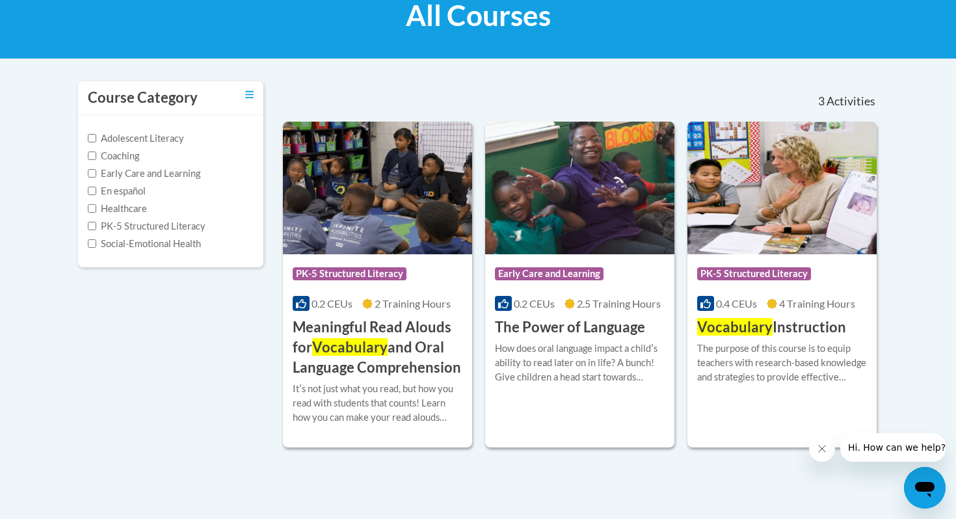
scroll to position [214, 0]
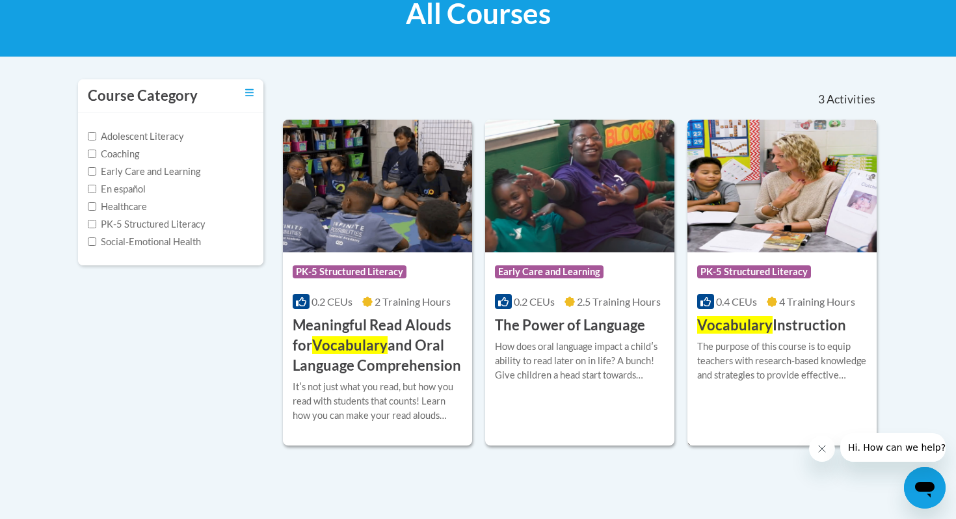
click at [777, 201] on img at bounding box center [782, 186] width 189 height 133
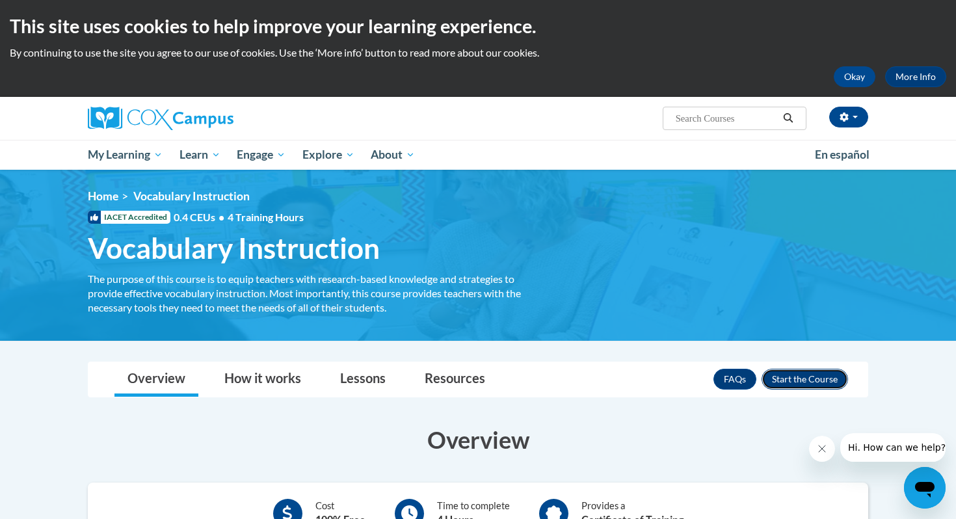
click at [808, 383] on button "Enroll" at bounding box center [805, 379] width 87 height 21
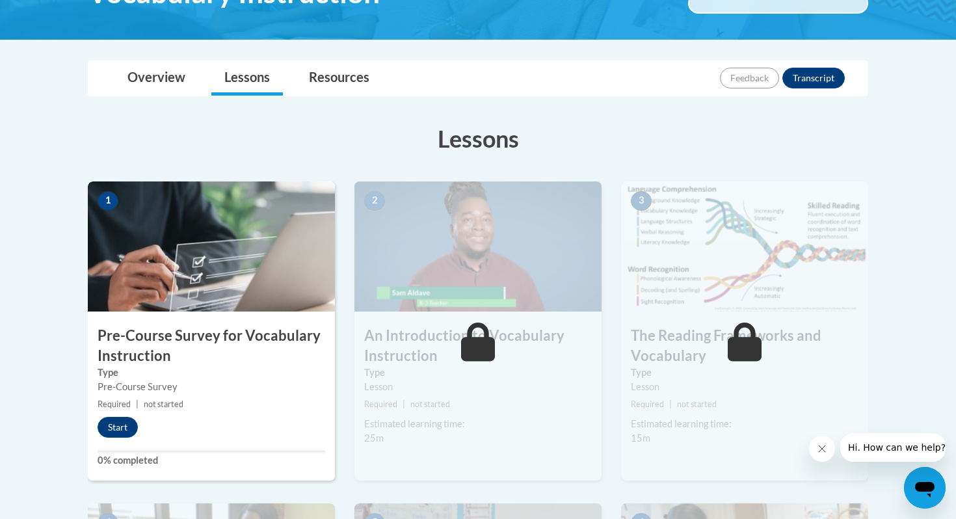
scroll to position [256, 0]
click at [119, 426] on button "Start" at bounding box center [118, 426] width 40 height 21
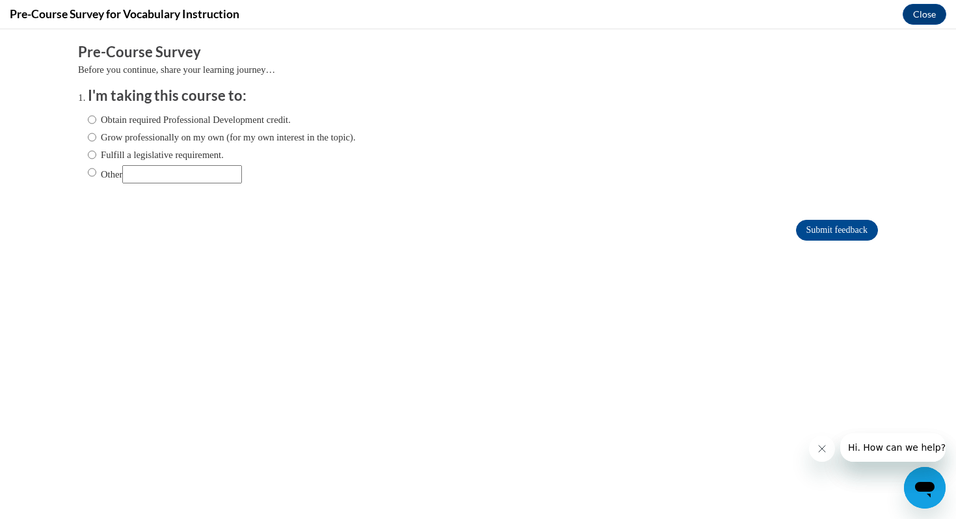
scroll to position [0, 0]
click at [94, 120] on input "Obtain required Professional Development credit." at bounding box center [92, 120] width 8 height 14
radio input "true"
click at [828, 236] on input "Submit feedback" at bounding box center [837, 230] width 82 height 21
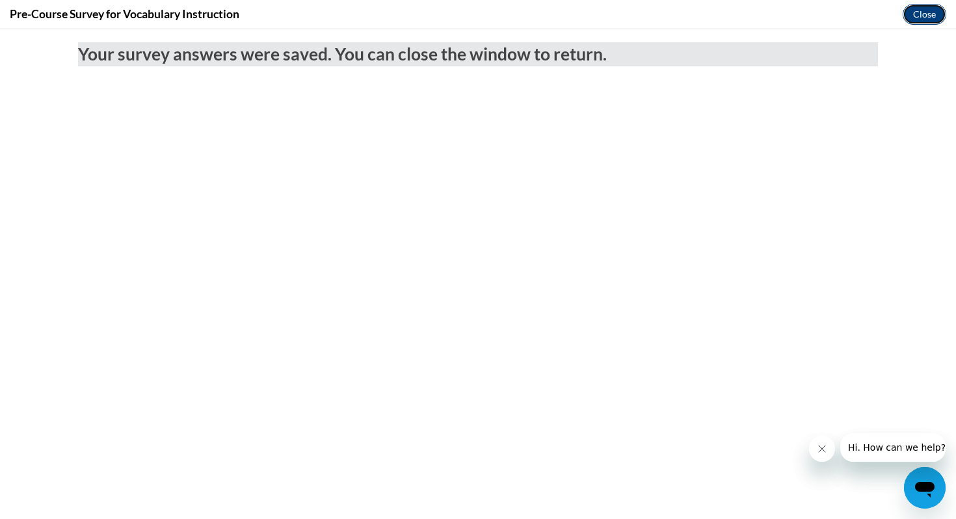
click at [922, 12] on button "Close" at bounding box center [925, 14] width 44 height 21
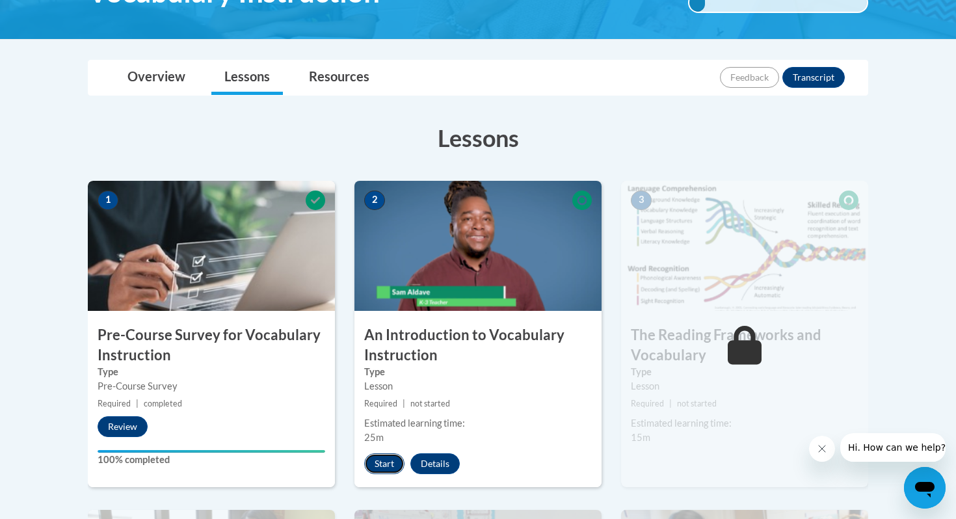
click at [384, 463] on button "Start" at bounding box center [384, 463] width 40 height 21
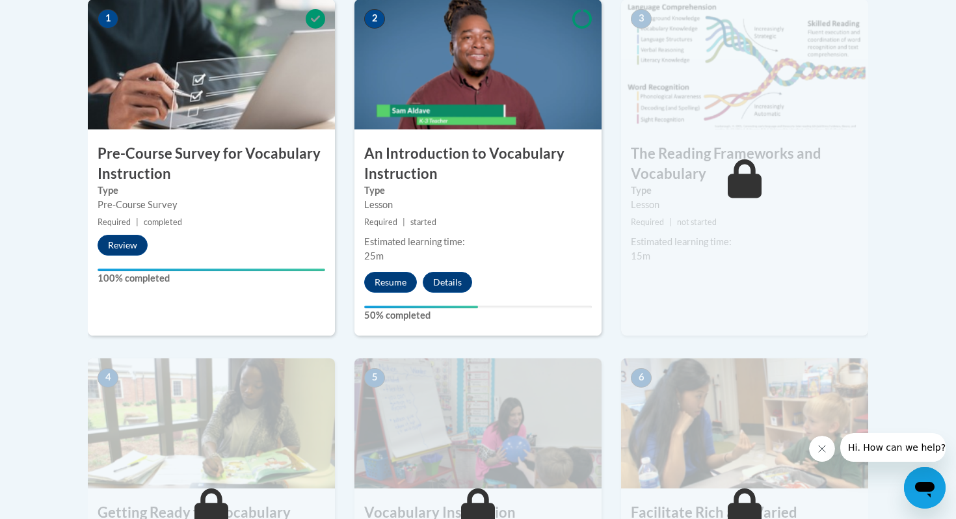
scroll to position [438, 0]
click at [392, 280] on button "Resume" at bounding box center [390, 281] width 53 height 21
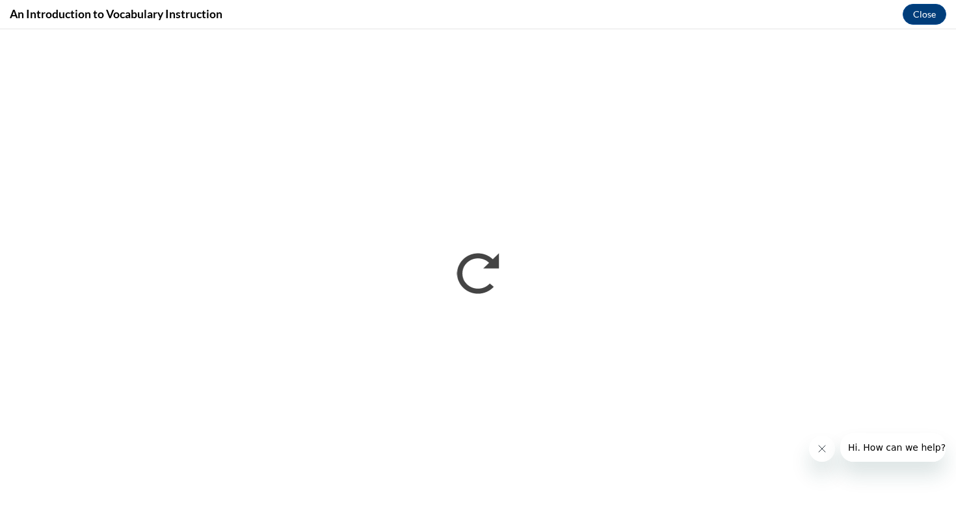
scroll to position [0, 0]
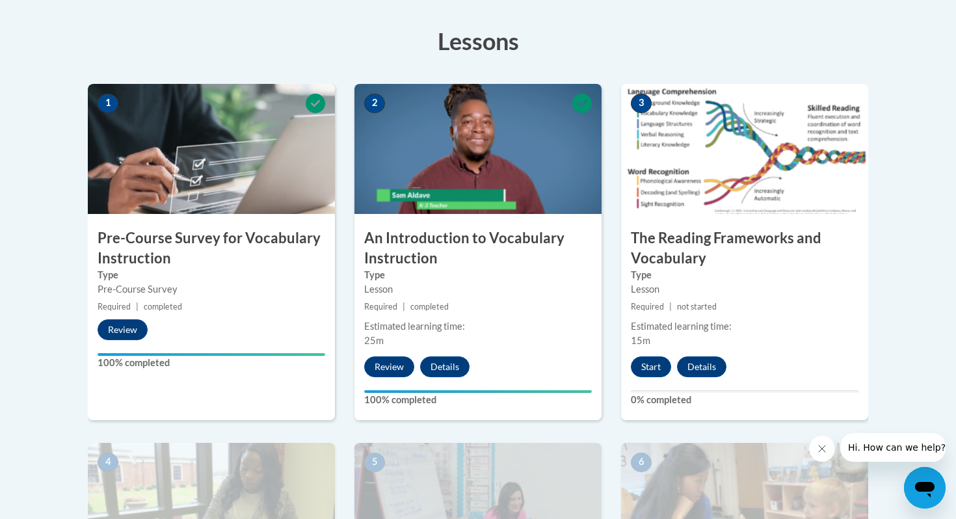
scroll to position [354, 0]
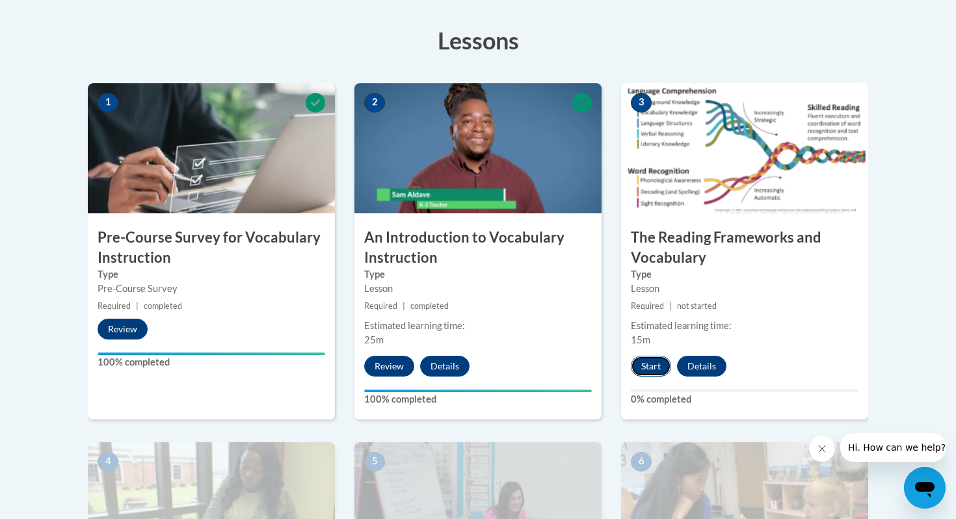
click at [653, 369] on button "Start" at bounding box center [651, 366] width 40 height 21
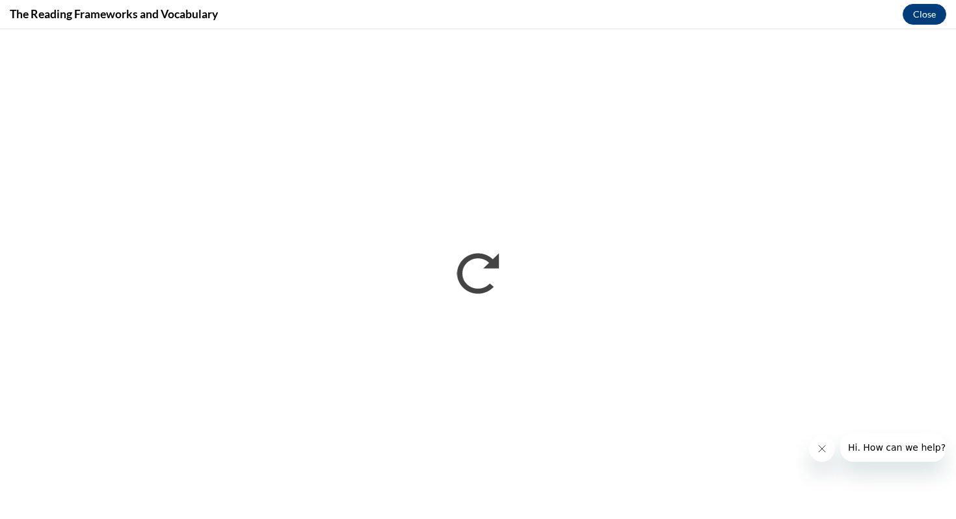
scroll to position [0, 0]
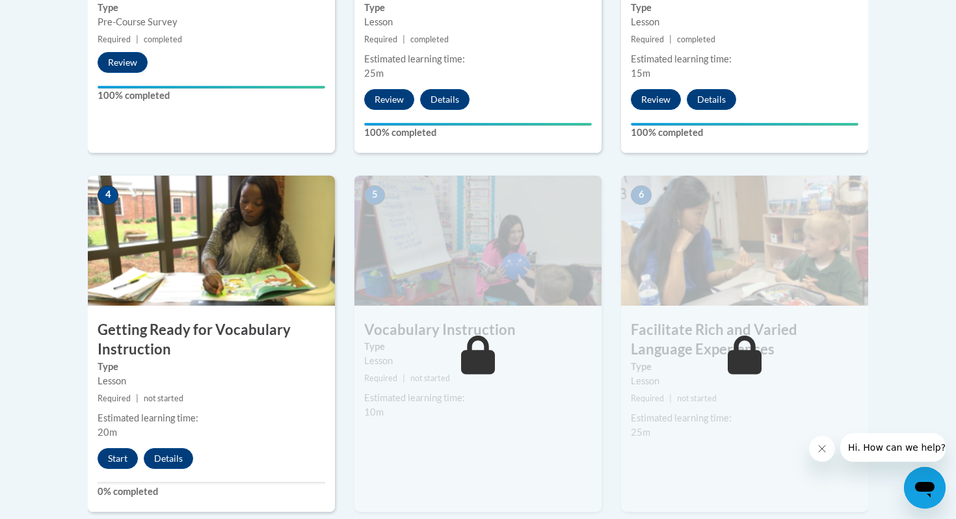
scroll to position [621, 0]
click at [120, 463] on button "Start" at bounding box center [118, 458] width 40 height 21
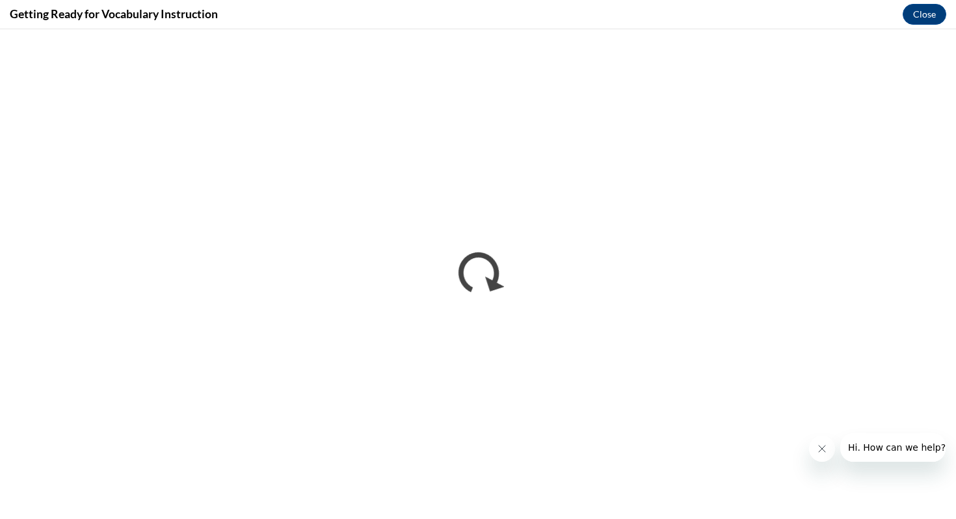
scroll to position [0, 0]
